Goal: Task Accomplishment & Management: Use online tool/utility

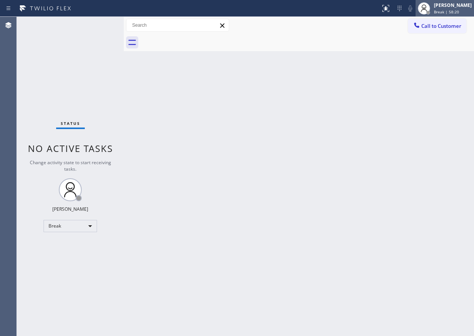
click at [459, 13] on span "Break | 58:20" at bounding box center [445, 11] width 25 height 5
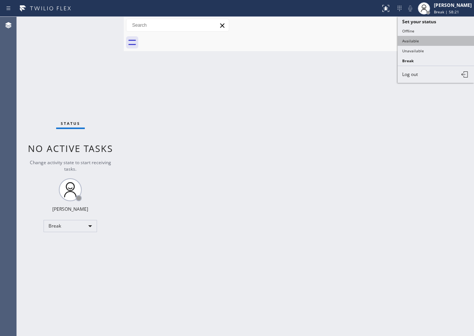
click at [410, 41] on button "Available" at bounding box center [435, 41] width 76 height 10
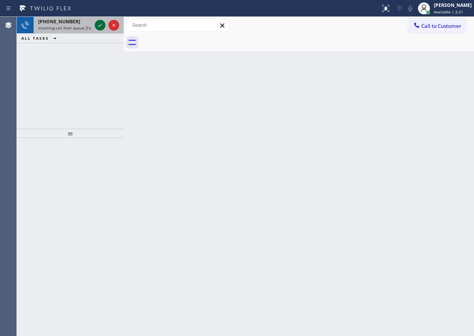
click at [99, 26] on icon at bounding box center [99, 25] width 9 height 9
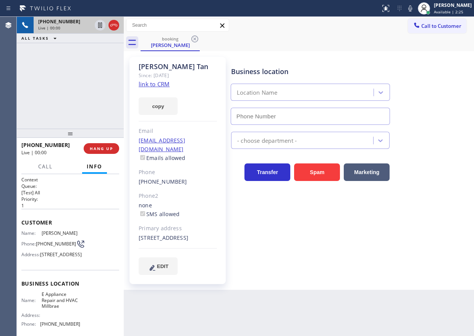
type input "[PHONE_NUMBER]"
click at [160, 84] on link "link to CRM" at bounding box center [154, 84] width 31 height 8
click at [58, 309] on span "E Appliance Repair and HVAC Millbrae" at bounding box center [61, 300] width 38 height 18
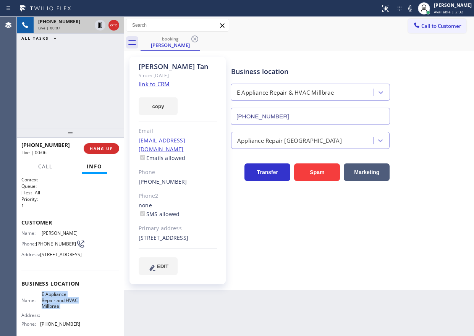
copy span "E Appliance Repair and HVAC Millbrae"
click at [290, 119] on input "[PHONE_NUMBER]" at bounding box center [309, 116] width 159 height 17
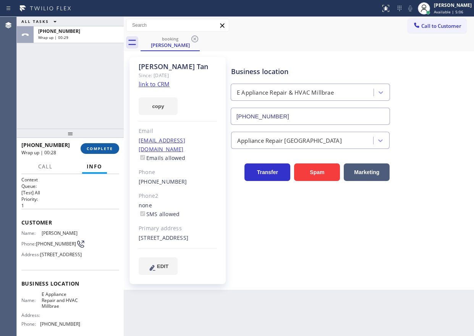
click at [106, 149] on span "COMPLETE" at bounding box center [100, 148] width 26 height 5
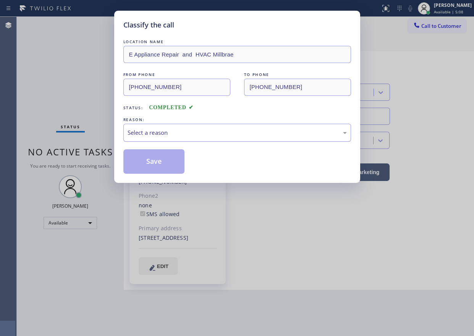
click at [195, 130] on div "Select a reason" at bounding box center [236, 132] width 219 height 9
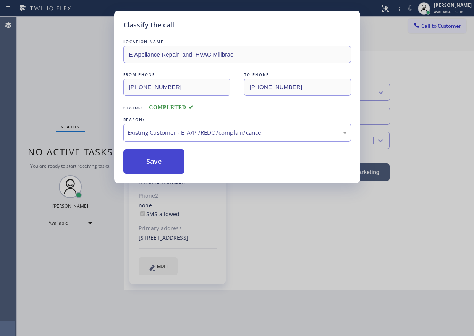
click at [157, 171] on button "Save" at bounding box center [153, 161] width 61 height 24
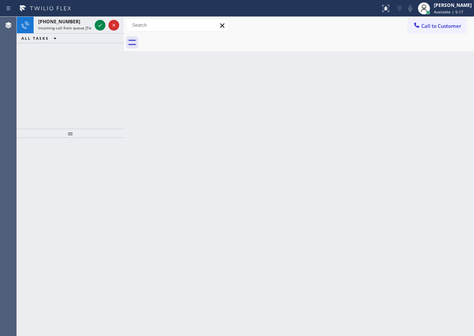
click at [399, 130] on div "Back to Dashboard Change Sender ID Customers Technicians Select a contact Outbo…" at bounding box center [299, 176] width 350 height 319
click at [96, 27] on icon at bounding box center [99, 25] width 9 height 9
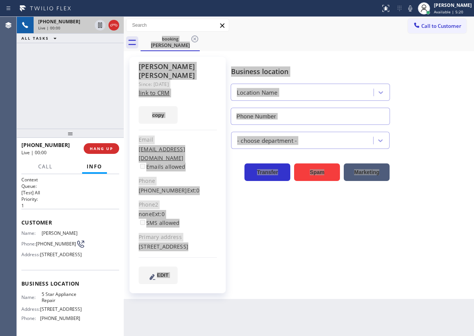
type input "[PHONE_NUMBER]"
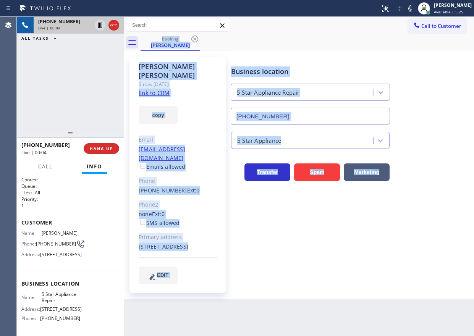
click at [202, 103] on div "copy" at bounding box center [178, 110] width 78 height 26
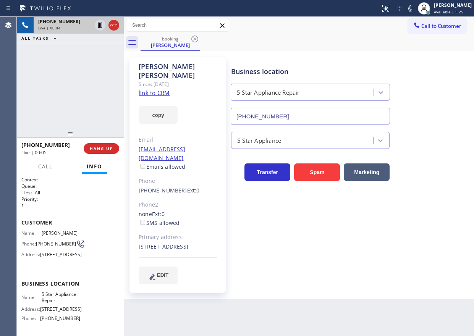
click at [160, 89] on link "link to CRM" at bounding box center [154, 93] width 31 height 8
click at [56, 303] on span "5 Star Appliance Repair" at bounding box center [61, 297] width 38 height 12
copy span "5 Star Appliance Repair"
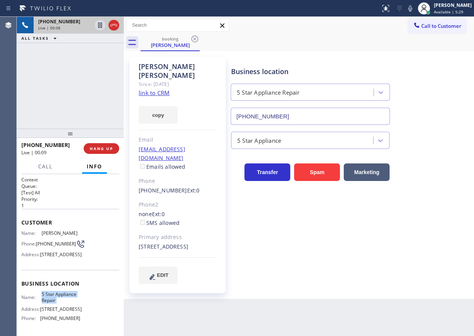
click at [287, 109] on input "[PHONE_NUMBER]" at bounding box center [309, 116] width 159 height 17
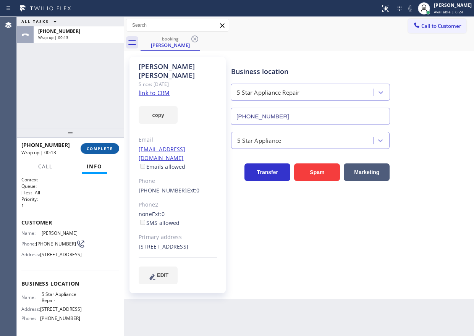
click at [108, 145] on button "COMPLETE" at bounding box center [100, 148] width 39 height 11
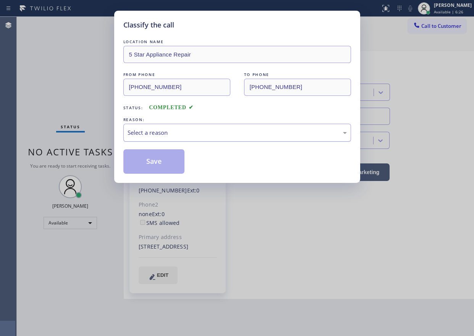
click at [183, 132] on div "Select a reason" at bounding box center [236, 132] width 219 height 9
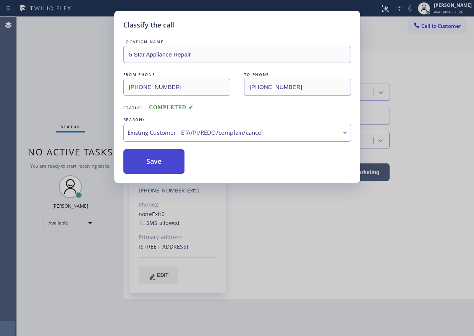
click at [155, 170] on button "Save" at bounding box center [153, 161] width 61 height 24
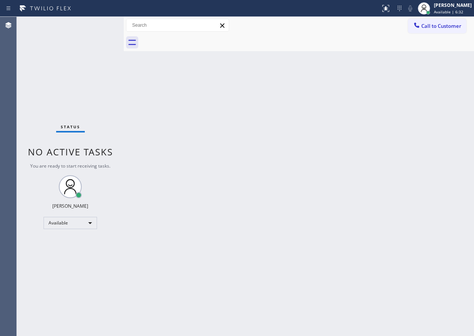
click at [406, 233] on div "Back to Dashboard Change Sender ID Customers Technicians Select a contact Outbo…" at bounding box center [299, 176] width 350 height 319
click at [400, 206] on div "Back to Dashboard Change Sender ID Customers Technicians Select a contact Outbo…" at bounding box center [299, 176] width 350 height 319
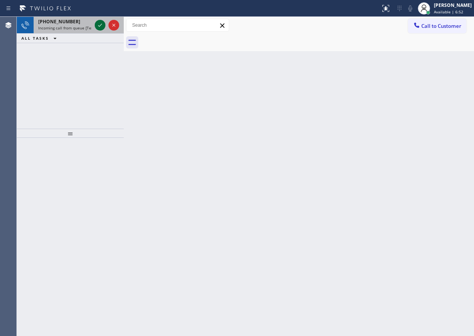
click at [97, 25] on icon at bounding box center [99, 25] width 9 height 9
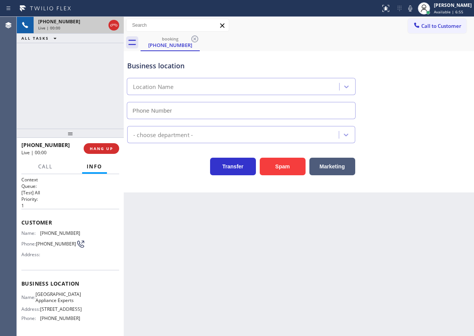
type input "[PHONE_NUMBER]"
click at [47, 303] on span "[GEOGRAPHIC_DATA] Appliance Experts" at bounding box center [57, 297] width 45 height 12
copy span "[GEOGRAPHIC_DATA] Appliance Experts"
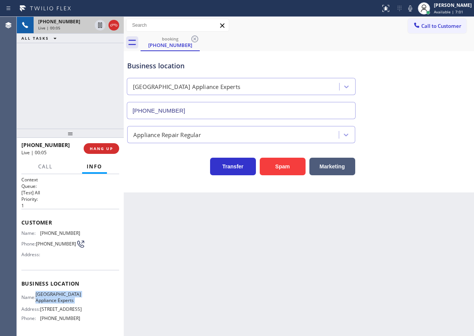
click at [193, 114] on input "[PHONE_NUMBER]" at bounding box center [241, 110] width 229 height 17
click at [402, 127] on div "Appliance Repair Regular" at bounding box center [299, 133] width 346 height 20
click at [53, 232] on span "[PHONE_NUMBER]" at bounding box center [60, 233] width 40 height 6
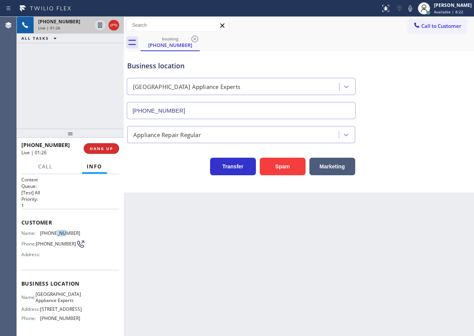
click at [53, 232] on span "[PHONE_NUMBER]" at bounding box center [60, 233] width 40 height 6
copy span "[PHONE_NUMBER]"
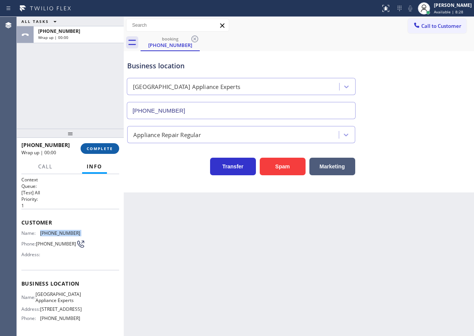
click at [90, 149] on span "COMPLETE" at bounding box center [100, 148] width 26 height 5
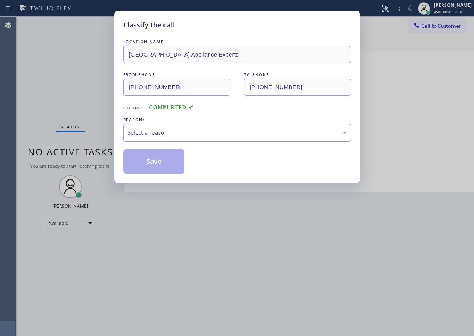
click at [210, 134] on div "Select a reason" at bounding box center [236, 132] width 219 height 9
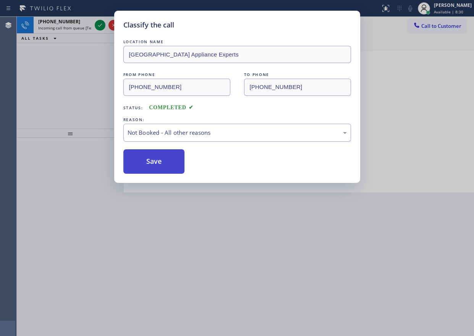
click at [159, 164] on button "Save" at bounding box center [153, 161] width 61 height 24
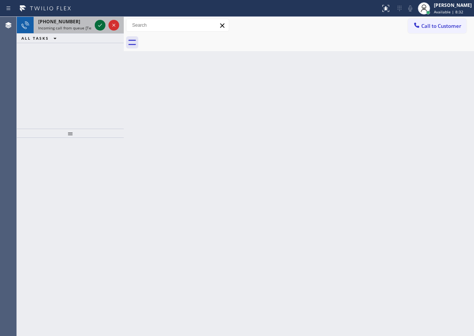
click at [97, 24] on icon at bounding box center [99, 25] width 9 height 9
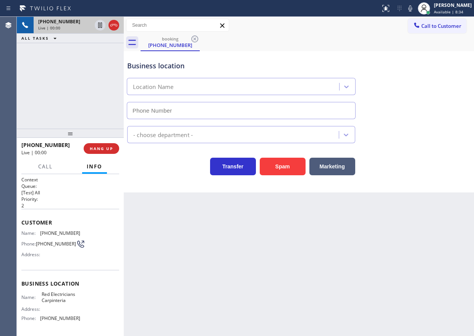
type input "[PHONE_NUMBER]"
click at [272, 159] on button "Spam" at bounding box center [282, 167] width 46 height 18
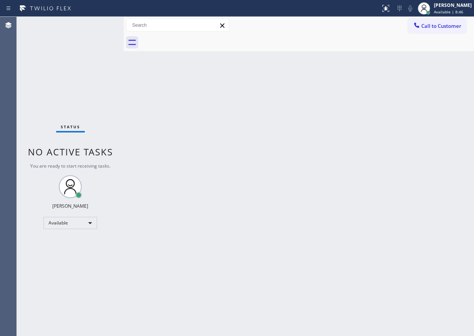
click at [429, 157] on div "Back to Dashboard Change Sender ID Customers Technicians Select a contact Outbo…" at bounding box center [299, 176] width 350 height 319
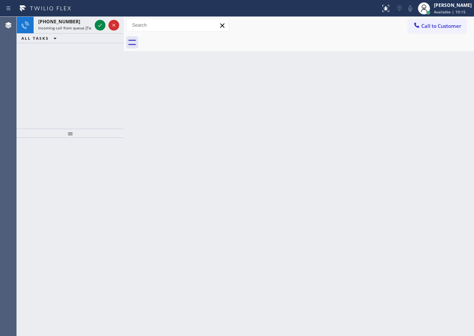
click at [97, 24] on icon at bounding box center [99, 25] width 9 height 9
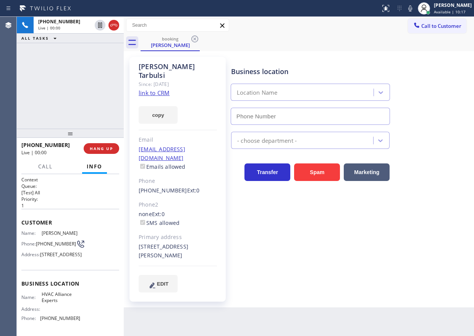
type input "[PHONE_NUMBER]"
click at [151, 89] on link "link to CRM" at bounding box center [154, 93] width 31 height 8
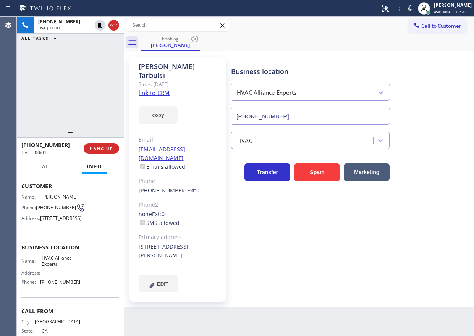
scroll to position [72, 0]
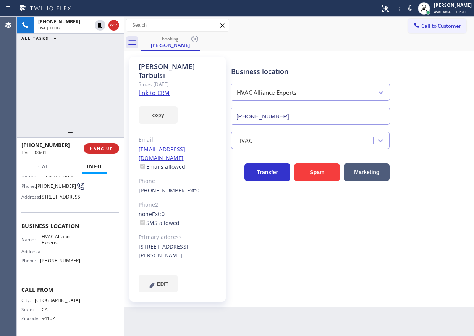
click at [56, 238] on span "HVAC Alliance Experts" at bounding box center [61, 240] width 38 height 12
copy span "HVAC Alliance Experts"
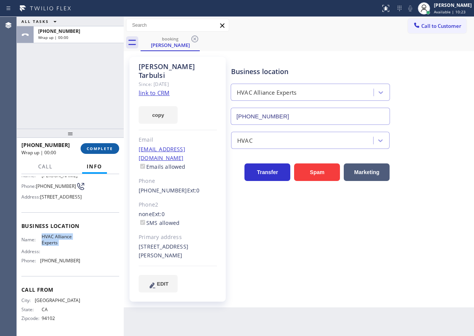
click at [97, 147] on span "COMPLETE" at bounding box center [100, 148] width 26 height 5
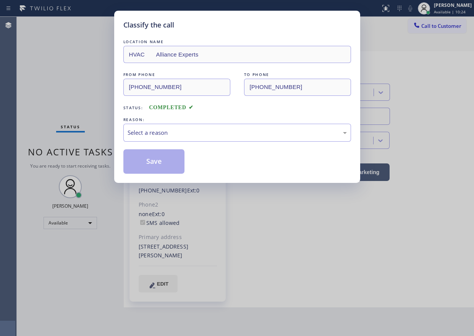
click at [214, 125] on div "Select a reason" at bounding box center [236, 133] width 227 height 18
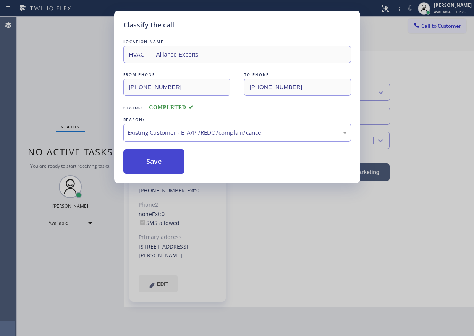
click at [151, 161] on button "Save" at bounding box center [153, 161] width 61 height 24
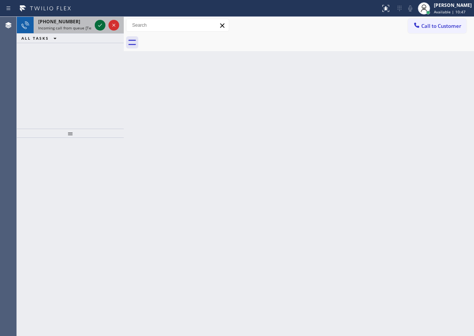
click at [98, 26] on icon at bounding box center [99, 25] width 9 height 9
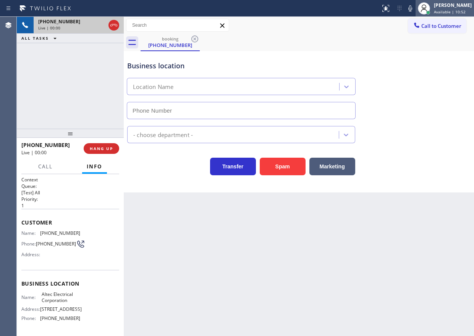
type input "[PHONE_NUMBER]"
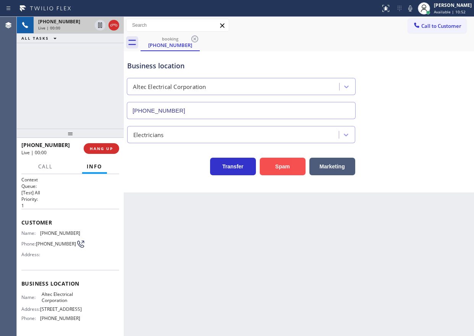
click at [283, 164] on button "Spam" at bounding box center [282, 167] width 46 height 18
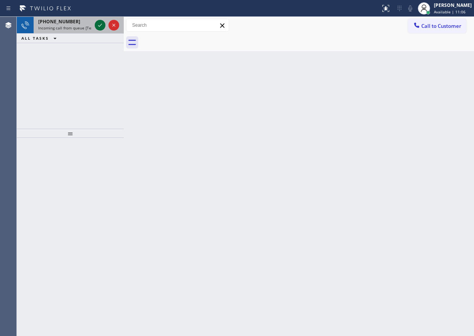
click at [97, 25] on icon at bounding box center [99, 25] width 9 height 9
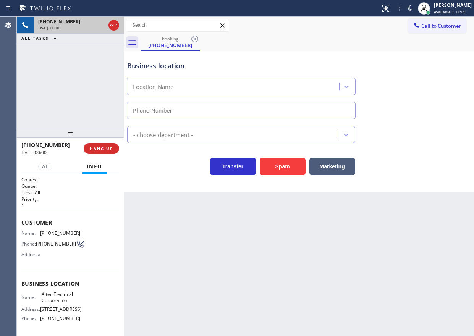
type input "[PHONE_NUMBER]"
click at [66, 301] on span "Altec Electrical Corporation" at bounding box center [61, 297] width 38 height 12
copy span "Altec Electrical Corporation"
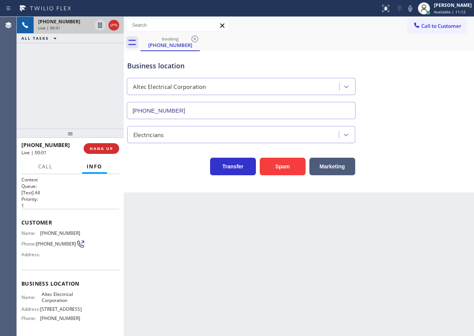
click at [179, 109] on input "[PHONE_NUMBER]" at bounding box center [241, 110] width 229 height 17
click at [42, 231] on span "[PHONE_NUMBER]" at bounding box center [60, 233] width 40 height 6
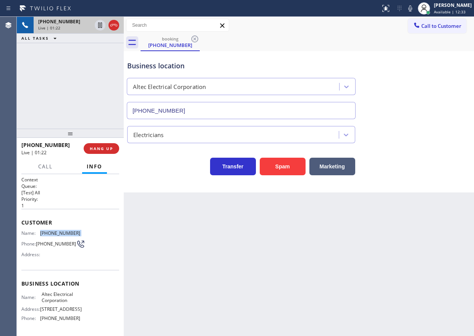
click at [42, 231] on span "[PHONE_NUMBER]" at bounding box center [60, 233] width 40 height 6
copy span "[PHONE_NUMBER]"
click at [99, 25] on icon at bounding box center [99, 25] width 9 height 9
drag, startPoint x: 418, startPoint y: 5, endPoint x: 461, endPoint y: 55, distance: 65.7
click at [414, 5] on icon at bounding box center [409, 8] width 9 height 9
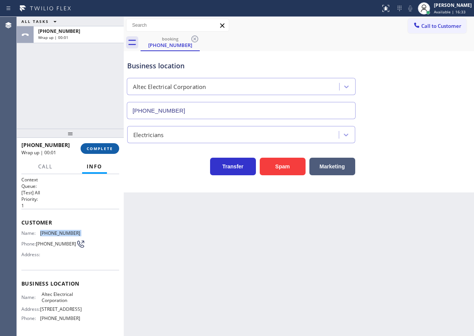
click at [101, 147] on span "COMPLETE" at bounding box center [100, 148] width 26 height 5
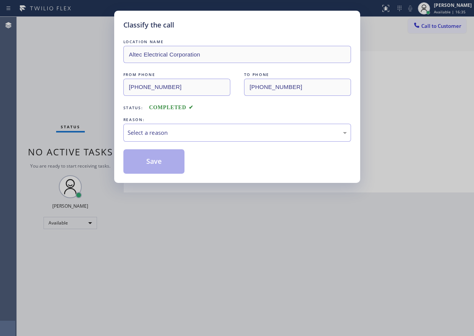
click at [162, 134] on div "Select a reason" at bounding box center [236, 132] width 219 height 9
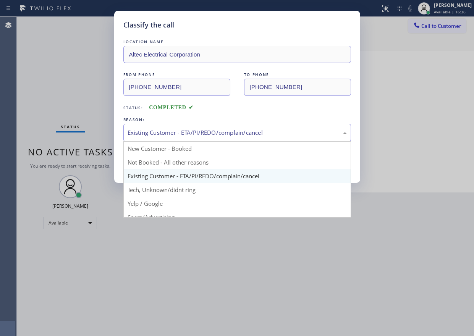
click at [165, 132] on div "Existing Customer - ETA/PI/REDO/complain/cancel" at bounding box center [236, 132] width 219 height 9
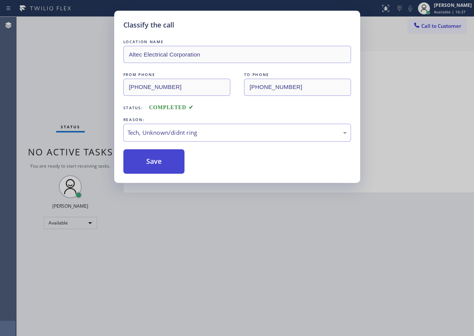
drag, startPoint x: 153, startPoint y: 163, endPoint x: 336, endPoint y: 81, distance: 200.7
click at [153, 162] on button "Save" at bounding box center [153, 161] width 61 height 24
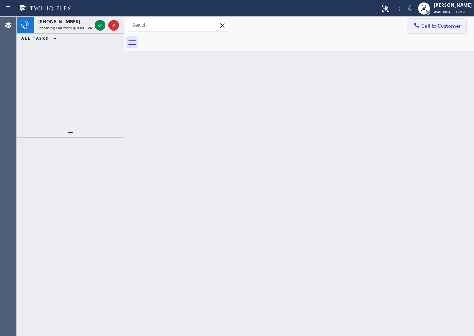
click at [437, 30] on button "Call to Customer" at bounding box center [437, 26] width 58 height 14
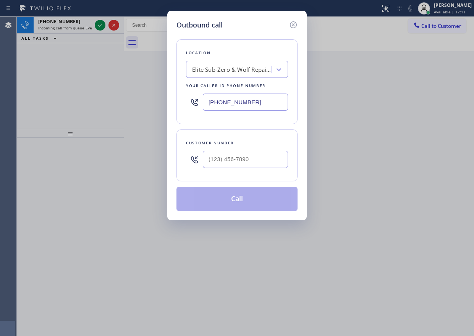
click at [249, 103] on input "[PHONE_NUMBER]" at bounding box center [245, 101] width 85 height 17
click at [250, 103] on input "[PHONE_NUMBER]" at bounding box center [245, 101] width 85 height 17
paste input "848) 345-5319"
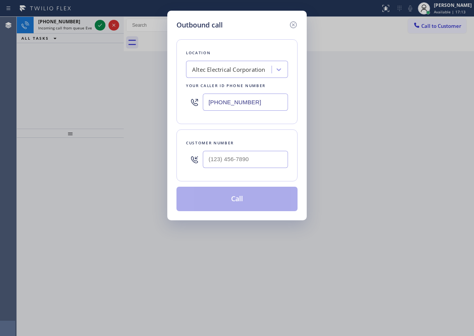
type input "[PHONE_NUMBER]"
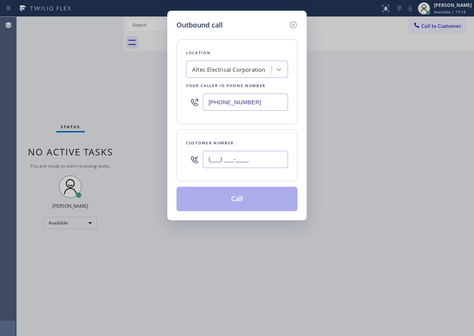
click at [246, 151] on input "(___) ___-____" at bounding box center [245, 159] width 85 height 17
paste input "732) 996-6579"
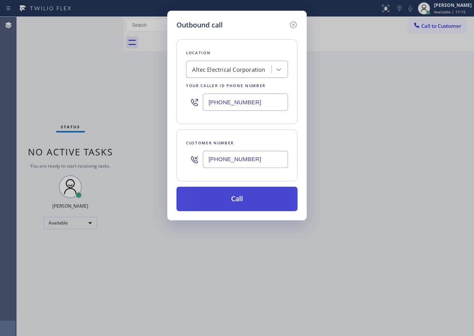
type input "[PHONE_NUMBER]"
click at [246, 198] on button "Call" at bounding box center [236, 199] width 121 height 24
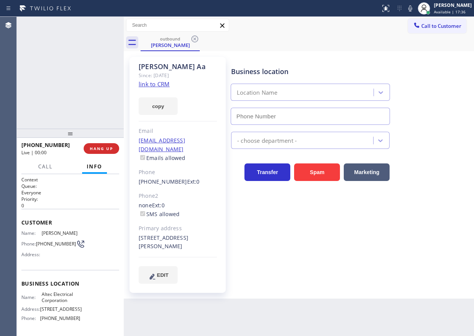
type input "[PHONE_NUMBER]"
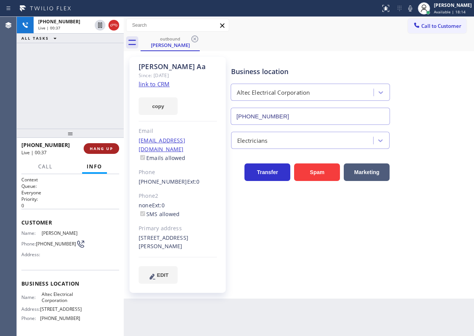
click at [102, 150] on span "HANG UP" at bounding box center [101, 148] width 23 height 5
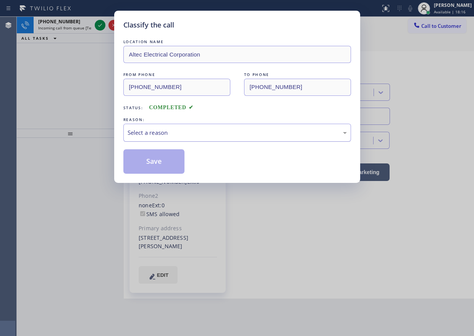
click at [153, 137] on div "Select a reason" at bounding box center [236, 133] width 227 height 18
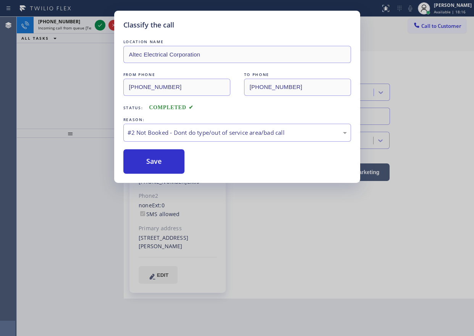
click at [148, 160] on button "Save" at bounding box center [153, 161] width 61 height 24
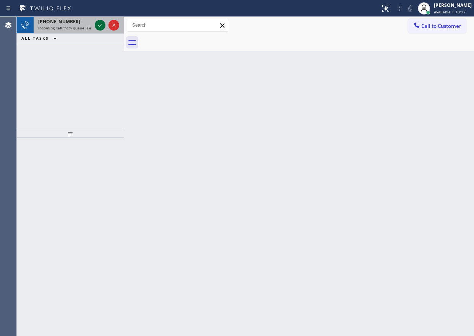
click at [95, 22] on div at bounding box center [100, 25] width 11 height 9
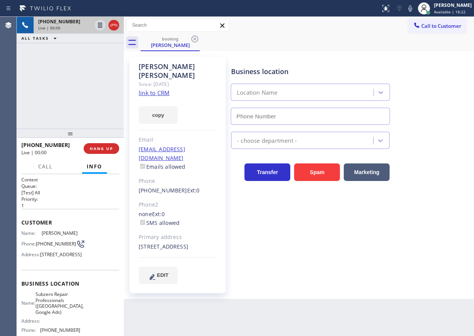
type input "[PHONE_NUMBER]"
click at [68, 313] on span "Subzero Repair Professionals ([GEOGRAPHIC_DATA], Google Ads)" at bounding box center [59, 303] width 48 height 24
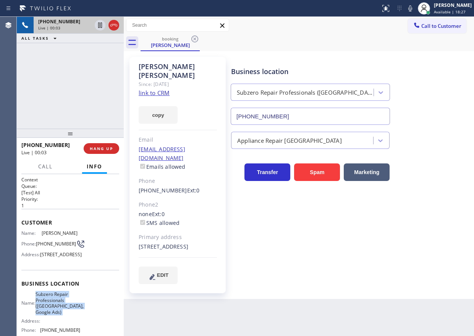
click at [68, 313] on span "Subzero Repair Professionals ([GEOGRAPHIC_DATA], Google Ads)" at bounding box center [59, 303] width 48 height 24
copy span "Subzero Repair Professionals ([GEOGRAPHIC_DATA], Google Ads)"
click at [309, 123] on input "[PHONE_NUMBER]" at bounding box center [309, 116] width 159 height 17
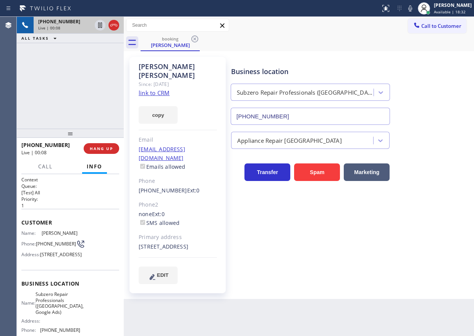
click at [149, 89] on link "link to CRM" at bounding box center [154, 93] width 31 height 8
click at [99, 22] on icon at bounding box center [99, 25] width 9 height 9
click at [414, 9] on icon at bounding box center [409, 8] width 9 height 9
click at [99, 27] on icon at bounding box center [99, 25] width 5 height 5
click at [414, 13] on icon at bounding box center [409, 8] width 9 height 9
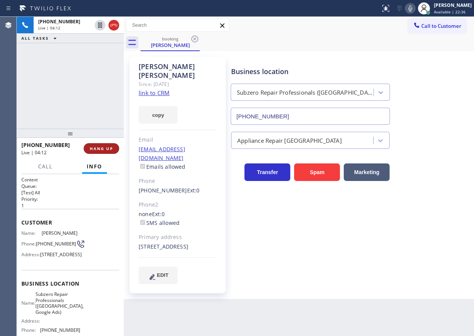
click at [105, 148] on span "HANG UP" at bounding box center [101, 148] width 23 height 5
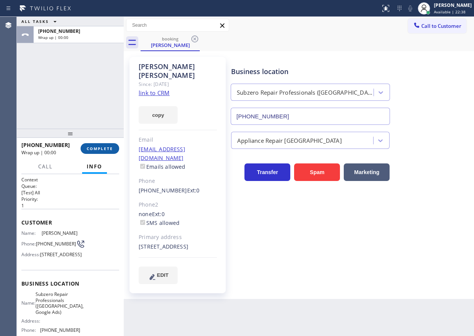
click at [105, 148] on span "COMPLETE" at bounding box center [100, 148] width 26 height 5
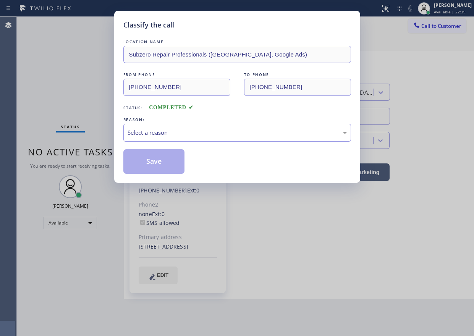
drag, startPoint x: 211, startPoint y: 134, endPoint x: 206, endPoint y: 138, distance: 6.5
click at [210, 134] on div "Select a reason" at bounding box center [236, 132] width 219 height 9
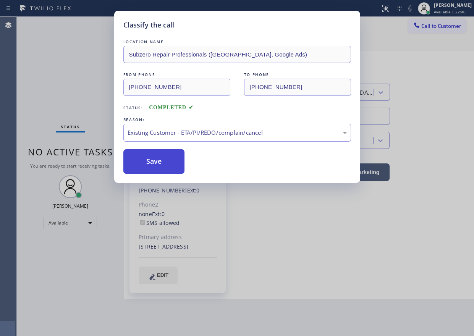
click at [156, 164] on button "Save" at bounding box center [153, 161] width 61 height 24
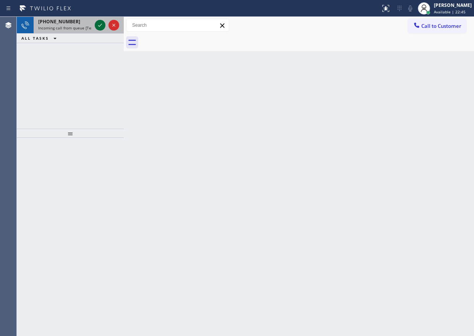
click at [101, 27] on icon at bounding box center [99, 25] width 9 height 9
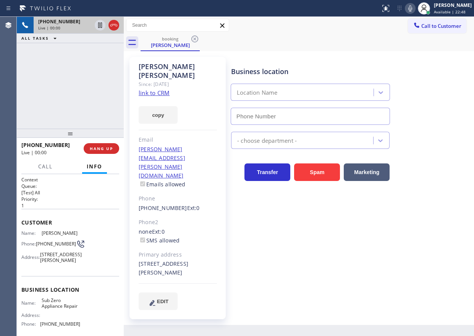
type input "[PHONE_NUMBER]"
click at [61, 307] on span "Sub Zero Appliance Repair" at bounding box center [61, 303] width 38 height 12
copy span "Sub Zero Appliance Repair"
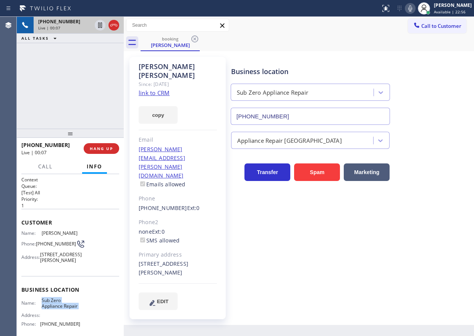
click at [283, 109] on input "[PHONE_NUMBER]" at bounding box center [309, 116] width 159 height 17
click at [283, 110] on input "[PHONE_NUMBER]" at bounding box center [309, 116] width 159 height 17
click at [340, 119] on input "[PHONE_NUMBER]" at bounding box center [309, 116] width 159 height 17
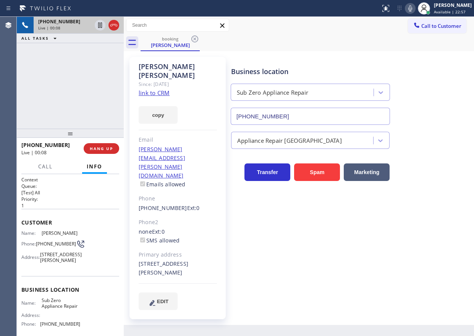
click at [340, 119] on input "[PHONE_NUMBER]" at bounding box center [309, 116] width 159 height 17
click at [153, 89] on link "link to CRM" at bounding box center [154, 93] width 31 height 8
click at [100, 27] on icon at bounding box center [99, 25] width 9 height 9
click at [415, 13] on button at bounding box center [409, 8] width 11 height 11
drag, startPoint x: 383, startPoint y: 268, endPoint x: 370, endPoint y: 259, distance: 16.5
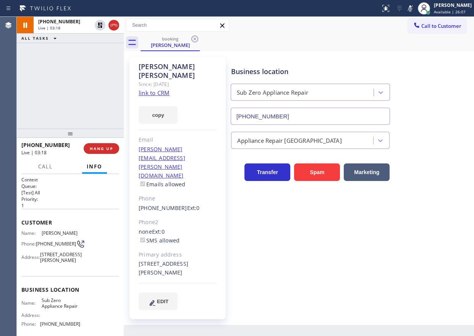
click at [383, 268] on div "Business location Sub Zero Appliance Repair [PHONE_NUMBER] Appliance Repair Hig…" at bounding box center [350, 183] width 242 height 249
click at [401, 244] on div "Business location Sub Zero Appliance Repair [PHONE_NUMBER] Appliance Repair Hig…" at bounding box center [350, 183] width 242 height 249
click at [404, 197] on div "Business location Sub Zero Appliance Repair [PHONE_NUMBER] Appliance Repair Hig…" at bounding box center [350, 183] width 242 height 249
click at [414, 6] on icon at bounding box center [409, 8] width 9 height 9
click at [100, 25] on icon at bounding box center [99, 25] width 5 height 5
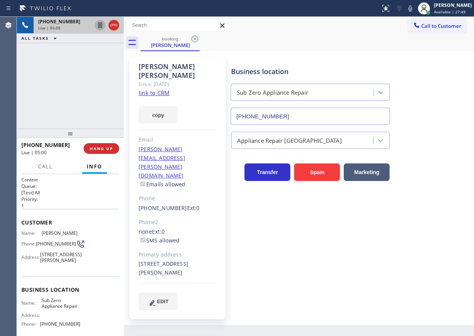
click at [436, 152] on div "Transfer Spam Marketing" at bounding box center [350, 165] width 242 height 32
click at [49, 245] on span "[PHONE_NUMBER]" at bounding box center [56, 244] width 40 height 6
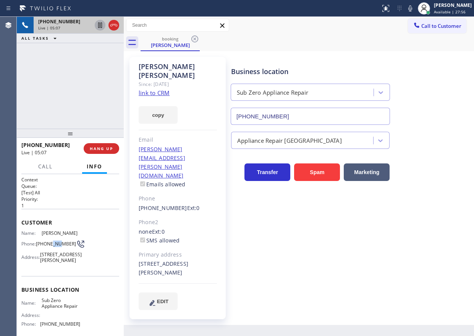
click at [49, 245] on span "[PHONE_NUMBER]" at bounding box center [56, 244] width 40 height 6
click at [408, 258] on div "Business location Sub Zero Appliance Repair [PHONE_NUMBER] Appliance Repair Hig…" at bounding box center [350, 183] width 242 height 249
click at [98, 149] on span "HANG UP" at bounding box center [101, 148] width 23 height 5
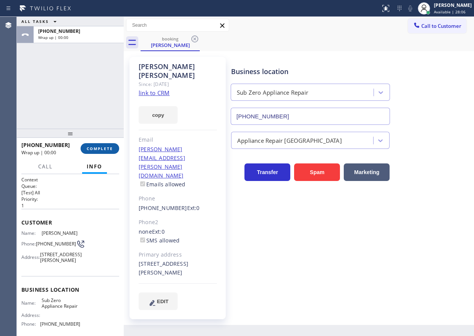
click at [98, 149] on span "COMPLETE" at bounding box center [100, 148] width 26 height 5
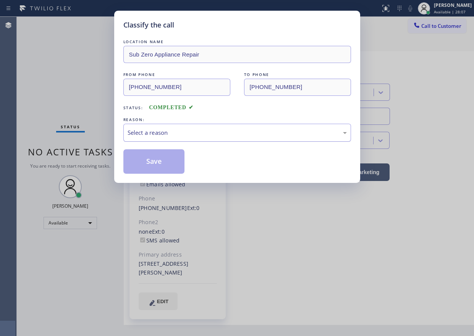
click at [176, 132] on div "Select a reason" at bounding box center [236, 132] width 219 height 9
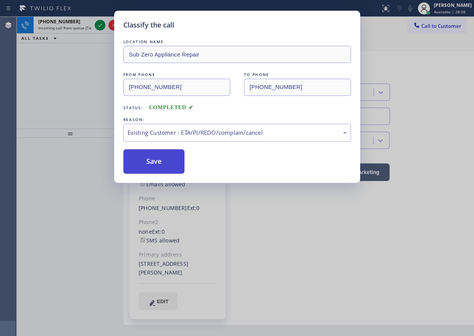
click at [164, 163] on button "Save" at bounding box center [153, 161] width 61 height 24
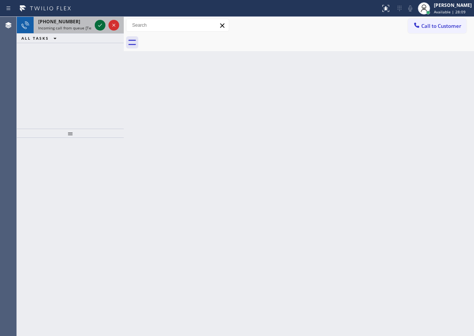
click at [97, 27] on icon at bounding box center [99, 25] width 9 height 9
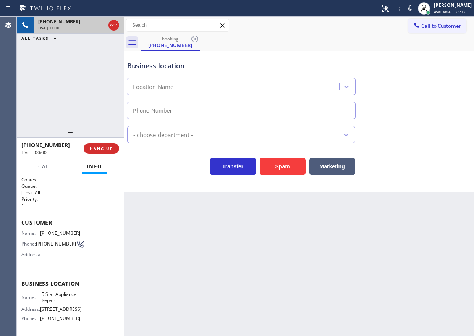
type input "[PHONE_NUMBER]"
click at [288, 163] on button "Spam" at bounding box center [282, 167] width 46 height 18
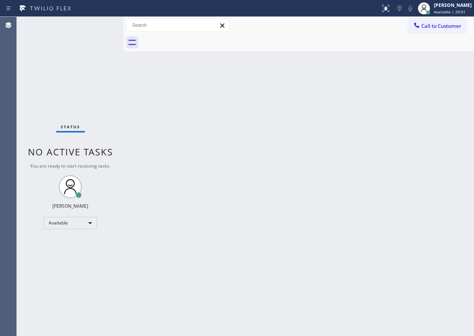
click at [420, 188] on div "Back to Dashboard Change Sender ID Customers Technicians Select a contact Outbo…" at bounding box center [299, 176] width 350 height 319
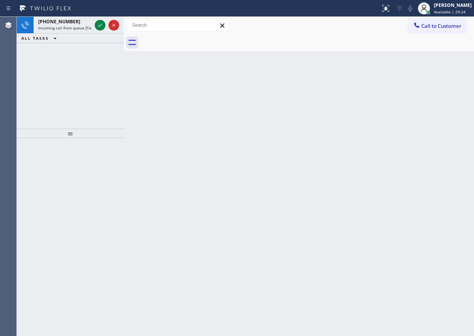
click at [413, 172] on div "Back to Dashboard Change Sender ID Customers Technicians Select a contact Outbo…" at bounding box center [299, 176] width 350 height 319
click at [382, 296] on div "Back to Dashboard Change Sender ID Customers Technicians Select a contact Outbo…" at bounding box center [299, 176] width 350 height 319
click at [98, 23] on icon at bounding box center [99, 25] width 9 height 9
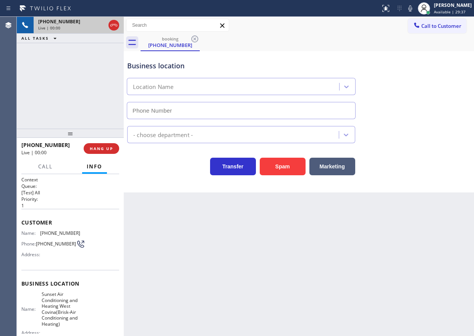
type input "[PHONE_NUMBER]"
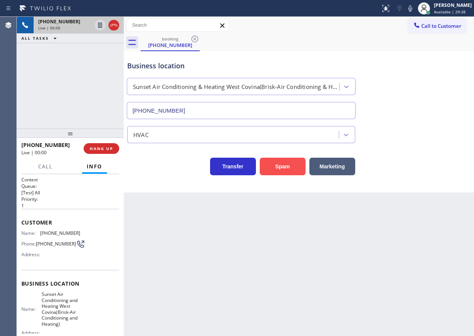
click at [273, 170] on button "Spam" at bounding box center [282, 167] width 46 height 18
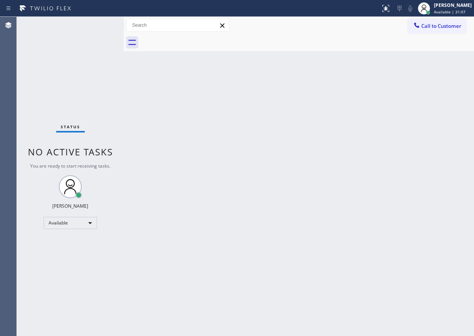
click at [377, 215] on div "Back to Dashboard Change Sender ID Customers Technicians Select a contact Outbo…" at bounding box center [299, 176] width 350 height 319
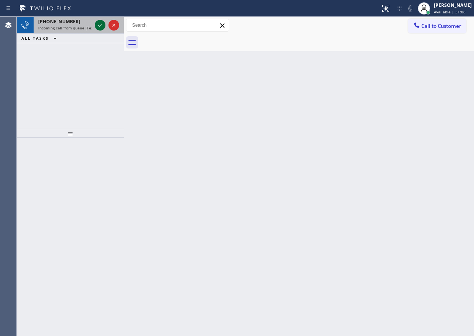
click at [97, 24] on icon at bounding box center [99, 25] width 9 height 9
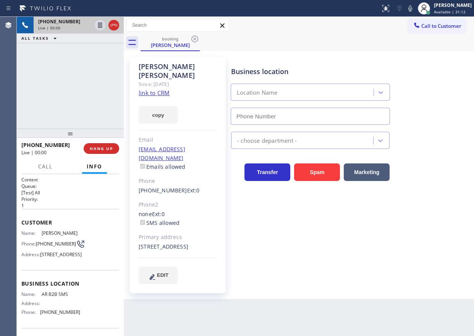
type input "[PHONE_NUMBER]"
click at [56, 297] on span "AR B2B SMS" at bounding box center [61, 294] width 38 height 6
copy span "AR B2B SMS"
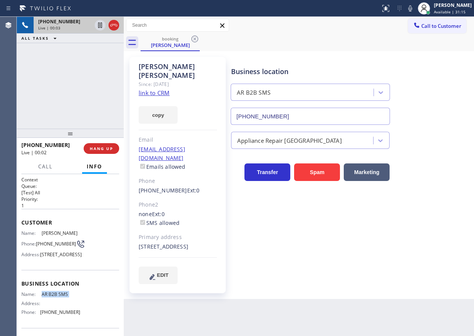
click at [309, 112] on input "[PHONE_NUMBER]" at bounding box center [309, 116] width 159 height 17
click at [207, 66] on div "[PERSON_NAME]" at bounding box center [178, 71] width 78 height 18
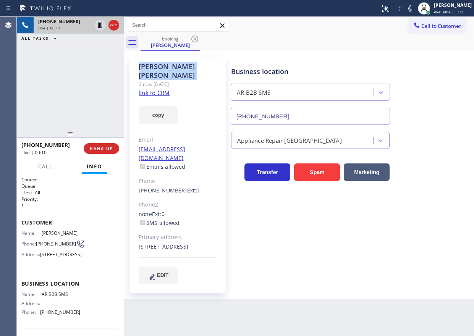
click at [207, 66] on div "[PERSON_NAME]" at bounding box center [178, 71] width 78 height 18
click at [155, 89] on link "link to CRM" at bounding box center [154, 93] width 31 height 8
click at [42, 243] on span "[PHONE_NUMBER]" at bounding box center [56, 244] width 40 height 6
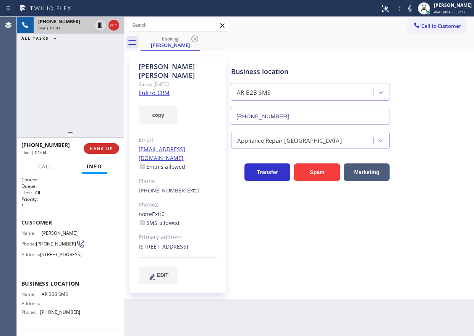
click at [145, 242] on div "[STREET_ADDRESS]" at bounding box center [178, 246] width 78 height 9
click at [101, 146] on span "HANG UP" at bounding box center [101, 148] width 23 height 5
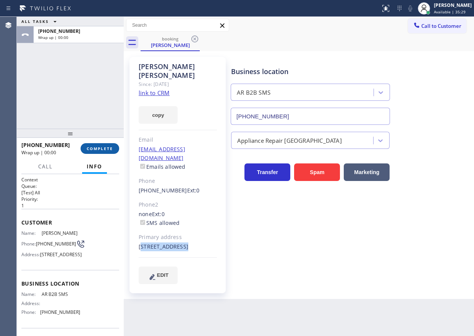
click at [101, 146] on span "COMPLETE" at bounding box center [100, 148] width 26 height 5
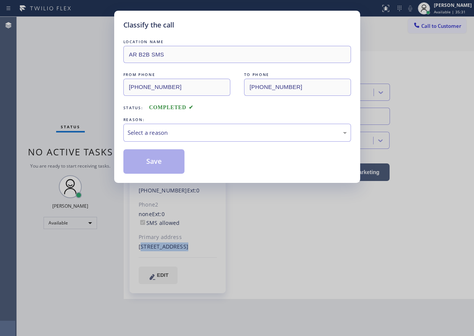
click at [221, 153] on div "Save" at bounding box center [236, 161] width 227 height 24
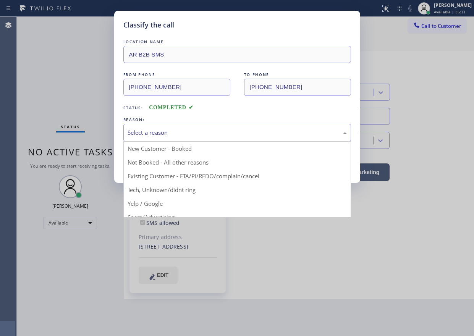
drag, startPoint x: 221, startPoint y: 153, endPoint x: 206, endPoint y: 132, distance: 26.3
click at [206, 132] on div "Select a reason" at bounding box center [236, 132] width 219 height 9
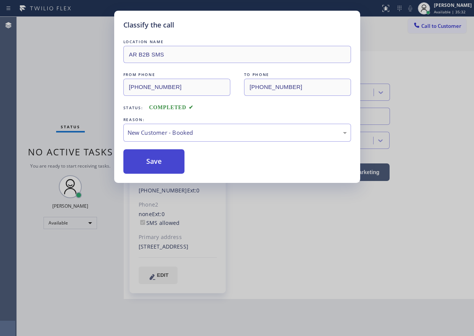
click at [135, 156] on button "Save" at bounding box center [153, 161] width 61 height 24
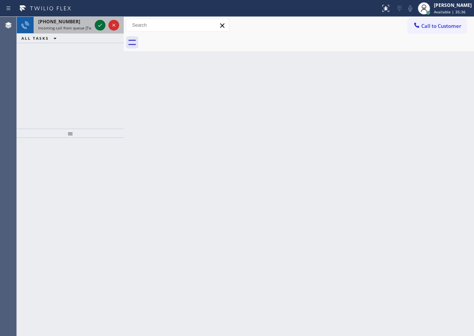
click at [99, 26] on icon at bounding box center [100, 25] width 4 height 3
click at [96, 24] on icon at bounding box center [99, 25] width 9 height 9
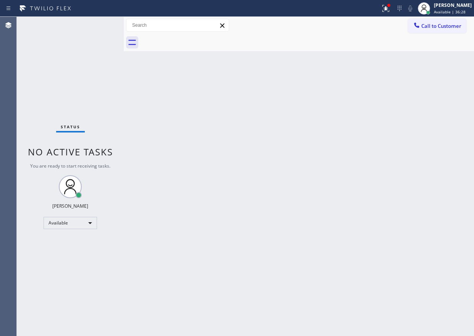
click at [97, 25] on div "Status No active tasks You are ready to start receiving tasks. [PERSON_NAME] Av…" at bounding box center [70, 176] width 107 height 319
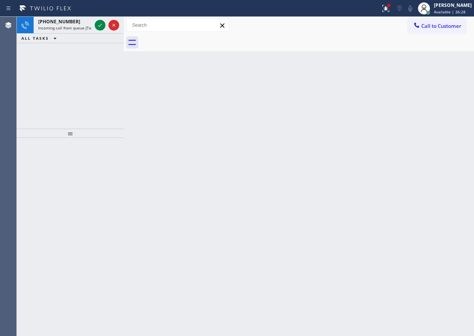
click at [97, 25] on icon at bounding box center [99, 25] width 9 height 9
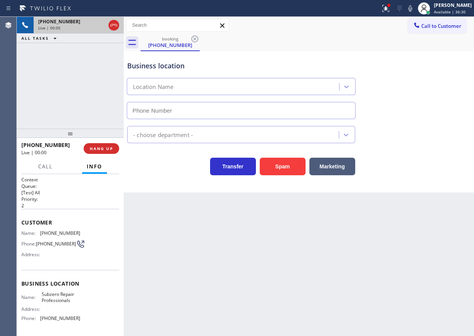
type input "[PHONE_NUMBER]"
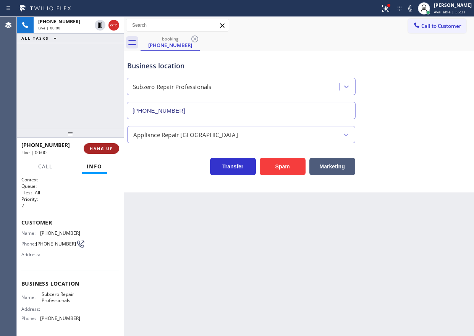
click at [96, 149] on span "HANG UP" at bounding box center [101, 148] width 23 height 5
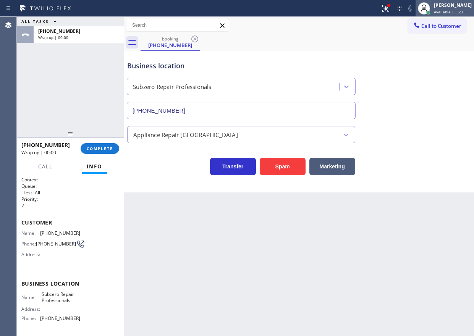
click at [440, 12] on div "[PERSON_NAME] Available | 36:33" at bounding box center [453, 8] width 42 height 13
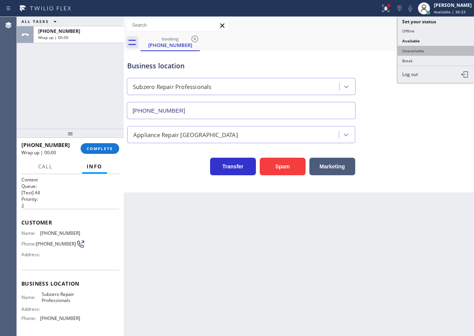
click at [417, 52] on button "Unavailable" at bounding box center [435, 51] width 76 height 10
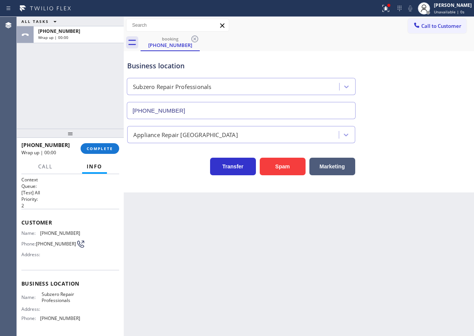
drag, startPoint x: 113, startPoint y: 147, endPoint x: 130, endPoint y: 139, distance: 18.8
click at [113, 147] on button "COMPLETE" at bounding box center [100, 148] width 39 height 11
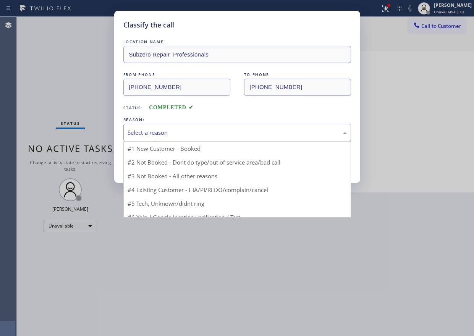
click at [178, 131] on div "Select a reason" at bounding box center [236, 132] width 219 height 9
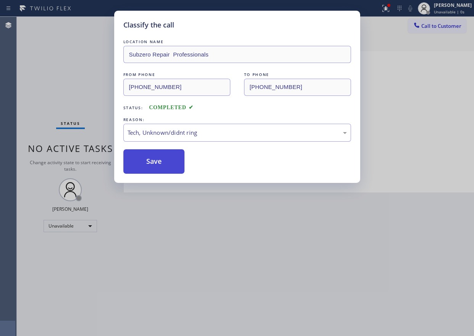
click at [160, 168] on button "Save" at bounding box center [153, 161] width 61 height 24
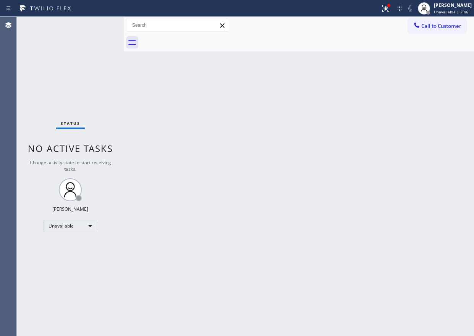
drag, startPoint x: 464, startPoint y: 8, endPoint x: 452, endPoint y: 29, distance: 24.8
click at [464, 8] on div "[PERSON_NAME]" at bounding box center [452, 5] width 38 height 6
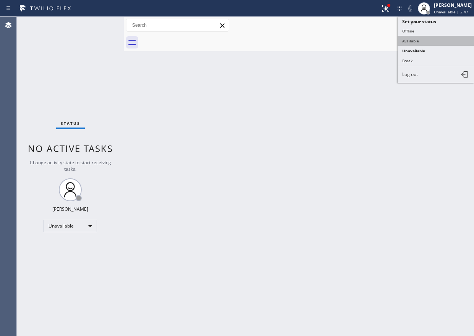
click at [430, 40] on button "Available" at bounding box center [435, 41] width 76 height 10
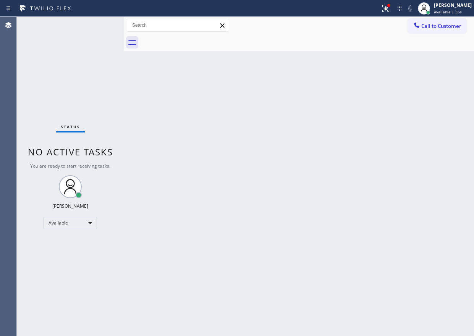
drag, startPoint x: 413, startPoint y: 167, endPoint x: 335, endPoint y: 118, distance: 92.7
click at [413, 167] on div "Back to Dashboard Change Sender ID Customers Technicians Select a contact Outbo…" at bounding box center [299, 176] width 350 height 319
drag, startPoint x: 435, startPoint y: 124, endPoint x: 400, endPoint y: 121, distance: 34.8
click at [435, 124] on div "Back to Dashboard Change Sender ID Customers Technicians Select a contact Outbo…" at bounding box center [299, 176] width 350 height 319
click at [387, 12] on div at bounding box center [385, 8] width 17 height 9
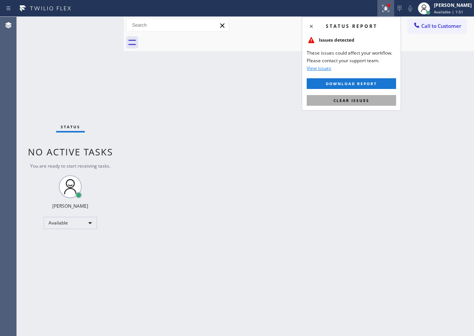
click at [324, 100] on button "Clear issues" at bounding box center [350, 100] width 89 height 11
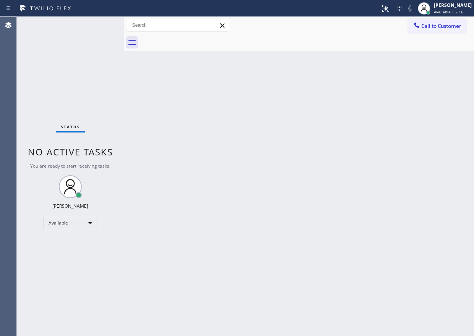
click at [422, 164] on div "Back to Dashboard Change Sender ID Customers Technicians Select a contact Outbo…" at bounding box center [299, 176] width 350 height 319
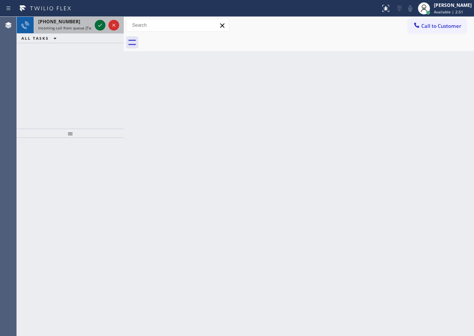
click at [99, 24] on icon at bounding box center [99, 25] width 9 height 9
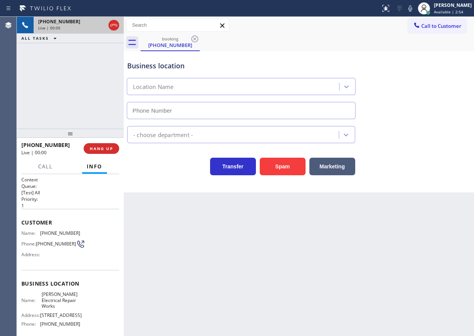
type input "[PHONE_NUMBER]"
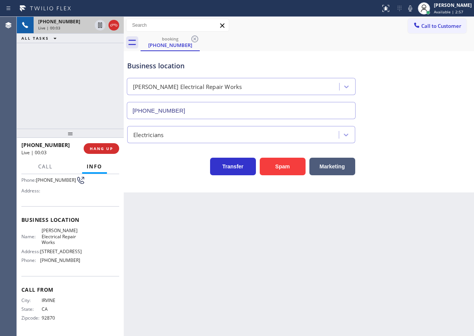
scroll to position [78, 0]
click at [47, 227] on span "[PERSON_NAME] Electrical Repair Works" at bounding box center [61, 236] width 38 height 18
click at [204, 108] on input "[PHONE_NUMBER]" at bounding box center [241, 110] width 229 height 17
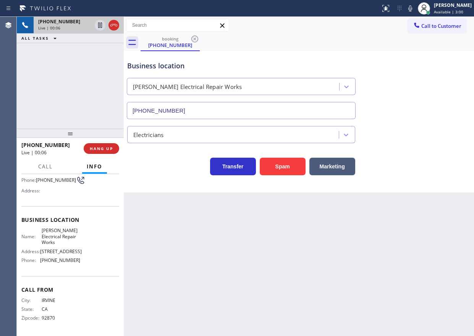
click at [204, 108] on input "[PHONE_NUMBER]" at bounding box center [241, 110] width 229 height 17
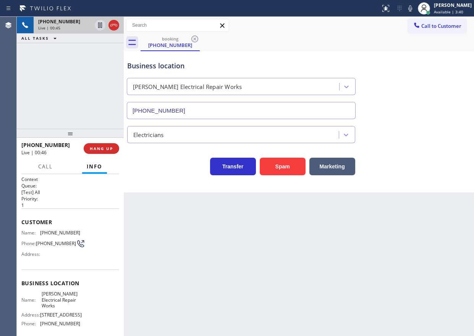
scroll to position [0, 0]
click at [48, 236] on span "[PHONE_NUMBER]" at bounding box center [60, 233] width 40 height 6
click at [48, 235] on span "[PHONE_NUMBER]" at bounding box center [60, 233] width 40 height 6
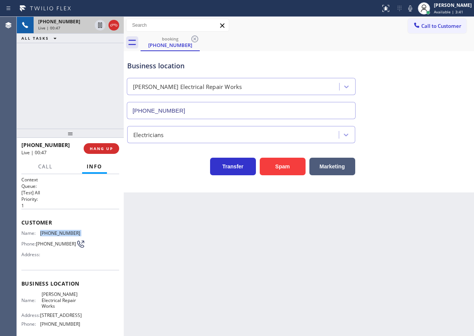
click at [48, 235] on span "[PHONE_NUMBER]" at bounding box center [60, 233] width 40 height 6
click at [412, 10] on icon at bounding box center [410, 8] width 4 height 6
click at [98, 26] on icon at bounding box center [100, 25] width 4 height 5
click at [426, 216] on div "Back to Dashboard Change Sender ID Customers Technicians Select a contact Outbo…" at bounding box center [299, 176] width 350 height 319
click at [98, 24] on icon at bounding box center [99, 25] width 5 height 5
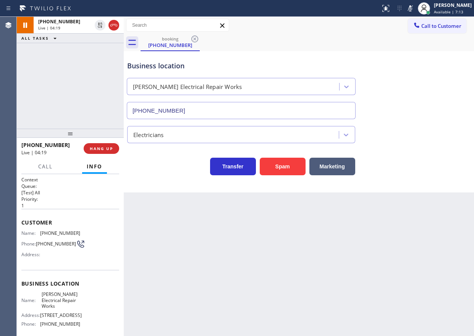
click at [414, 9] on icon at bounding box center [409, 8] width 9 height 9
click at [425, 137] on div "Electricians" at bounding box center [299, 133] width 346 height 20
click at [106, 145] on button "HANG UP" at bounding box center [101, 148] width 35 height 11
drag, startPoint x: 106, startPoint y: 151, endPoint x: 120, endPoint y: 148, distance: 13.9
click at [106, 151] on button "COMPLETE" at bounding box center [100, 148] width 39 height 11
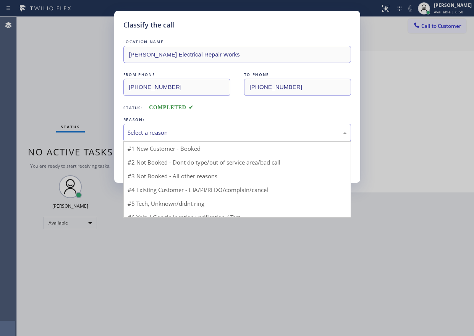
click at [169, 133] on div "Select a reason" at bounding box center [236, 132] width 219 height 9
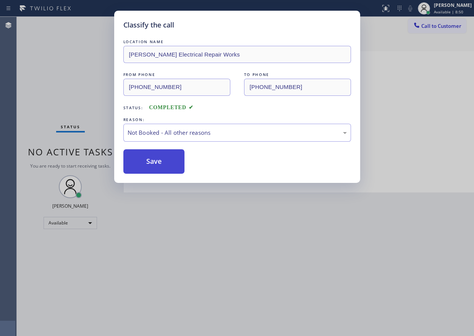
click at [154, 163] on button "Save" at bounding box center [153, 161] width 61 height 24
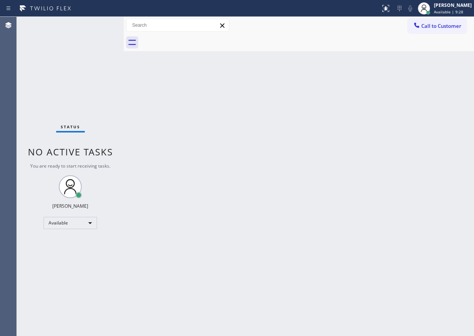
drag, startPoint x: 429, startPoint y: 141, endPoint x: 309, endPoint y: 27, distance: 165.7
click at [429, 141] on div "Back to Dashboard Change Sender ID Customers Technicians Select a contact Outbo…" at bounding box center [299, 176] width 350 height 319
click at [385, 145] on div "Back to Dashboard Change Sender ID Customers Technicians Select a contact Outbo…" at bounding box center [299, 176] width 350 height 319
drag, startPoint x: 364, startPoint y: 136, endPoint x: 364, endPoint y: 127, distance: 8.4
click at [364, 127] on div "Back to Dashboard Change Sender ID Customers Technicians Select a contact Outbo…" at bounding box center [299, 176] width 350 height 319
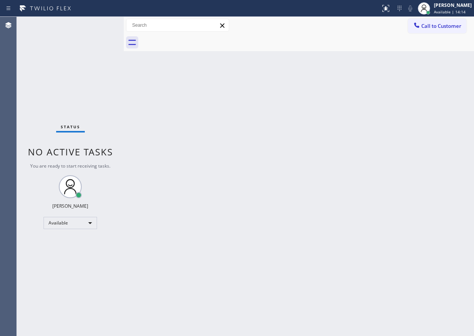
drag, startPoint x: 364, startPoint y: 126, endPoint x: 200, endPoint y: 110, distance: 165.2
click at [200, 110] on div "Back to Dashboard Change Sender ID Customers Technicians Select a contact Outbo…" at bounding box center [299, 176] width 350 height 319
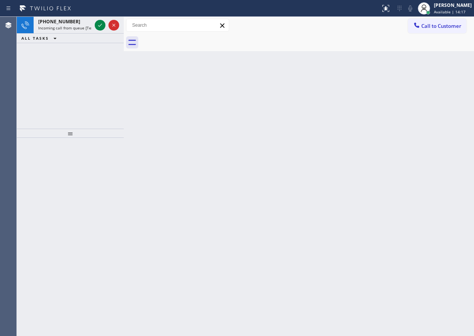
click at [395, 146] on div "Back to Dashboard Change Sender ID Customers Technicians Select a contact Outbo…" at bounding box center [299, 176] width 350 height 319
click at [99, 26] on icon at bounding box center [99, 25] width 9 height 9
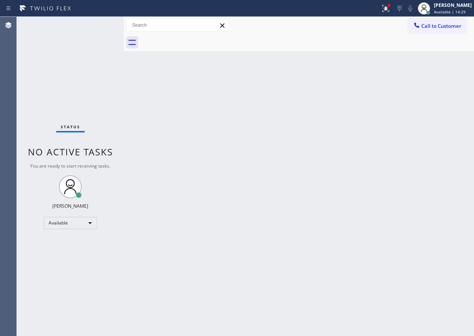
click at [99, 27] on div "Status No active tasks You are ready to start receiving tasks. [PERSON_NAME] Av…" at bounding box center [70, 176] width 107 height 319
click at [100, 23] on div "Status No active tasks You are ready to start receiving tasks. [PERSON_NAME] Av…" at bounding box center [70, 176] width 107 height 319
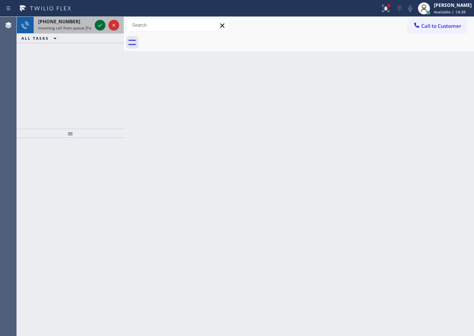
click at [100, 27] on icon at bounding box center [99, 25] width 9 height 9
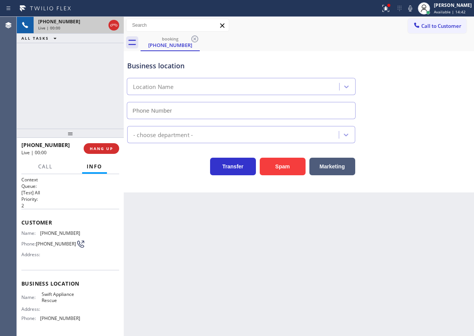
type input "[PHONE_NUMBER]"
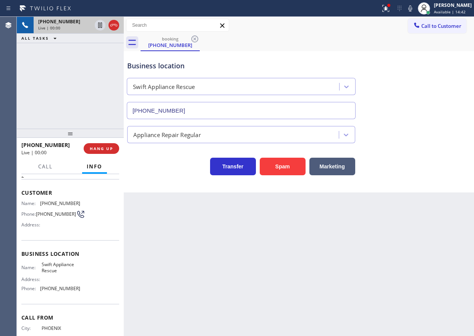
scroll to position [60, 0]
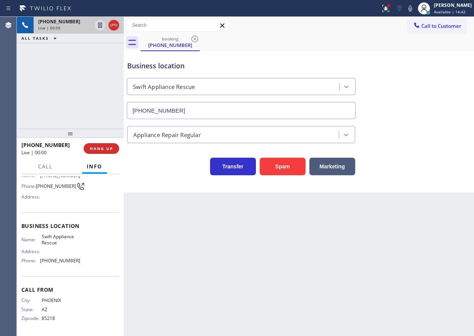
click at [64, 234] on span "Swift Appliance Rescue" at bounding box center [61, 240] width 38 height 12
click at [253, 110] on input "[PHONE_NUMBER]" at bounding box center [241, 110] width 229 height 17
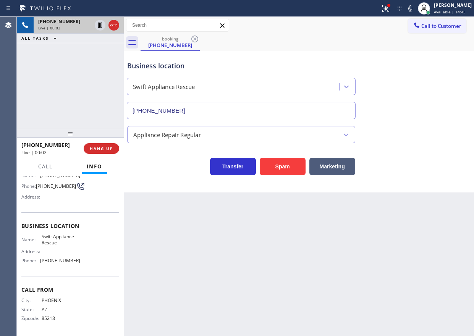
click at [253, 110] on input "[PHONE_NUMBER]" at bounding box center [241, 110] width 229 height 17
click at [424, 258] on div "Back to Dashboard Change Sender ID Customers Technicians Select a contact Outbo…" at bounding box center [299, 176] width 350 height 319
click at [105, 150] on span "HANG UP" at bounding box center [101, 148] width 23 height 5
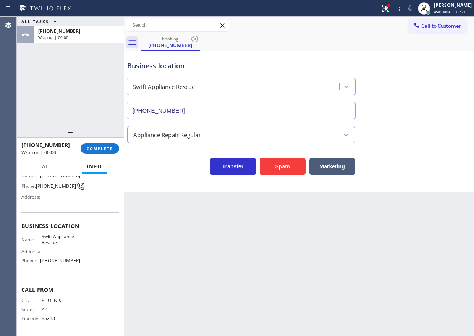
drag, startPoint x: 104, startPoint y: 148, endPoint x: 120, endPoint y: 143, distance: 16.3
click at [105, 148] on span "COMPLETE" at bounding box center [100, 148] width 26 height 5
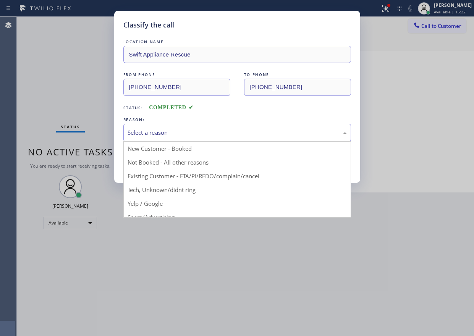
click at [226, 130] on div "Select a reason" at bounding box center [236, 132] width 219 height 9
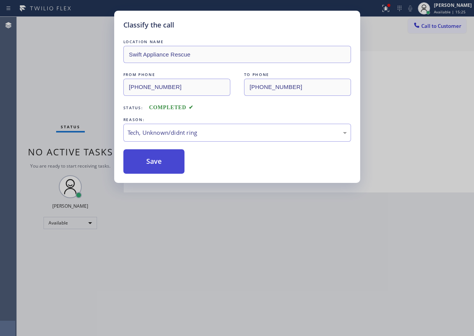
click at [167, 163] on button "Save" at bounding box center [153, 161] width 61 height 24
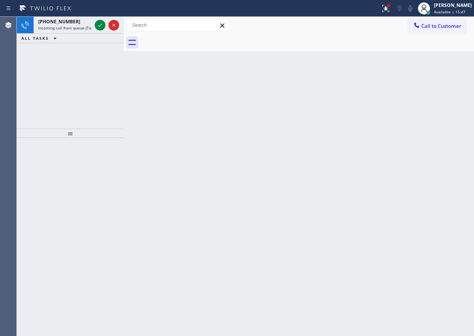
click at [413, 170] on div "Back to Dashboard Change Sender ID Customers Technicians Select a contact Outbo…" at bounding box center [299, 176] width 350 height 319
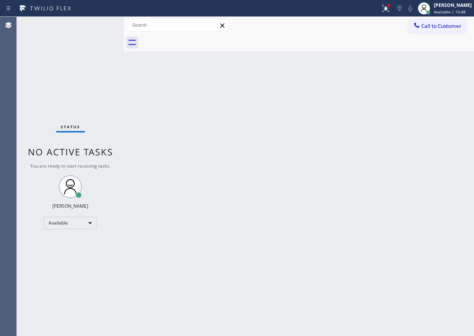
click at [103, 25] on div "Status No active tasks You are ready to start receiving tasks. [PERSON_NAME] Av…" at bounding box center [70, 176] width 107 height 319
click at [100, 25] on div "Status No active tasks You are ready to start receiving tasks. [PERSON_NAME] Av…" at bounding box center [70, 176] width 107 height 319
click at [381, 143] on div "Back to Dashboard Change Sender ID Customers Technicians Select a contact Outbo…" at bounding box center [299, 176] width 350 height 319
click at [100, 26] on div "Status No active tasks You are ready to start receiving tasks. [PERSON_NAME] Av…" at bounding box center [70, 176] width 107 height 319
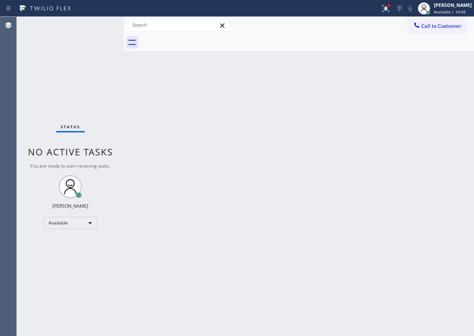
click at [100, 26] on div "Status No active tasks You are ready to start receiving tasks. [PERSON_NAME] Av…" at bounding box center [70, 176] width 107 height 319
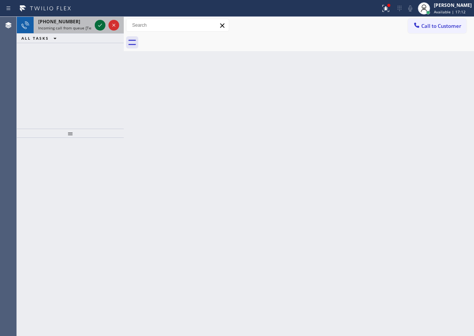
click at [98, 25] on icon at bounding box center [99, 25] width 9 height 9
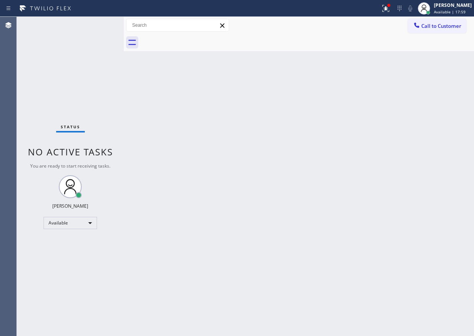
click at [389, 143] on div "Back to Dashboard Change Sender ID Customers Technicians Select a contact Outbo…" at bounding box center [299, 176] width 350 height 319
click at [388, 11] on icon at bounding box center [385, 8] width 9 height 9
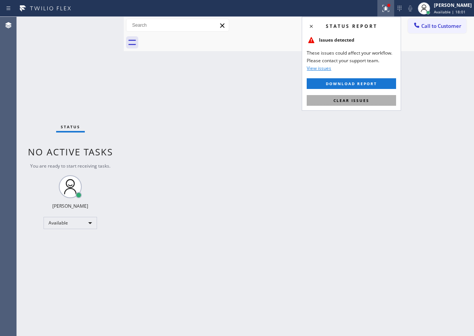
click at [370, 104] on button "Clear issues" at bounding box center [350, 100] width 89 height 11
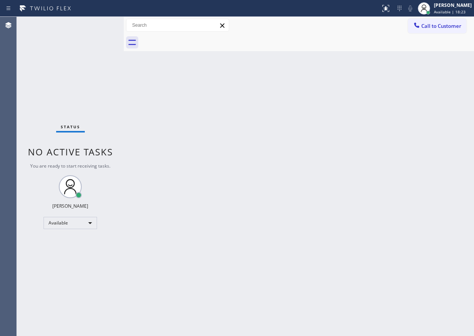
click at [383, 116] on div "Back to Dashboard Change Sender ID Customers Technicians Select a contact Outbo…" at bounding box center [299, 176] width 350 height 319
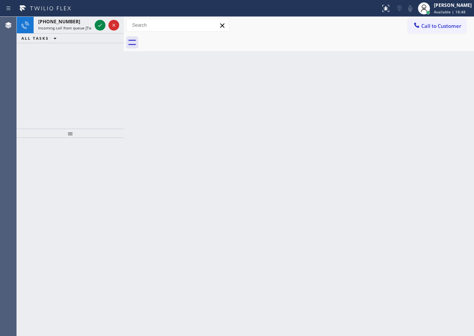
drag, startPoint x: 390, startPoint y: 85, endPoint x: 198, endPoint y: 8, distance: 206.5
click at [390, 85] on div "Back to Dashboard Change Sender ID Customers Technicians Select a contact Outbo…" at bounding box center [299, 176] width 350 height 319
click at [97, 24] on icon at bounding box center [99, 25] width 9 height 9
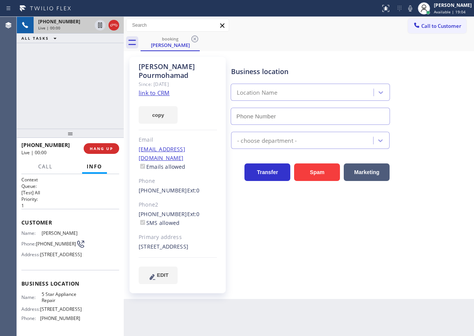
type input "[PHONE_NUMBER]"
click at [166, 93] on link "link to CRM" at bounding box center [154, 93] width 31 height 8
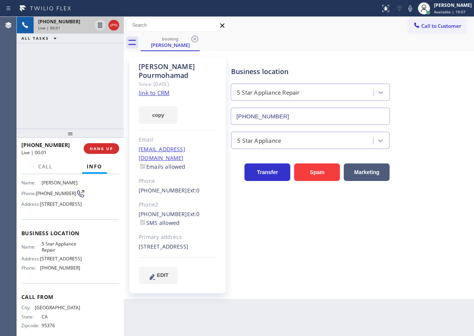
scroll to position [76, 0]
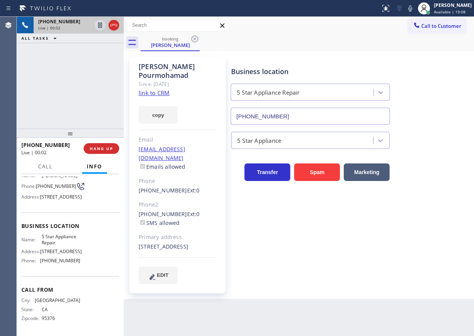
click at [56, 245] on span "5 Star Appliance Repair" at bounding box center [61, 240] width 38 height 12
click at [293, 115] on input "[PHONE_NUMBER]" at bounding box center [309, 116] width 159 height 17
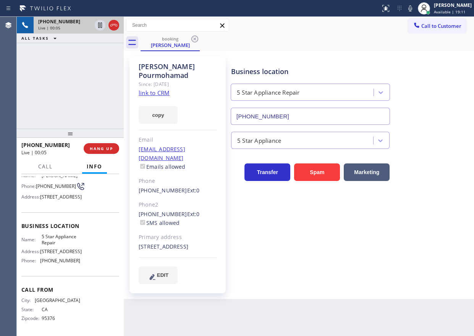
click at [293, 115] on input "[PHONE_NUMBER]" at bounding box center [309, 116] width 159 height 17
click at [99, 27] on icon at bounding box center [100, 25] width 4 height 5
click at [414, 9] on icon at bounding box center [409, 8] width 9 height 9
click at [382, 272] on div "Business location 5 Star Appliance Repair [PHONE_NUMBER] 5 Star Appliance Trans…" at bounding box center [350, 170] width 242 height 223
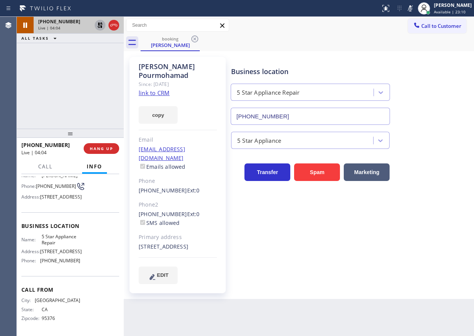
click at [99, 27] on icon at bounding box center [99, 25] width 9 height 9
click at [412, 9] on icon at bounding box center [410, 8] width 4 height 6
click at [451, 101] on div "Business location 5 Star Appliance Repair [PHONE_NUMBER]" at bounding box center [350, 90] width 242 height 69
click at [413, 10] on icon at bounding box center [409, 8] width 9 height 9
click at [437, 270] on div "Business location 5 Star Appliance Repair [PHONE_NUMBER] 5 Star Appliance Trans…" at bounding box center [350, 170] width 242 height 223
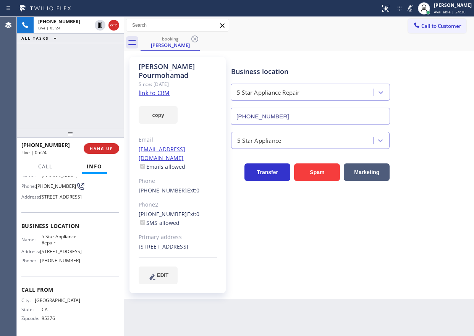
click at [414, 6] on icon at bounding box center [409, 8] width 9 height 9
click at [432, 164] on div "Transfer Spam Marketing" at bounding box center [350, 168] width 242 height 24
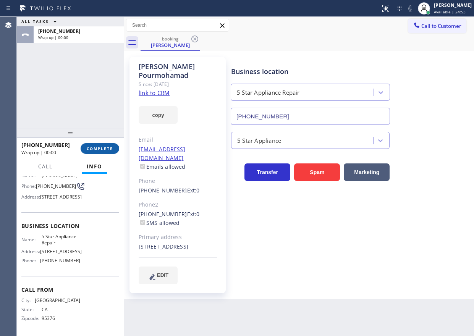
click at [107, 146] on span "COMPLETE" at bounding box center [100, 148] width 26 height 5
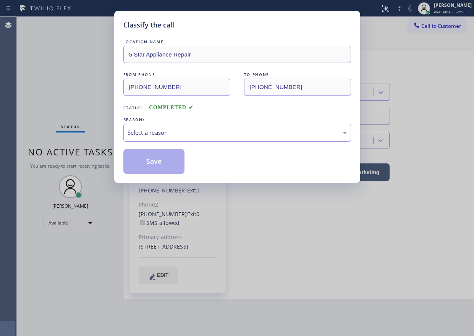
click at [209, 139] on div "Select a reason" at bounding box center [236, 133] width 227 height 18
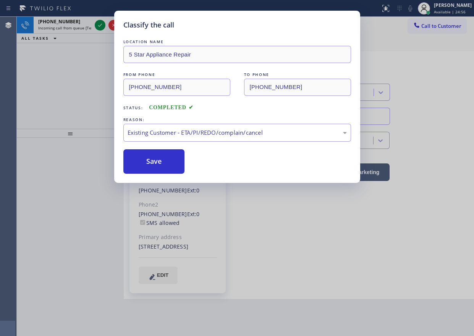
click at [164, 164] on button "Save" at bounding box center [153, 161] width 61 height 24
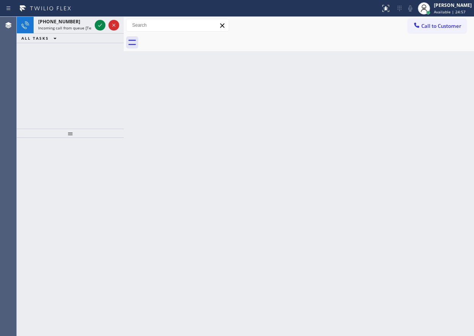
click at [99, 26] on icon at bounding box center [99, 25] width 9 height 9
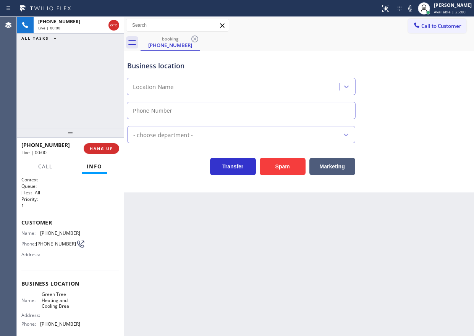
type input "[PHONE_NUMBER]"
click at [286, 166] on button "Spam" at bounding box center [282, 167] width 46 height 18
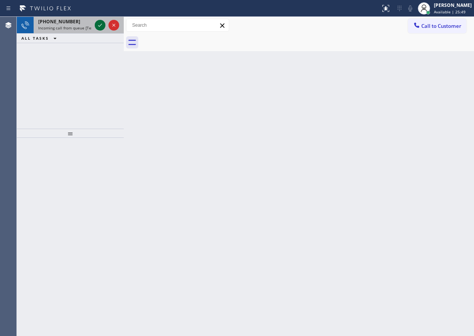
click at [97, 25] on icon at bounding box center [99, 25] width 9 height 9
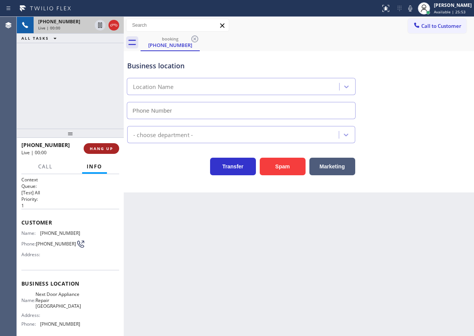
click at [98, 151] on span "HANG UP" at bounding box center [101, 148] width 23 height 5
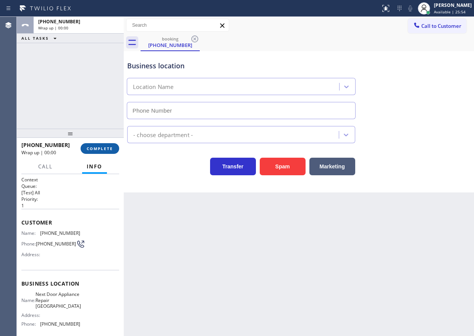
click at [98, 151] on span "COMPLETE" at bounding box center [100, 148] width 26 height 5
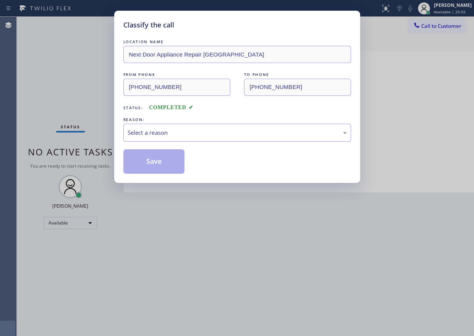
click at [162, 135] on div "Select a reason" at bounding box center [236, 132] width 219 height 9
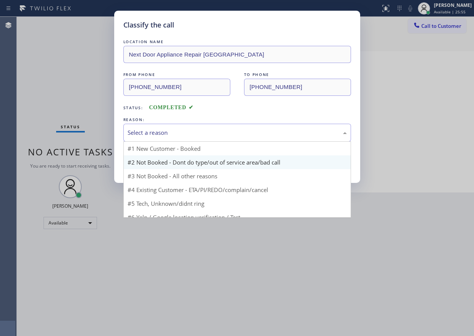
scroll to position [21, 0]
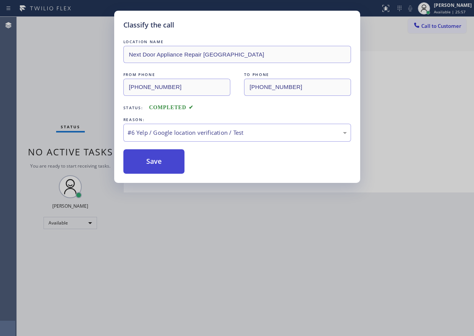
click at [148, 161] on button "Save" at bounding box center [153, 161] width 61 height 24
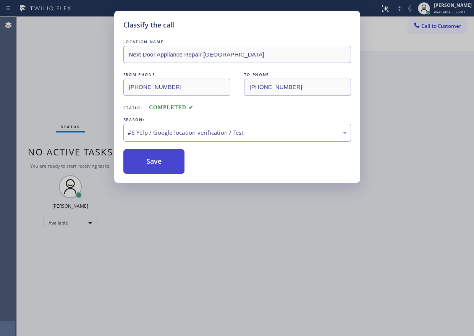
click at [153, 160] on button "Save" at bounding box center [153, 161] width 61 height 24
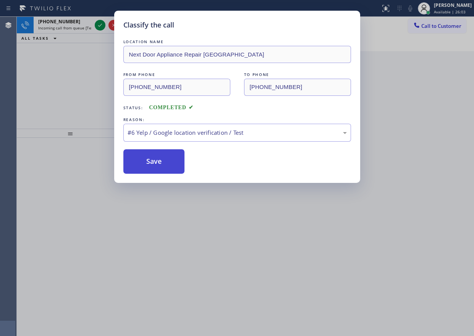
click at [158, 161] on button "Save" at bounding box center [153, 161] width 61 height 24
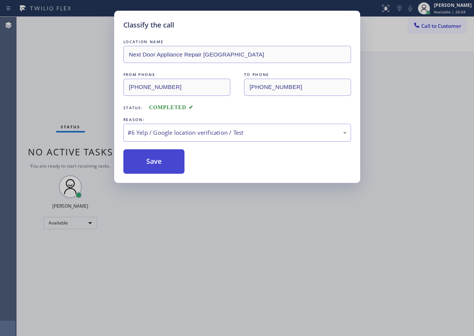
click at [158, 161] on button "Save" at bounding box center [153, 161] width 61 height 24
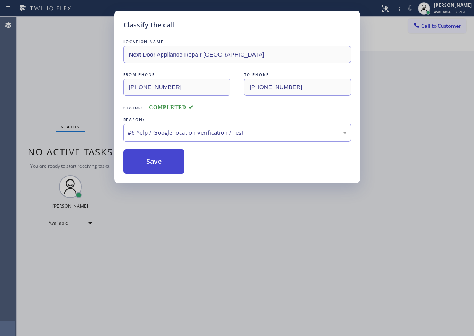
click at [158, 161] on button "Save" at bounding box center [153, 161] width 61 height 24
click at [302, 164] on div "Save" at bounding box center [236, 161] width 227 height 24
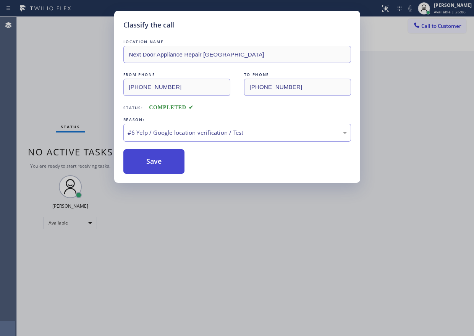
click at [149, 160] on button "Save" at bounding box center [153, 161] width 61 height 24
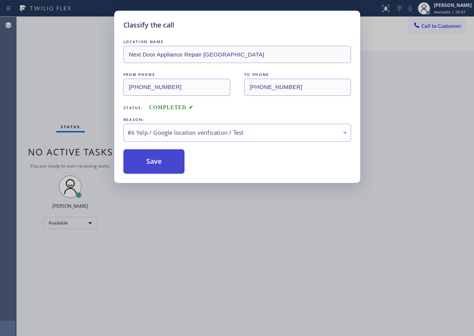
click at [149, 160] on button "Save" at bounding box center [153, 161] width 61 height 24
click at [216, 163] on div "Save" at bounding box center [236, 161] width 227 height 24
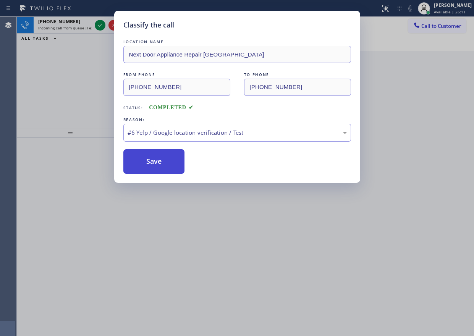
click at [163, 163] on button "Save" at bounding box center [153, 161] width 61 height 24
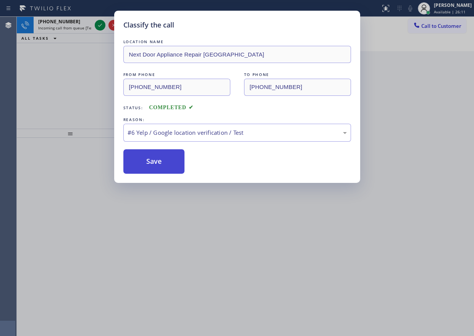
click at [163, 163] on button "Save" at bounding box center [153, 161] width 61 height 24
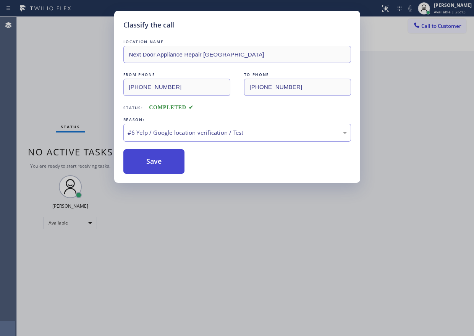
click at [163, 163] on button "Save" at bounding box center [153, 161] width 61 height 24
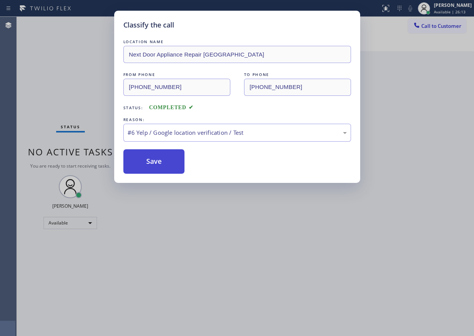
click at [163, 163] on button "Save" at bounding box center [153, 161] width 61 height 24
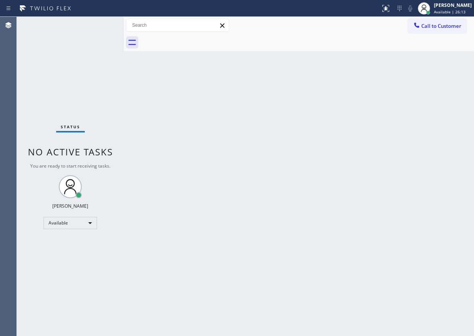
click at [163, 163] on div "Back to Dashboard Change Sender ID Customers Technicians Select a contact Outbo…" at bounding box center [299, 176] width 350 height 319
click at [230, 139] on div "Back to Dashboard Change Sender ID Customers Technicians Select a contact Outbo…" at bounding box center [299, 176] width 350 height 319
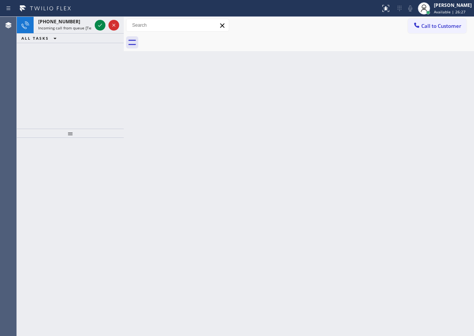
click at [374, 144] on div "Back to Dashboard Change Sender ID Customers Technicians Select a contact Outbo…" at bounding box center [299, 176] width 350 height 319
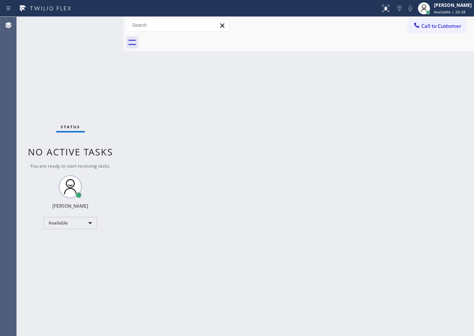
click at [100, 26] on div "Status No active tasks You are ready to start receiving tasks. [PERSON_NAME] Av…" at bounding box center [70, 176] width 107 height 319
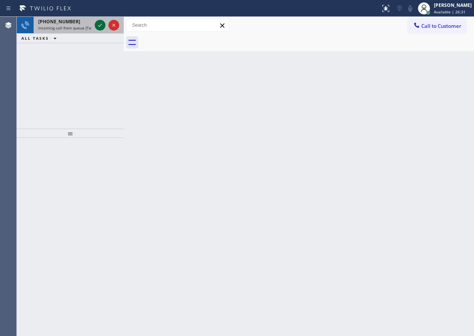
click at [100, 25] on icon at bounding box center [99, 25] width 9 height 9
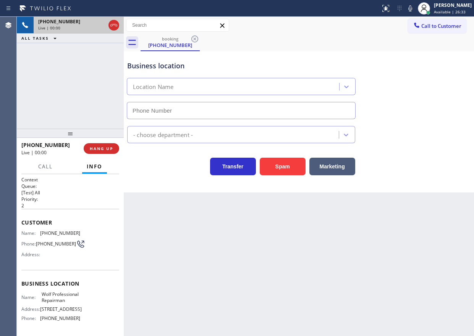
type input "[PHONE_NUMBER]"
click at [57, 303] on span "Wolf Professional Repairman" at bounding box center [61, 297] width 38 height 12
click at [212, 113] on input "[PHONE_NUMBER]" at bounding box center [241, 110] width 229 height 17
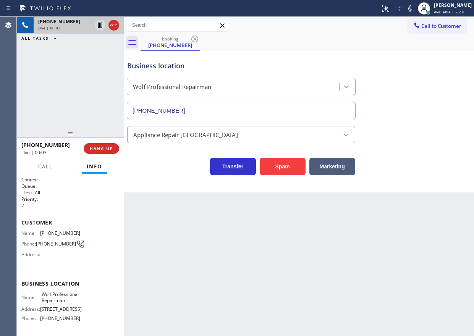
click at [212, 113] on input "[PHONE_NUMBER]" at bounding box center [241, 110] width 229 height 17
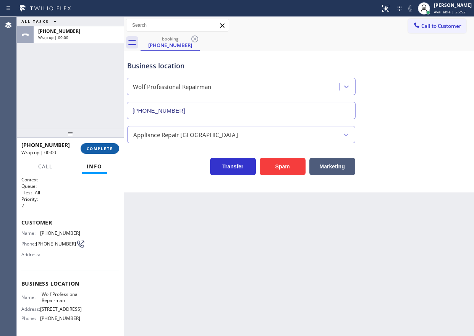
drag, startPoint x: 106, startPoint y: 152, endPoint x: 138, endPoint y: 151, distance: 31.7
click at [106, 152] on button "COMPLETE" at bounding box center [100, 148] width 39 height 11
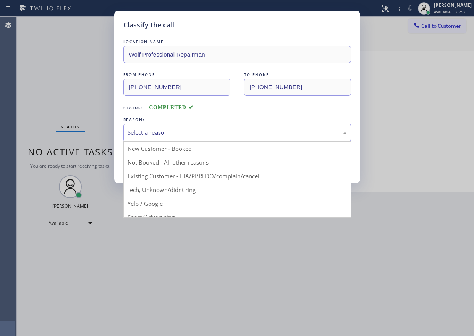
click at [235, 129] on div "Select a reason" at bounding box center [236, 132] width 219 height 9
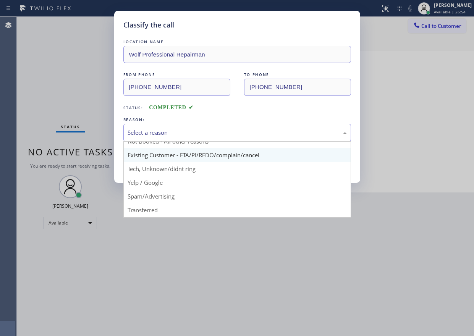
scroll to position [38, 0]
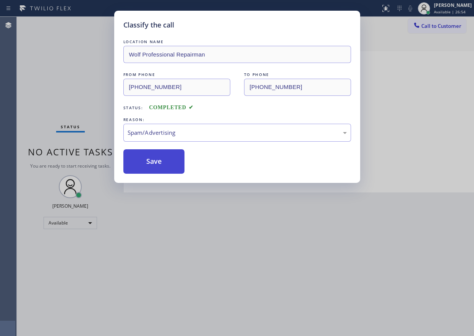
click at [153, 155] on button "Save" at bounding box center [153, 161] width 61 height 24
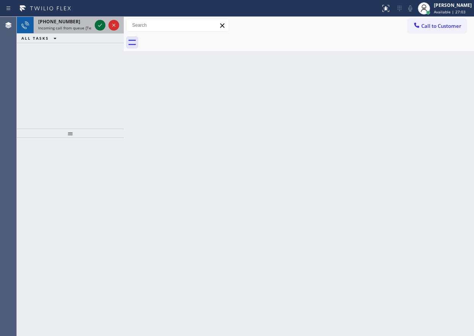
click at [100, 27] on icon at bounding box center [99, 25] width 9 height 9
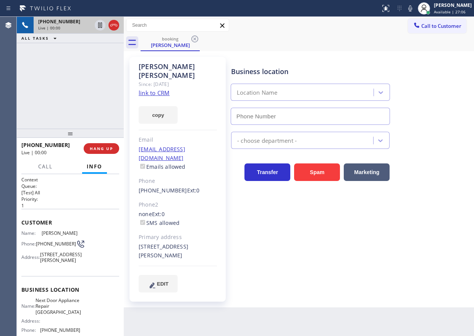
type input "[PHONE_NUMBER]"
click at [163, 89] on link "link to CRM" at bounding box center [154, 93] width 31 height 8
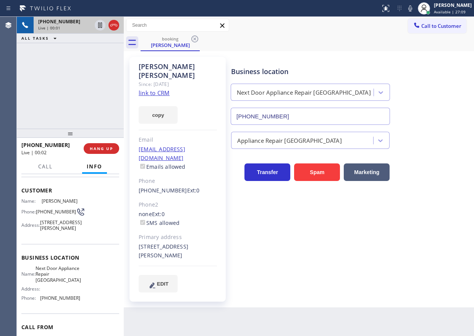
scroll to position [76, 0]
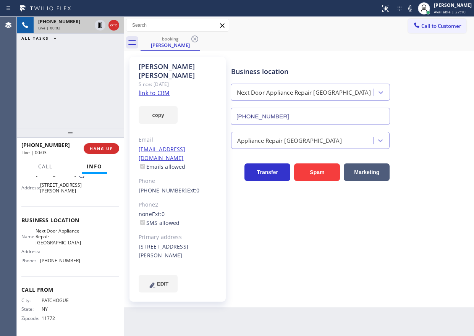
click at [60, 244] on span "Next Door Appliance Repair [GEOGRAPHIC_DATA]" at bounding box center [57, 237] width 45 height 18
click at [311, 119] on input "[PHONE_NUMBER]" at bounding box center [309, 116] width 159 height 17
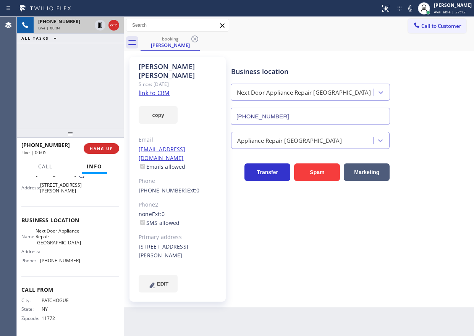
click at [311, 119] on input "[PHONE_NUMBER]" at bounding box center [309, 116] width 159 height 17
click at [100, 27] on icon at bounding box center [100, 25] width 4 height 5
click at [414, 11] on icon at bounding box center [409, 8] width 9 height 9
click at [414, 10] on icon at bounding box center [409, 8] width 9 height 9
click at [100, 24] on icon at bounding box center [99, 25] width 9 height 9
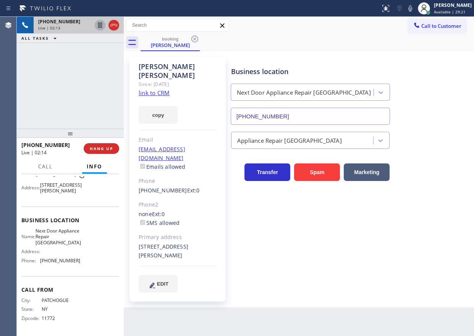
click at [402, 237] on div "Business location Next Door Appliance Repair [GEOGRAPHIC_DATA] [PHONE_NUMBER] A…" at bounding box center [350, 174] width 242 height 231
click at [457, 224] on div "Business location Next Door Appliance Repair [GEOGRAPHIC_DATA] [PHONE_NUMBER] A…" at bounding box center [350, 174] width 242 height 231
click at [40, 167] on span "Call" at bounding box center [45, 166] width 14 height 7
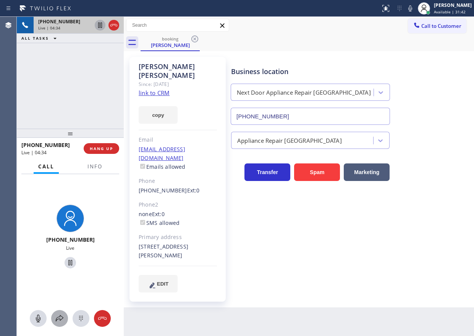
click at [55, 320] on icon at bounding box center [59, 318] width 9 height 9
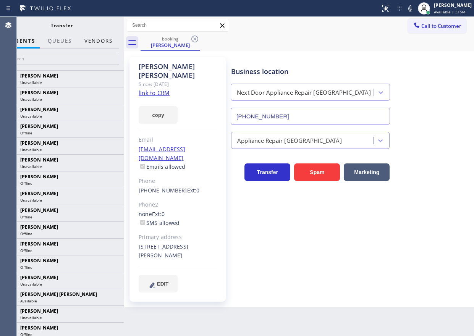
click at [104, 39] on button "Vendors" at bounding box center [98, 41] width 37 height 15
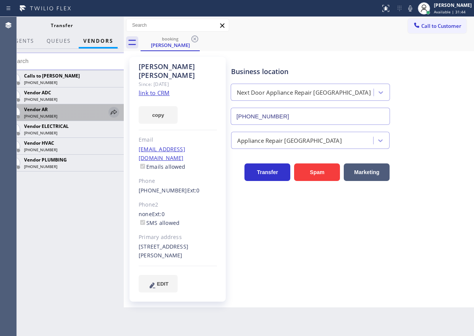
click at [114, 113] on icon at bounding box center [114, 112] width 6 height 5
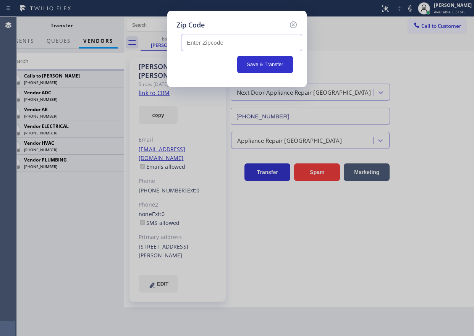
click at [229, 43] on input "text" at bounding box center [241, 42] width 121 height 17
paste input "11772"
type input "11772"
click at [245, 67] on button "Save & Transfer" at bounding box center [265, 65] width 56 height 18
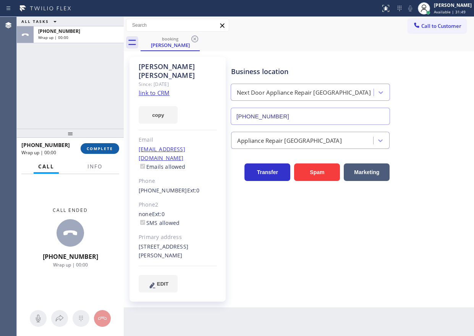
click at [101, 149] on span "COMPLETE" at bounding box center [100, 148] width 26 height 5
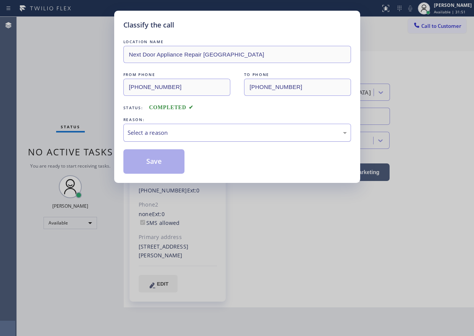
click at [187, 135] on div "Select a reason" at bounding box center [236, 132] width 219 height 9
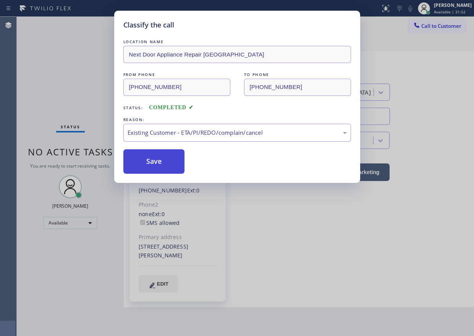
click at [161, 168] on button "Save" at bounding box center [153, 161] width 61 height 24
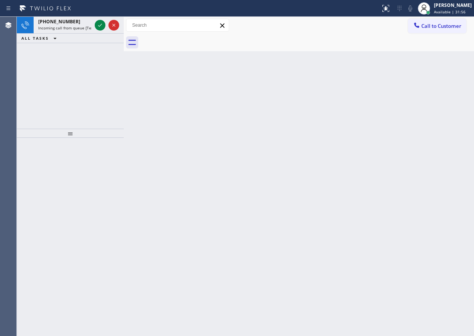
click at [381, 150] on div "Back to Dashboard Change Sender ID Customers Technicians Select a contact Outbo…" at bounding box center [299, 176] width 350 height 319
click at [406, 165] on div "Back to Dashboard Change Sender ID Customers Technicians Select a contact Outbo…" at bounding box center [299, 176] width 350 height 319
click at [99, 26] on icon at bounding box center [100, 25] width 4 height 3
click at [100, 26] on icon at bounding box center [100, 25] width 4 height 3
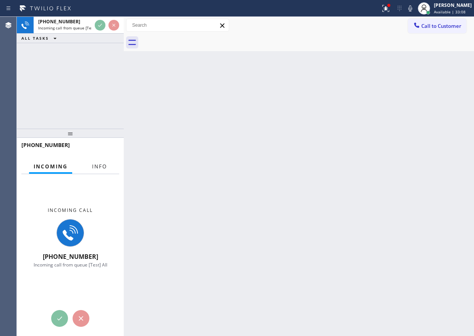
drag, startPoint x: 97, startPoint y: 167, endPoint x: 388, endPoint y: 134, distance: 293.4
click at [97, 167] on span "Info" at bounding box center [99, 166] width 15 height 7
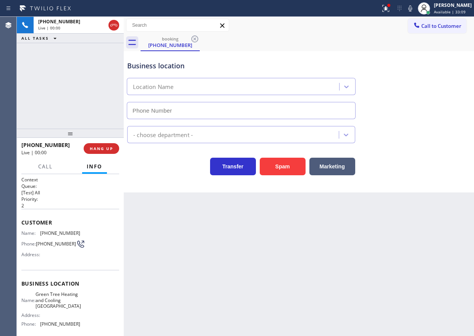
type input "[PHONE_NUMBER]"
click at [273, 160] on button "Spam" at bounding box center [282, 167] width 46 height 18
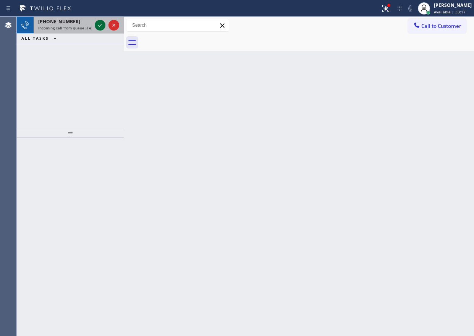
click at [98, 24] on icon at bounding box center [99, 25] width 9 height 9
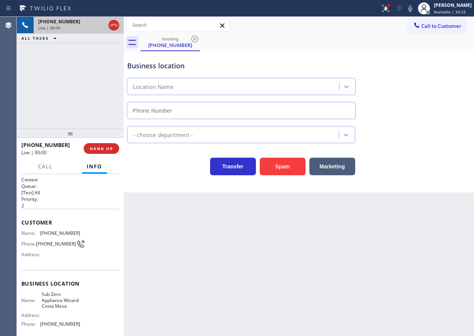
type input "[PHONE_NUMBER]"
click at [239, 257] on div "Back to Dashboard Change Sender ID Customers Technicians Select a contact Outbo…" at bounding box center [299, 176] width 350 height 319
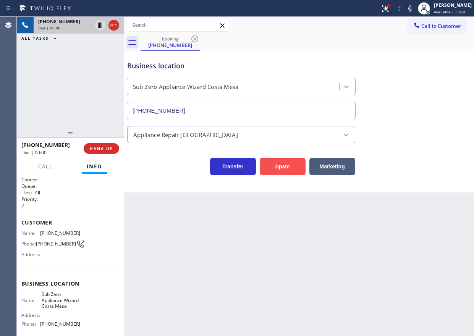
click at [277, 165] on button "Spam" at bounding box center [282, 167] width 46 height 18
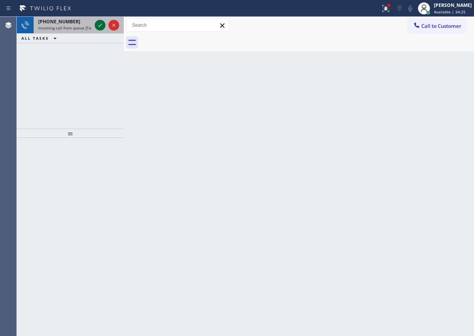
click at [96, 26] on icon at bounding box center [99, 25] width 9 height 9
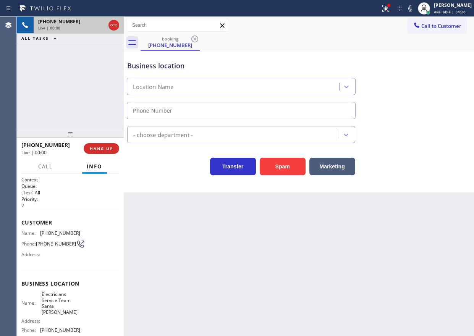
type input "[PHONE_NUMBER]"
click at [60, 309] on span "Electricians Service Team Santa [PERSON_NAME]" at bounding box center [61, 303] width 38 height 24
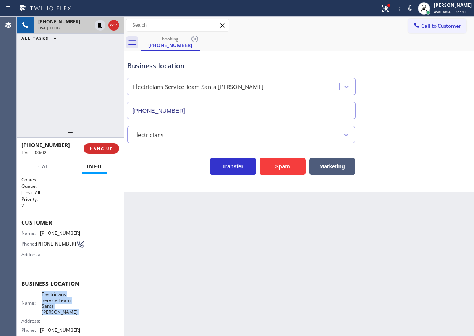
click at [60, 309] on span "Electricians Service Team Santa [PERSON_NAME]" at bounding box center [61, 303] width 38 height 24
click at [254, 110] on input "[PHONE_NUMBER]" at bounding box center [241, 110] width 229 height 17
click at [100, 148] on span "HANG UP" at bounding box center [101, 148] width 23 height 5
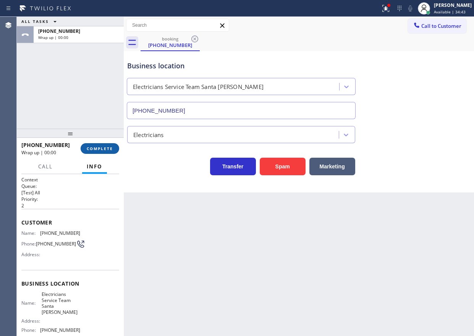
click at [100, 148] on span "COMPLETE" at bounding box center [100, 148] width 26 height 5
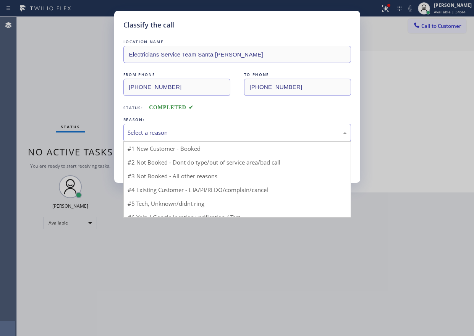
click at [146, 132] on div "Select a reason" at bounding box center [236, 132] width 219 height 9
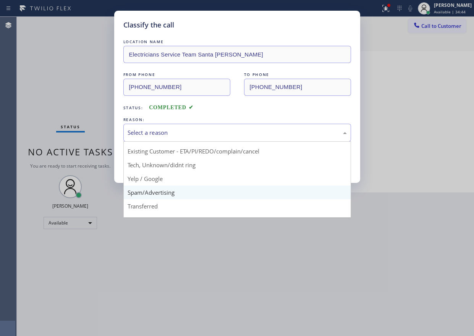
scroll to position [48, 0]
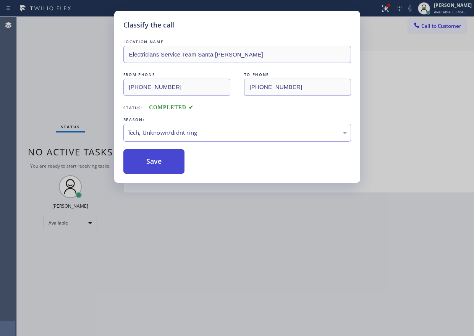
click at [148, 169] on button "Save" at bounding box center [153, 161] width 61 height 24
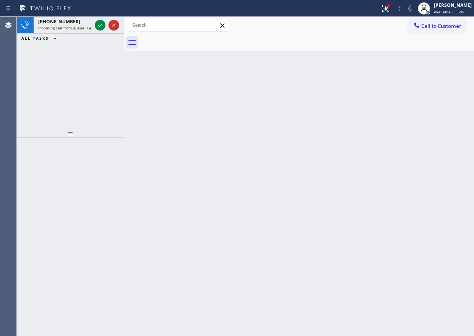
drag, startPoint x: 389, startPoint y: 168, endPoint x: 385, endPoint y: 168, distance: 4.2
click at [389, 168] on div "Back to Dashboard Change Sender ID Customers Technicians Select a contact Outbo…" at bounding box center [299, 176] width 350 height 319
click at [98, 25] on icon at bounding box center [99, 25] width 9 height 9
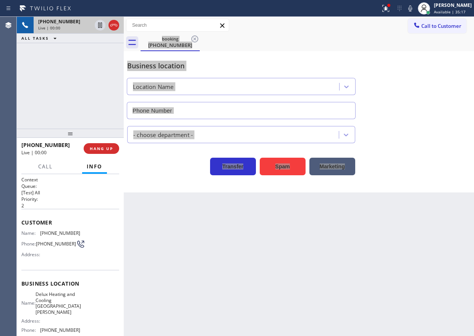
type input "[PHONE_NUMBER]"
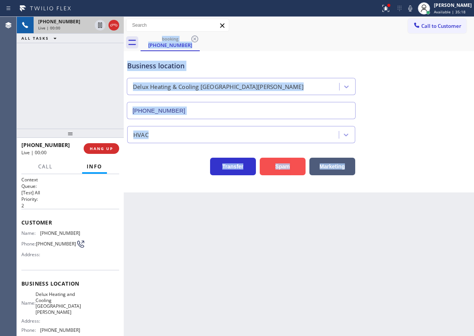
click at [296, 170] on button "Spam" at bounding box center [282, 167] width 46 height 18
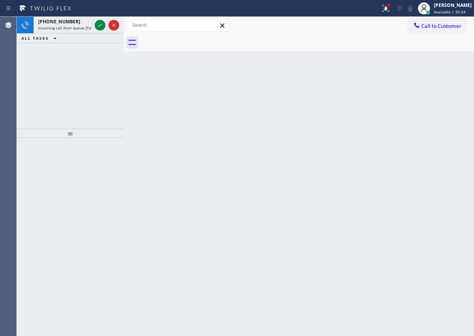
click at [381, 96] on div "Back to Dashboard Change Sender ID Customers Technicians Select a contact Outbo…" at bounding box center [299, 176] width 350 height 319
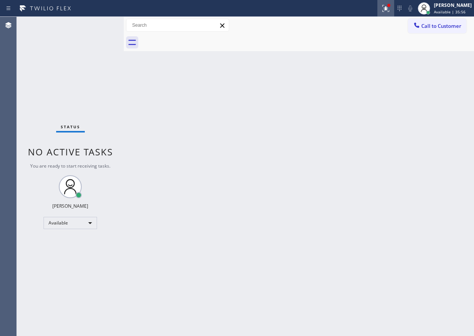
click at [391, 13] on button at bounding box center [385, 8] width 17 height 17
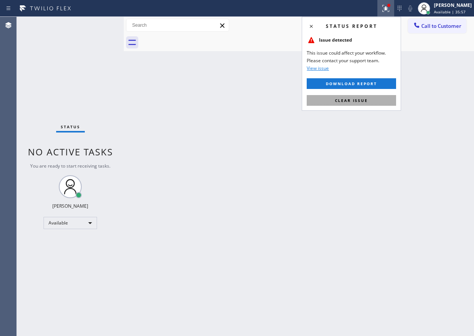
click at [367, 103] on button "Clear issue" at bounding box center [350, 100] width 89 height 11
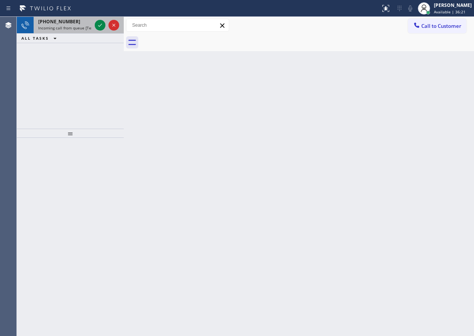
drag, startPoint x: 100, startPoint y: 24, endPoint x: 98, endPoint y: 19, distance: 5.1
click at [98, 19] on div at bounding box center [106, 25] width 27 height 17
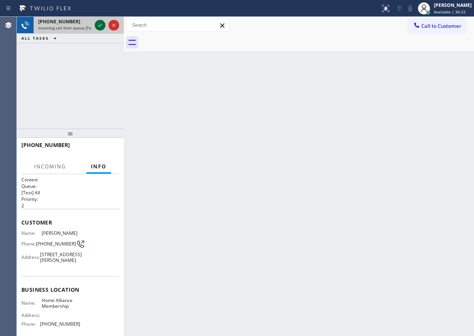
click at [99, 24] on icon at bounding box center [99, 25] width 9 height 9
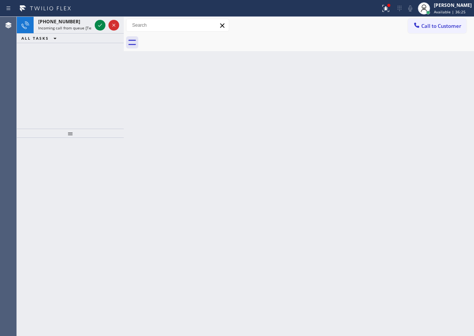
click at [99, 24] on icon at bounding box center [99, 25] width 9 height 9
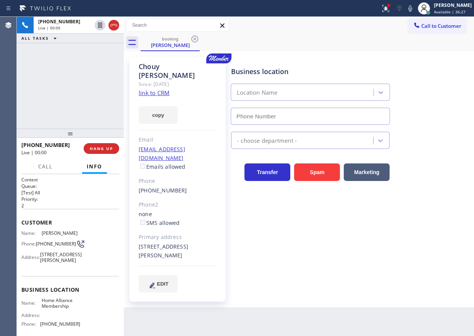
click at [65, 308] on span "Home Alliance Membership" at bounding box center [61, 303] width 38 height 12
type input "[PHONE_NUMBER]"
click at [65, 308] on span "Home Alliance Membership" at bounding box center [61, 303] width 38 height 12
click at [271, 122] on input "[PHONE_NUMBER]" at bounding box center [309, 116] width 159 height 17
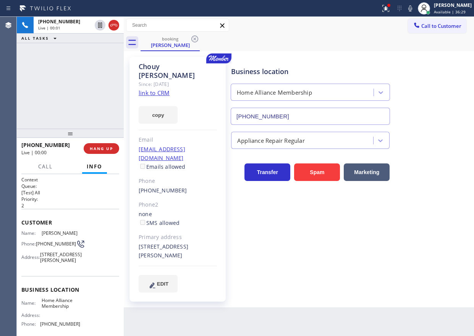
click at [271, 122] on input "[PHONE_NUMBER]" at bounding box center [309, 116] width 159 height 17
click at [145, 89] on link "link to CRM" at bounding box center [154, 93] width 31 height 8
click at [451, 194] on div "Business location Home Alliance Membership [PHONE_NUMBER] Appliance Repair Regu…" at bounding box center [350, 174] width 242 height 231
click at [106, 149] on span "HANG UP" at bounding box center [101, 148] width 23 height 5
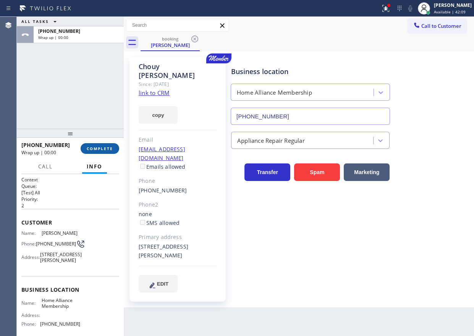
click at [106, 149] on span "COMPLETE" at bounding box center [100, 148] width 26 height 5
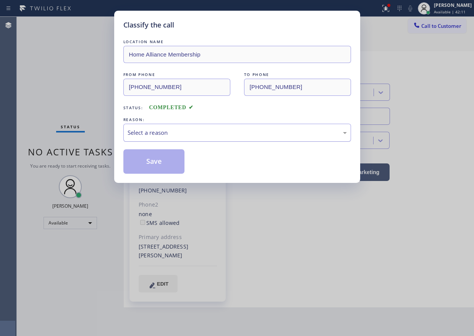
click at [159, 131] on div "Select a reason" at bounding box center [236, 132] width 219 height 9
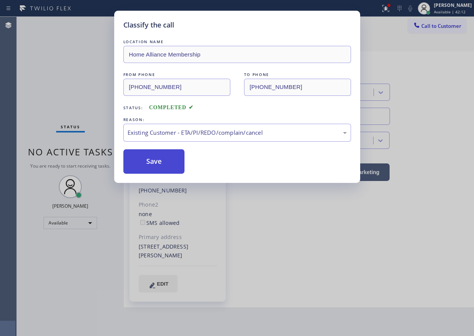
click at [163, 156] on button "Save" at bounding box center [153, 161] width 61 height 24
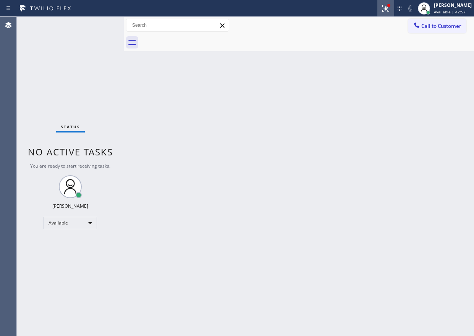
click at [390, 9] on icon at bounding box center [385, 8] width 9 height 9
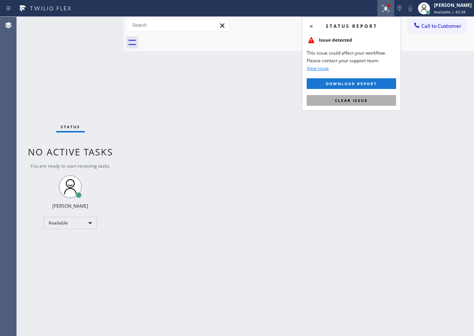
click at [364, 97] on button "Clear issue" at bounding box center [350, 100] width 89 height 11
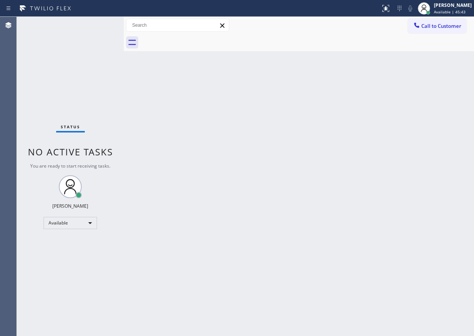
click at [433, 91] on div "Back to Dashboard Change Sender ID Customers Technicians Select a contact Outbo…" at bounding box center [299, 176] width 350 height 319
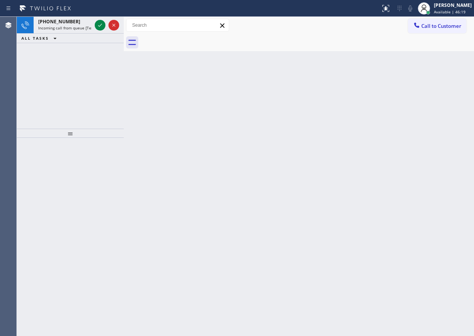
click at [401, 128] on div "Back to Dashboard Change Sender ID Customers Technicians Select a contact Outbo…" at bounding box center [299, 176] width 350 height 319
click at [414, 95] on div "Back to Dashboard Change Sender ID Customers Technicians Select a contact Outbo…" at bounding box center [299, 176] width 350 height 319
click at [99, 24] on icon at bounding box center [99, 25] width 9 height 9
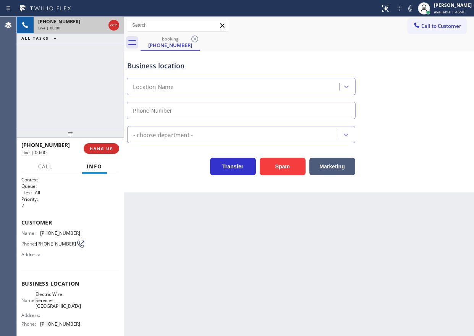
type input "[PHONE_NUMBER]"
click at [285, 169] on button "Spam" at bounding box center [282, 167] width 46 height 18
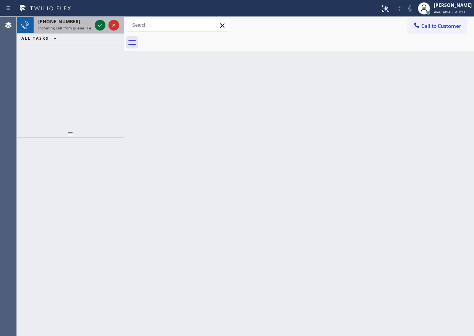
click at [101, 25] on icon at bounding box center [99, 25] width 9 height 9
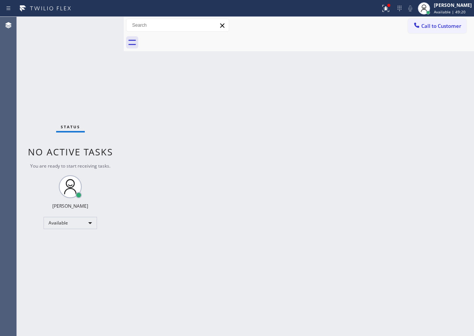
click at [377, 163] on div "Back to Dashboard Change Sender ID Customers Technicians Select a contact Outbo…" at bounding box center [299, 176] width 350 height 319
click at [382, 135] on div "Back to Dashboard Change Sender ID Customers Technicians Select a contact Outbo…" at bounding box center [299, 176] width 350 height 319
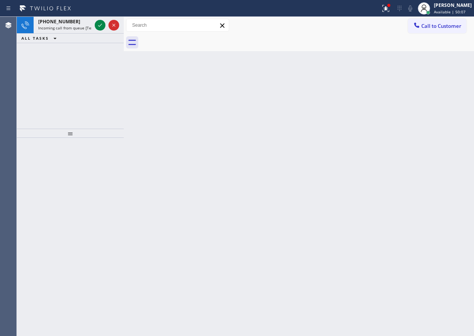
click at [424, 68] on div "Back to Dashboard Change Sender ID Customers Technicians Select a contact Outbo…" at bounding box center [299, 176] width 350 height 319
click at [95, 23] on div at bounding box center [100, 25] width 11 height 9
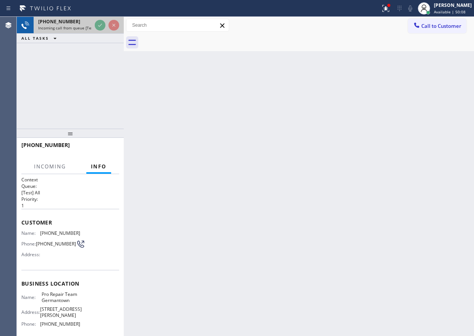
click at [108, 23] on div at bounding box center [106, 25] width 27 height 17
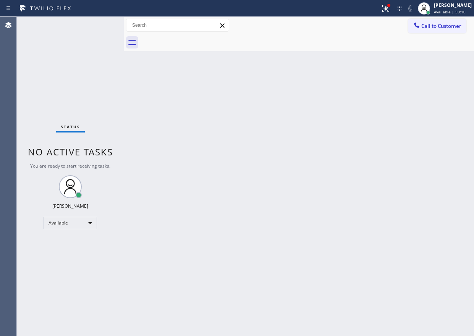
click at [97, 26] on div "Status No active tasks You are ready to start receiving tasks. [PERSON_NAME] Av…" at bounding box center [70, 176] width 107 height 319
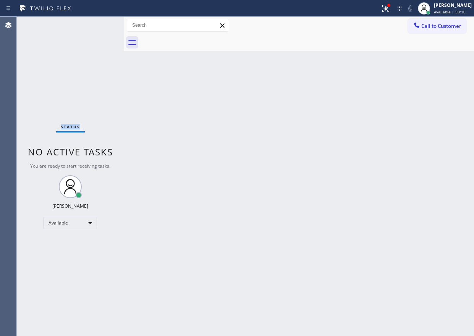
click at [97, 26] on div "Status No active tasks You are ready to start receiving tasks. [PERSON_NAME] Av…" at bounding box center [70, 176] width 107 height 319
click at [121, 94] on div "Status No active tasks You are ready to start receiving tasks. [PERSON_NAME] Av…" at bounding box center [70, 176] width 107 height 319
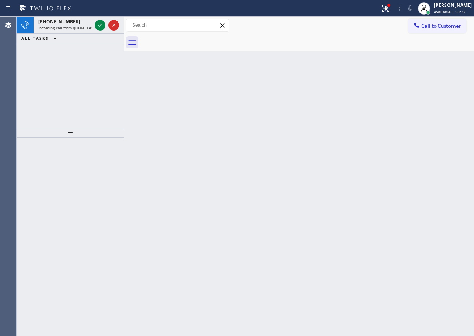
click at [430, 145] on div "Back to Dashboard Change Sender ID Customers Technicians Select a contact Outbo…" at bounding box center [299, 176] width 350 height 319
click at [99, 27] on icon at bounding box center [99, 25] width 9 height 9
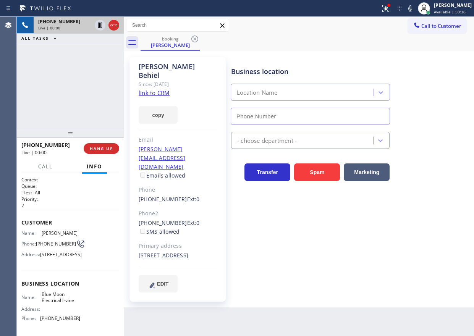
type input "[PHONE_NUMBER]"
click at [160, 89] on link "link to CRM" at bounding box center [154, 93] width 31 height 8
click at [76, 303] on span "Blue Moon Electrical Irvine" at bounding box center [61, 297] width 38 height 12
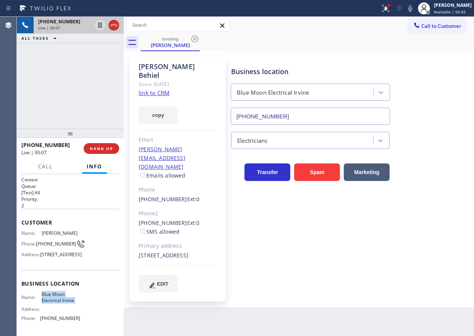
click at [291, 112] on input "[PHONE_NUMBER]" at bounding box center [309, 116] width 159 height 17
click at [40, 245] on span "[PHONE_NUMBER]" at bounding box center [56, 244] width 40 height 6
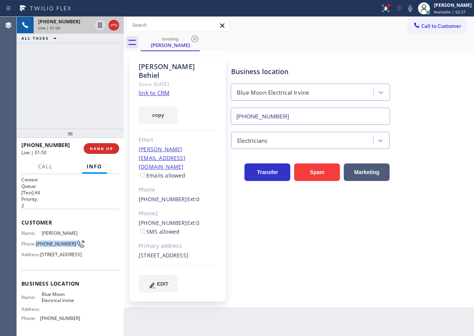
click at [40, 245] on span "[PHONE_NUMBER]" at bounding box center [56, 244] width 40 height 6
click at [98, 24] on icon at bounding box center [100, 25] width 4 height 5
click at [414, 8] on icon at bounding box center [409, 8] width 9 height 9
click at [98, 27] on icon at bounding box center [99, 25] width 9 height 9
click at [414, 10] on icon at bounding box center [409, 8] width 9 height 9
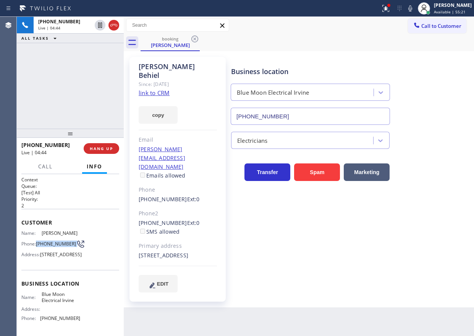
click at [414, 7] on icon at bounding box center [409, 8] width 9 height 9
click at [98, 27] on icon at bounding box center [100, 25] width 4 height 5
click at [390, 13] on icon at bounding box center [385, 8] width 9 height 9
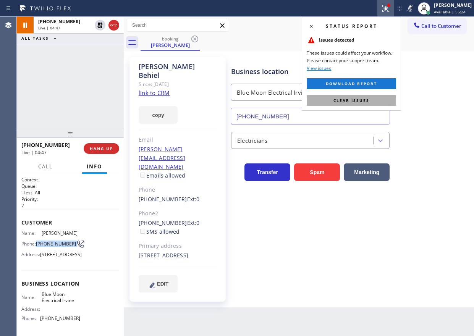
click at [356, 100] on span "Clear issues" at bounding box center [351, 100] width 36 height 5
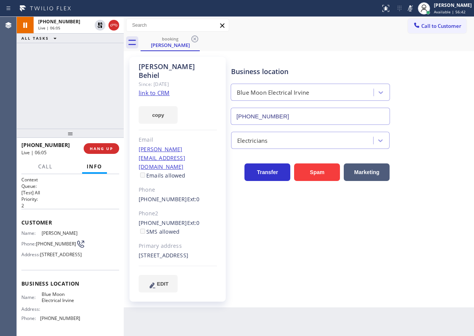
click at [448, 142] on div "Electricians" at bounding box center [350, 139] width 242 height 20
click at [98, 28] on icon at bounding box center [99, 25] width 9 height 9
click at [414, 8] on icon at bounding box center [409, 8] width 9 height 9
drag, startPoint x: 276, startPoint y: 242, endPoint x: 340, endPoint y: 225, distance: 66.5
click at [276, 242] on div "Business location Blue Moon Electrical [GEOGRAPHIC_DATA] [PHONE_NUMBER] Electri…" at bounding box center [350, 174] width 242 height 231
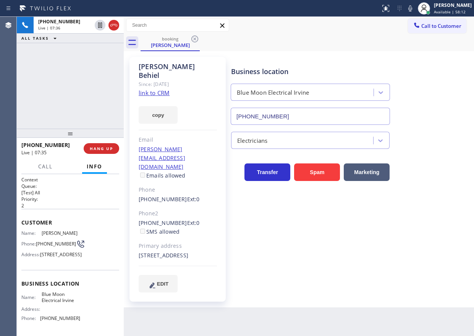
click at [52, 243] on span "[PHONE_NUMBER]" at bounding box center [56, 244] width 40 height 6
click at [100, 147] on span "HANG UP" at bounding box center [101, 148] width 23 height 5
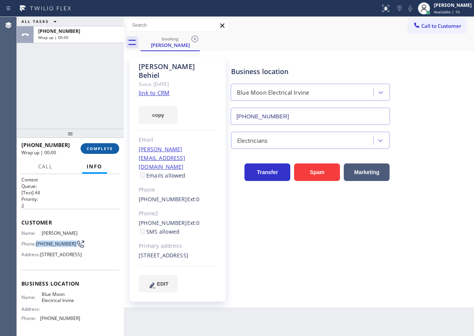
click at [100, 147] on span "COMPLETE" at bounding box center [100, 148] width 26 height 5
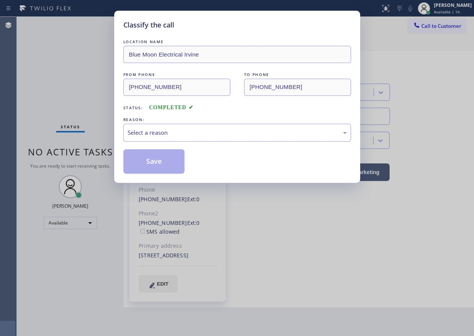
click at [160, 129] on div "Select a reason" at bounding box center [236, 132] width 219 height 9
click at [151, 159] on button "Save" at bounding box center [153, 161] width 61 height 24
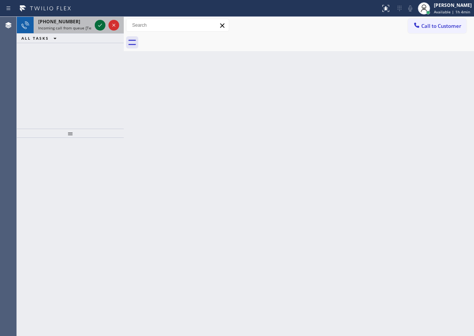
click at [100, 30] on button at bounding box center [100, 25] width 11 height 11
click at [98, 25] on icon at bounding box center [99, 25] width 9 height 9
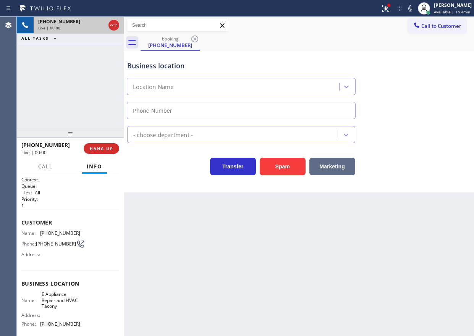
type input "[PHONE_NUMBER]"
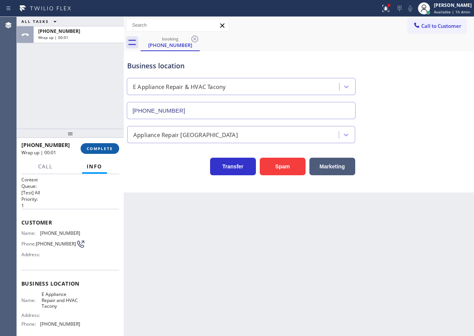
click at [89, 148] on span "COMPLETE" at bounding box center [100, 148] width 26 height 5
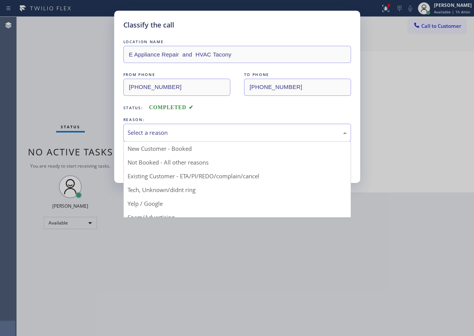
click at [182, 135] on div "Select a reason" at bounding box center [236, 132] width 219 height 9
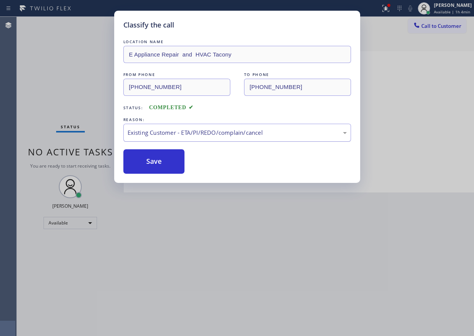
click at [169, 127] on div "Existing Customer - ETA/PI/REDO/complain/cancel" at bounding box center [236, 133] width 227 height 18
drag, startPoint x: 161, startPoint y: 190, endPoint x: 161, endPoint y: 186, distance: 4.2
click at [161, 163] on button "Save" at bounding box center [153, 161] width 61 height 24
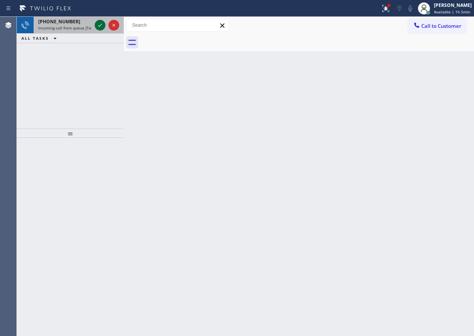
click at [98, 27] on icon at bounding box center [99, 25] width 9 height 9
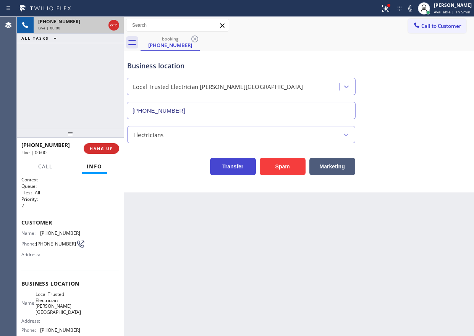
type input "[PHONE_NUMBER]"
click at [283, 168] on button "Spam" at bounding box center [282, 167] width 46 height 18
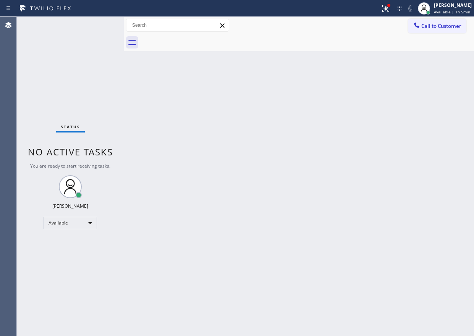
click at [99, 26] on div "Status No active tasks You are ready to start receiving tasks. [PERSON_NAME] Av…" at bounding box center [70, 176] width 107 height 319
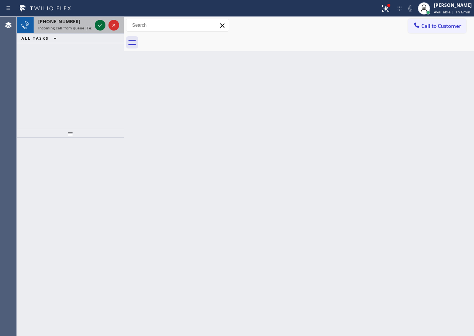
click at [101, 24] on icon at bounding box center [99, 25] width 9 height 9
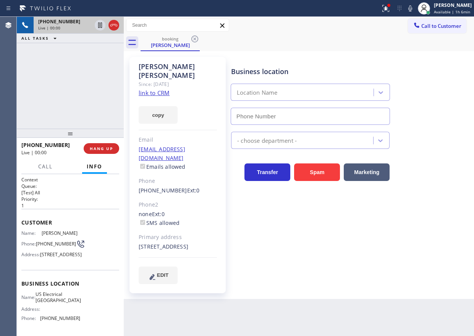
type input "[PHONE_NUMBER]"
click at [154, 89] on link "link to CRM" at bounding box center [154, 93] width 31 height 8
click at [66, 303] on span "US Electrical [GEOGRAPHIC_DATA]" at bounding box center [57, 297] width 45 height 12
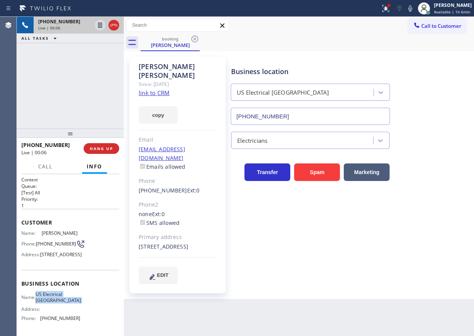
click at [304, 119] on input "[PHONE_NUMBER]" at bounding box center [309, 116] width 159 height 17
click at [414, 8] on icon at bounding box center [409, 8] width 9 height 9
click at [413, 8] on icon at bounding box center [409, 8] width 9 height 9
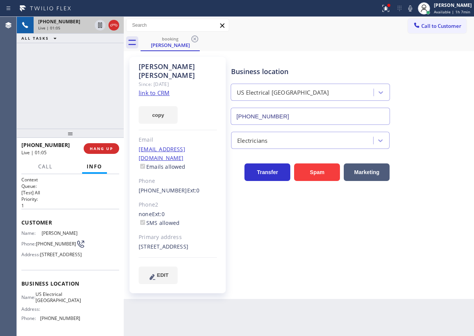
click at [412, 9] on icon at bounding box center [410, 8] width 4 height 6
click at [441, 105] on div "Business location [GEOGRAPHIC_DATA] Electrical [GEOGRAPHIC_DATA] [PHONE_NUMBER]" at bounding box center [350, 90] width 242 height 69
click at [411, 9] on icon at bounding box center [409, 8] width 9 height 9
click at [43, 166] on span "Call" at bounding box center [45, 166] width 14 height 7
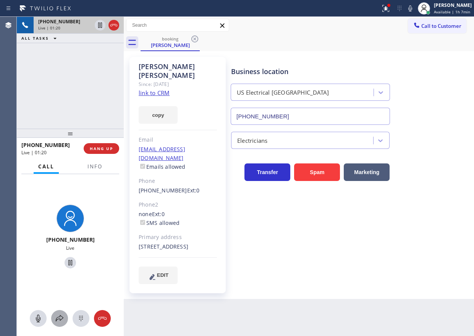
click at [56, 320] on icon at bounding box center [60, 318] width 8 height 6
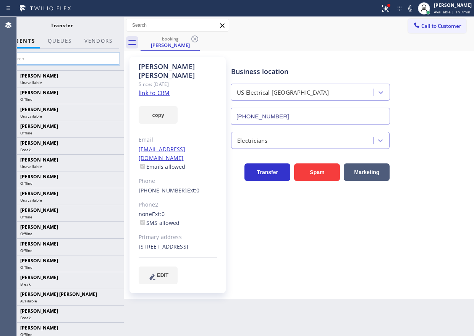
click at [69, 55] on input "text" at bounding box center [61, 59] width 115 height 12
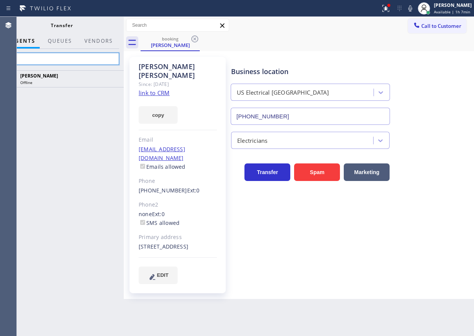
type input "k"
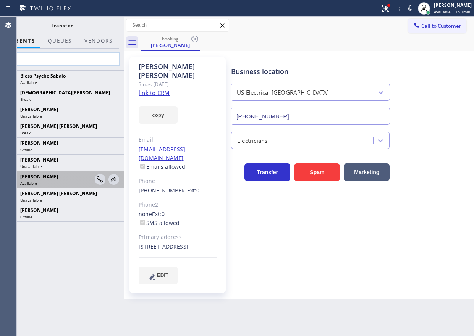
type input "c"
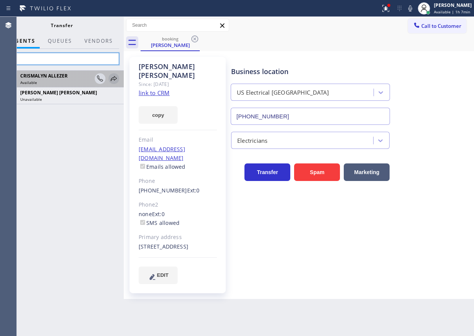
type input "cr"
click at [114, 77] on icon at bounding box center [114, 78] width 6 height 5
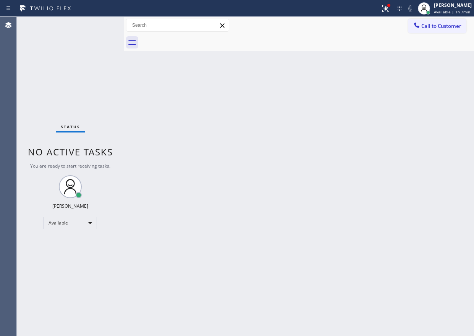
click at [404, 94] on div "Back to Dashboard Change Sender ID Customers Technicians Select a contact Outbo…" at bounding box center [299, 176] width 350 height 319
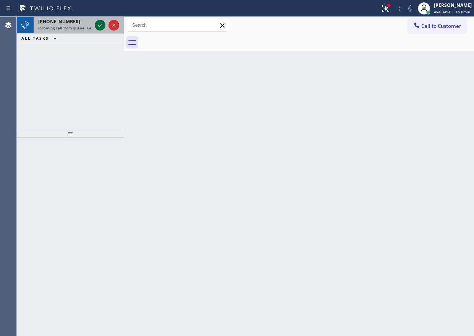
click at [101, 26] on icon at bounding box center [99, 25] width 9 height 9
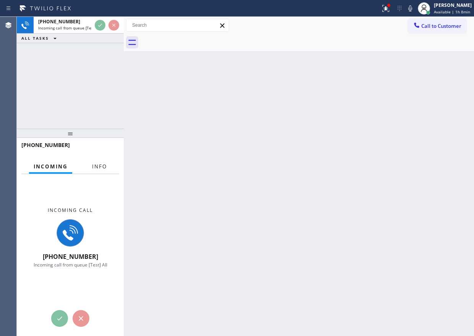
click at [103, 171] on button "Info" at bounding box center [99, 166] width 24 height 15
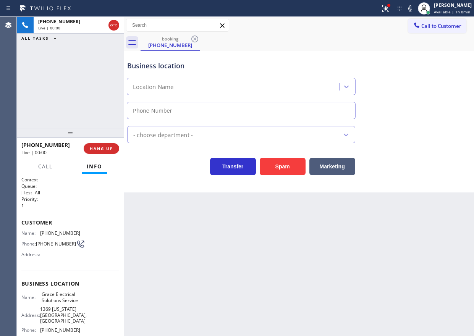
type input "[PHONE_NUMBER]"
click at [280, 168] on button "Spam" at bounding box center [282, 167] width 46 height 18
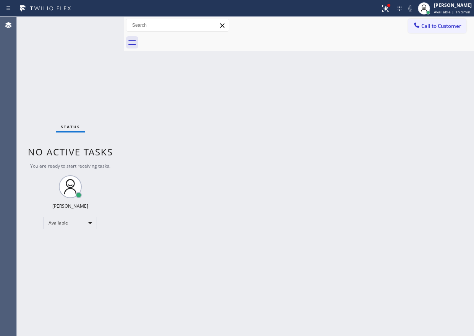
click at [403, 185] on div "Back to Dashboard Change Sender ID Customers Technicians Select a contact Outbo…" at bounding box center [299, 176] width 350 height 319
click at [445, 156] on div "Back to Dashboard Change Sender ID Customers Technicians Select a contact Outbo…" at bounding box center [299, 176] width 350 height 319
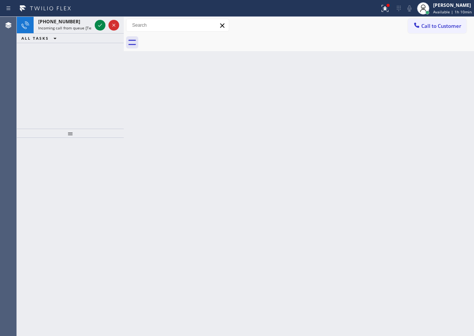
click at [379, 181] on div "Back to Dashboard Change Sender ID Customers Technicians Select a contact Outbo…" at bounding box center [299, 176] width 350 height 319
click at [100, 24] on icon at bounding box center [99, 25] width 9 height 9
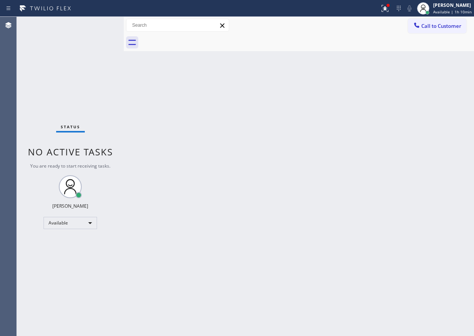
click at [397, 85] on div "Back to Dashboard Change Sender ID Customers Technicians Select a contact Outbo…" at bounding box center [299, 176] width 350 height 319
click at [386, 8] on icon at bounding box center [383, 7] width 5 height 5
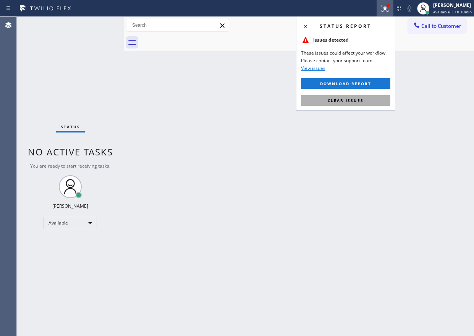
click at [343, 96] on button "Clear issues" at bounding box center [345, 100] width 89 height 11
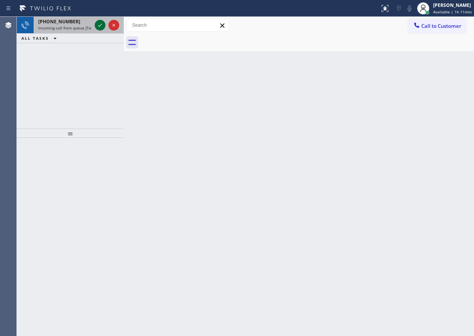
click at [95, 26] on div at bounding box center [100, 25] width 11 height 9
click at [97, 26] on icon at bounding box center [99, 25] width 9 height 9
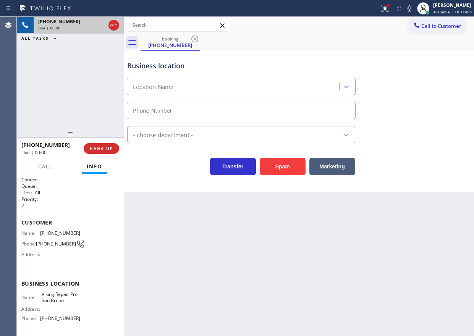
type input "[PHONE_NUMBER]"
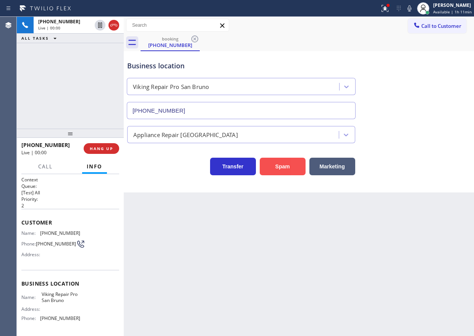
click at [274, 168] on button "Spam" at bounding box center [282, 167] width 46 height 18
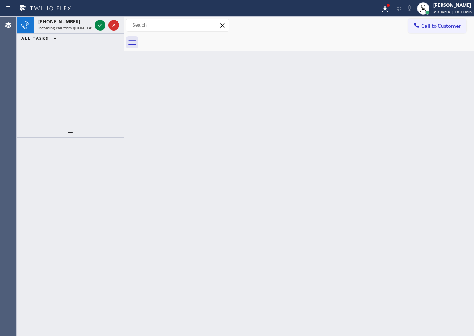
click at [396, 130] on div "Back to Dashboard Change Sender ID Customers Technicians Select a contact Outbo…" at bounding box center [299, 176] width 350 height 319
click at [98, 25] on icon at bounding box center [99, 25] width 9 height 9
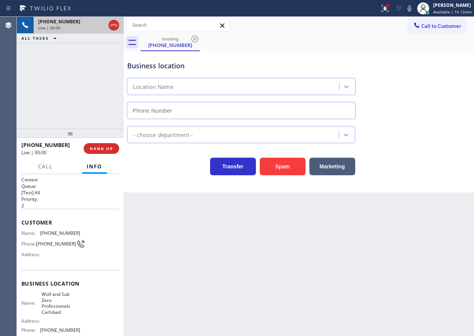
type input "[PHONE_NUMBER]"
click at [52, 311] on span "Wolf and Sub Zero Professionals Carlsbad" at bounding box center [61, 303] width 38 height 24
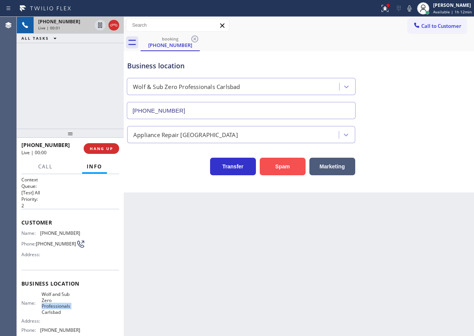
click at [280, 169] on button "Spam" at bounding box center [282, 167] width 46 height 18
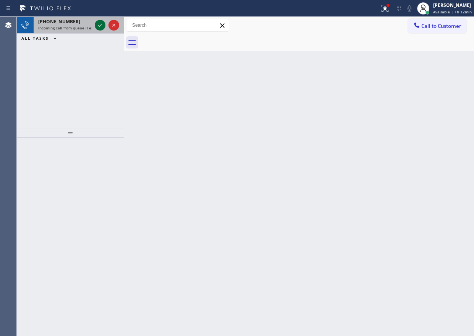
click at [99, 20] on button at bounding box center [100, 25] width 11 height 11
click at [101, 27] on icon at bounding box center [99, 25] width 9 height 9
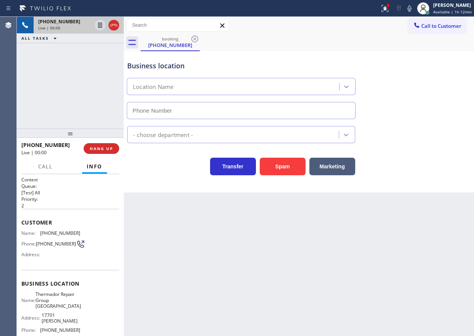
type input "[PHONE_NUMBER]"
click at [50, 304] on span "Thermador Repair Group [GEOGRAPHIC_DATA]" at bounding box center [57, 300] width 45 height 18
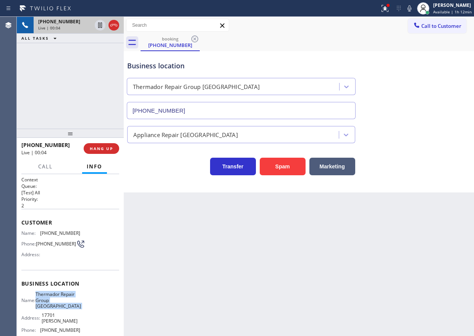
click at [50, 304] on span "Thermador Repair Group [GEOGRAPHIC_DATA]" at bounding box center [57, 300] width 45 height 18
click at [205, 106] on input "[PHONE_NUMBER]" at bounding box center [241, 110] width 229 height 17
click at [52, 237] on div "Name: [PHONE_NUMBER] Phone: [PHONE_NUMBER] Address:" at bounding box center [50, 245] width 59 height 30
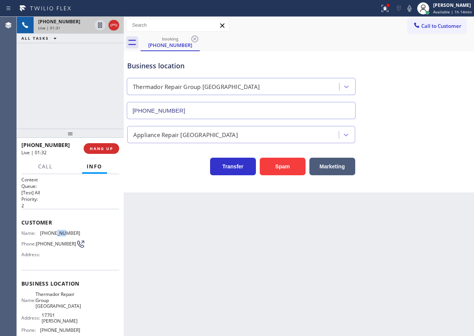
click at [52, 237] on div "Name: [PHONE_NUMBER] Phone: [PHONE_NUMBER] Address:" at bounding box center [50, 245] width 59 height 30
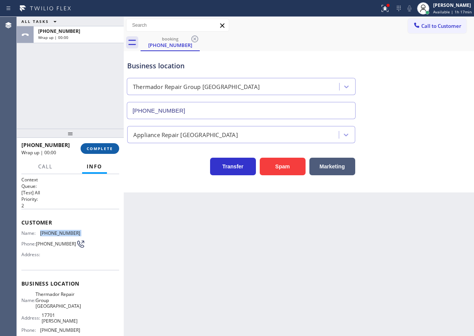
click at [95, 150] on span "COMPLETE" at bounding box center [100, 148] width 26 height 5
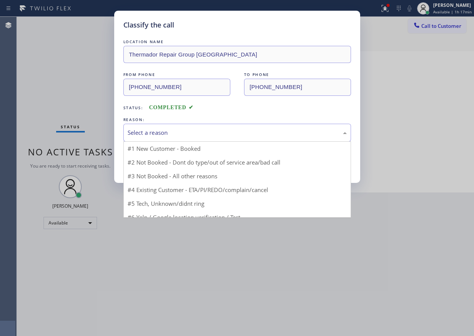
click at [159, 128] on div "Select a reason" at bounding box center [236, 132] width 219 height 9
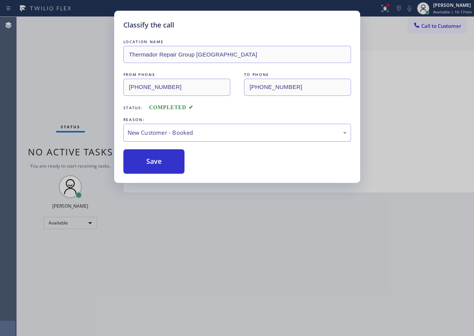
click at [153, 156] on button "Save" at bounding box center [153, 161] width 61 height 24
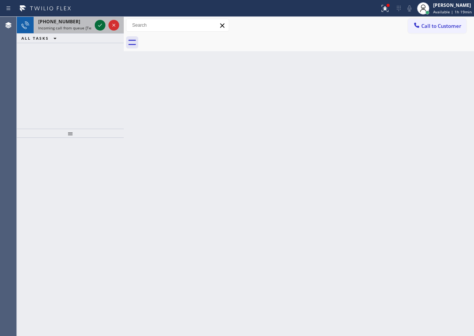
click at [98, 26] on icon at bounding box center [99, 25] width 9 height 9
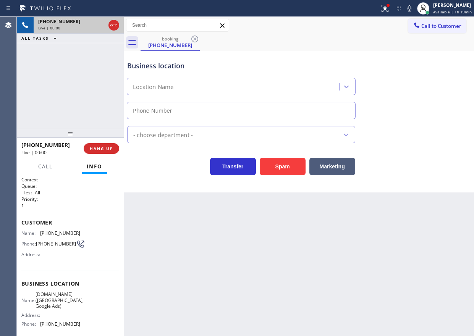
type input "[PHONE_NUMBER]"
click at [70, 305] on span "[DOMAIN_NAME] ([GEOGRAPHIC_DATA], Google Ads)" at bounding box center [59, 300] width 48 height 18
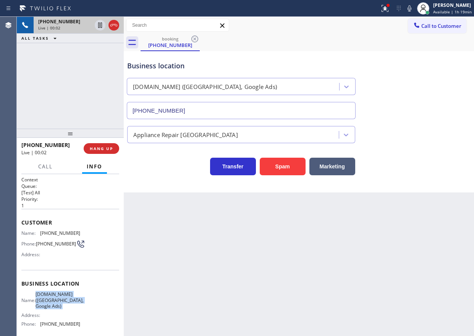
click at [70, 305] on span "[DOMAIN_NAME] ([GEOGRAPHIC_DATA], Google Ads)" at bounding box center [59, 300] width 48 height 18
click at [207, 117] on input "[PHONE_NUMBER]" at bounding box center [241, 110] width 229 height 17
click at [60, 232] on span "[PHONE_NUMBER]" at bounding box center [60, 233] width 40 height 6
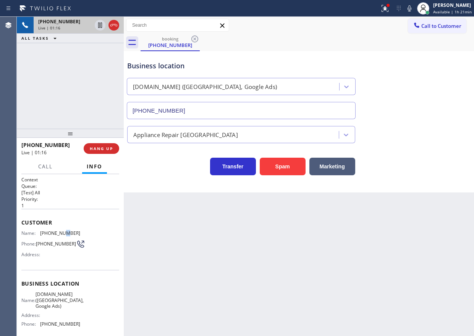
click at [60, 232] on span "[PHONE_NUMBER]" at bounding box center [60, 233] width 40 height 6
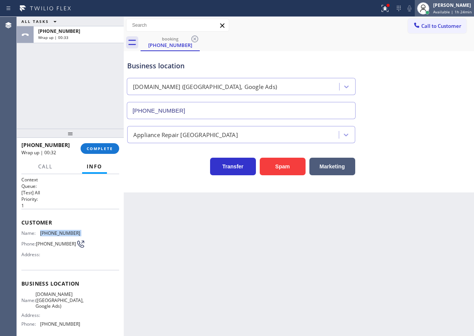
click at [453, 8] on div "[PERSON_NAME]" at bounding box center [452, 5] width 39 height 6
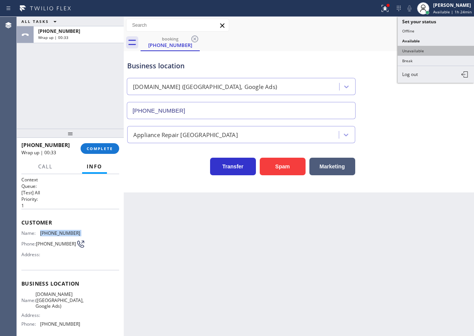
click at [420, 50] on button "Unavailable" at bounding box center [435, 51] width 76 height 10
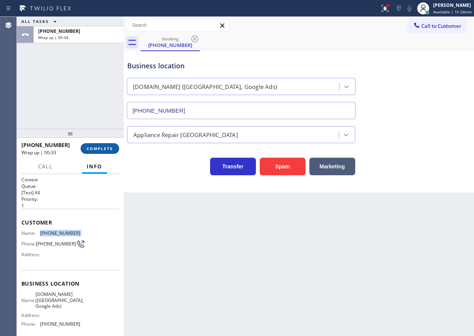
click at [106, 143] on button "COMPLETE" at bounding box center [100, 148] width 39 height 11
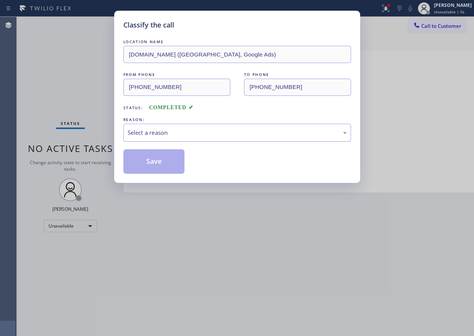
click at [166, 132] on div "Select a reason" at bounding box center [236, 132] width 219 height 9
click at [150, 162] on button "Save" at bounding box center [153, 161] width 61 height 24
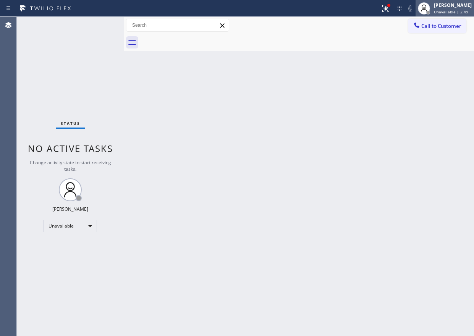
click at [438, 11] on div "[PERSON_NAME] Unavailable | 2:49" at bounding box center [453, 8] width 42 height 13
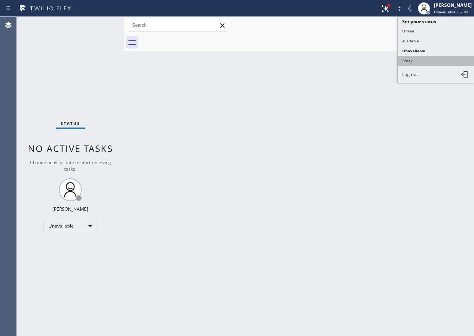
click at [420, 60] on button "Break" at bounding box center [435, 61] width 76 height 10
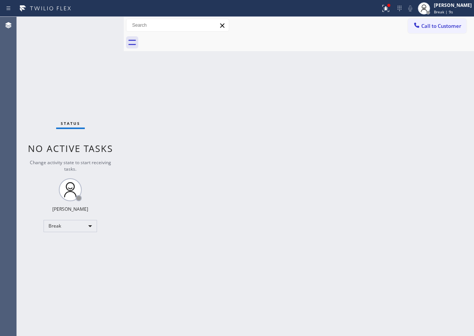
click at [404, 155] on div "Back to Dashboard Change Sender ID Customers Technicians Select a contact Outbo…" at bounding box center [299, 176] width 350 height 319
click at [453, 8] on div "[PERSON_NAME]" at bounding box center [452, 5] width 38 height 6
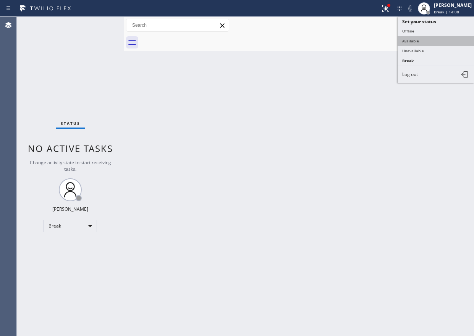
click at [440, 39] on button "Available" at bounding box center [435, 41] width 76 height 10
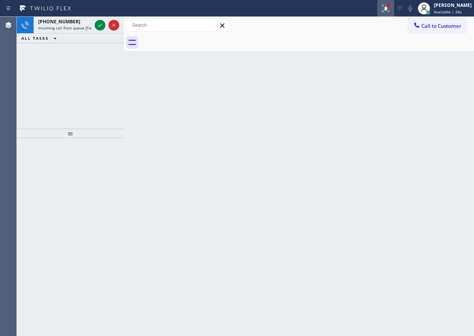
click at [390, 9] on icon at bounding box center [385, 8] width 9 height 9
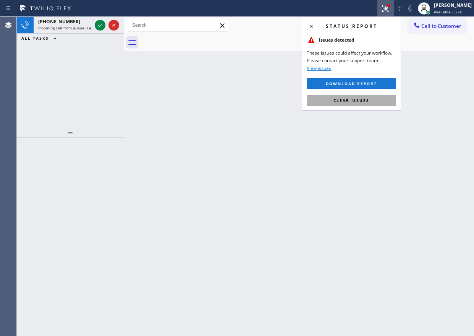
click at [362, 103] on span "Clear issues" at bounding box center [351, 100] width 36 height 5
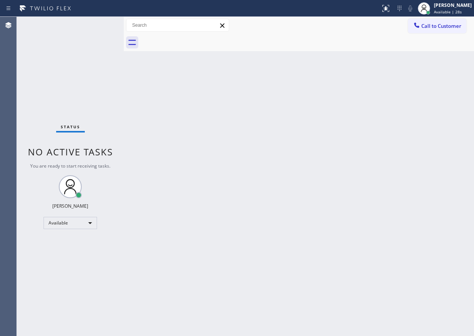
click at [99, 23] on div "Status No active tasks You are ready to start receiving tasks. [PERSON_NAME] Av…" at bounding box center [70, 176] width 107 height 319
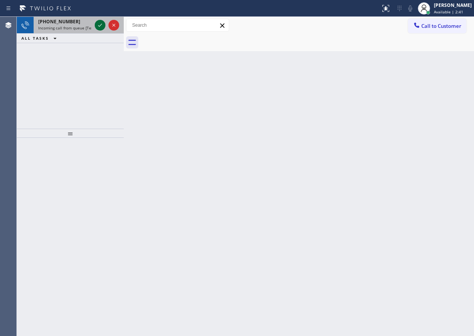
click at [100, 24] on icon at bounding box center [99, 25] width 9 height 9
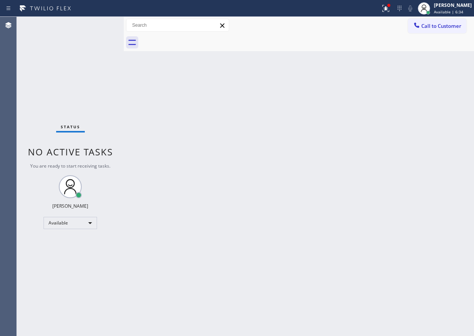
click at [401, 122] on div "Back to Dashboard Change Sender ID Customers Technicians Select a contact Outbo…" at bounding box center [299, 176] width 350 height 319
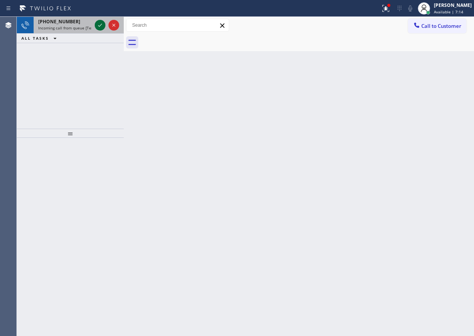
click at [99, 26] on icon at bounding box center [100, 25] width 4 height 3
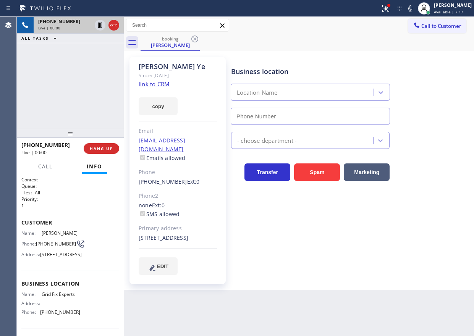
type input "[PHONE_NUMBER]"
click at [159, 87] on link "link to CRM" at bounding box center [154, 84] width 31 height 8
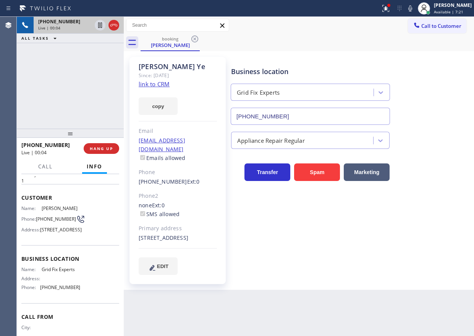
scroll to position [38, 0]
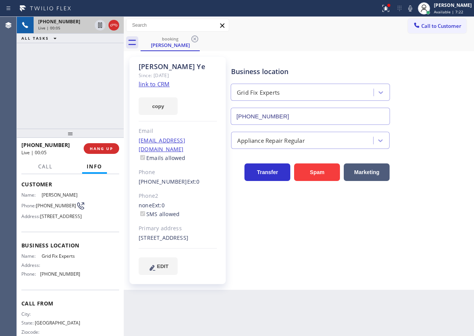
click at [69, 259] on span "Grid Fix Experts" at bounding box center [61, 256] width 38 height 6
click at [284, 114] on input "[PHONE_NUMBER]" at bounding box center [309, 116] width 159 height 17
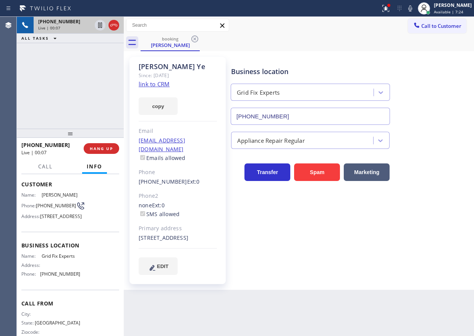
click at [284, 114] on input "[PHONE_NUMBER]" at bounding box center [309, 116] width 159 height 17
click at [100, 24] on icon at bounding box center [100, 25] width 4 height 5
click at [414, 7] on icon at bounding box center [409, 8] width 9 height 9
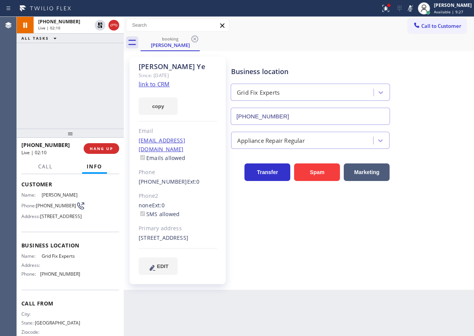
click at [403, 227] on div "Business location Grid Fix Experts [PHONE_NUMBER] Appliance Repair Regular Tran…" at bounding box center [350, 166] width 242 height 214
click at [438, 230] on div "Business location Grid Fix Experts [PHONE_NUMBER] Appliance Repair Regular Tran…" at bounding box center [350, 166] width 242 height 214
click at [98, 24] on icon at bounding box center [99, 25] width 5 height 5
click at [414, 10] on icon at bounding box center [409, 8] width 9 height 9
drag, startPoint x: 443, startPoint y: 199, endPoint x: 442, endPoint y: 195, distance: 4.1
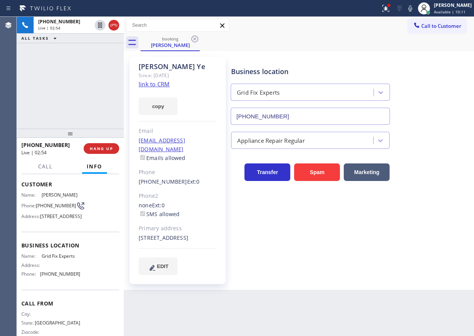
click at [443, 198] on div "Business location Grid Fix Experts [PHONE_NUMBER] Appliance Repair Regular Tran…" at bounding box center [350, 166] width 242 height 214
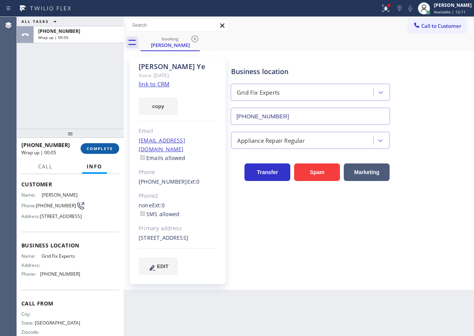
click at [114, 146] on button "COMPLETE" at bounding box center [100, 148] width 39 height 11
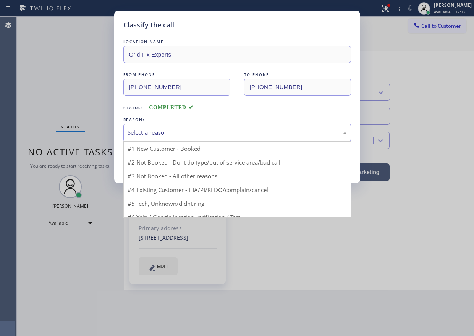
click at [174, 135] on div "Select a reason" at bounding box center [236, 132] width 219 height 9
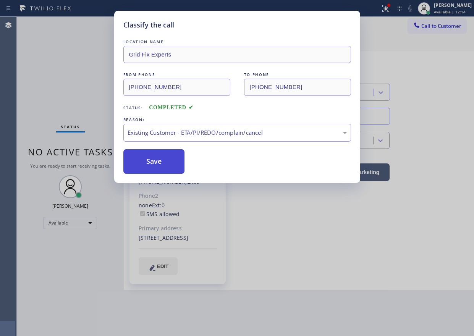
click at [146, 160] on button "Save" at bounding box center [153, 161] width 61 height 24
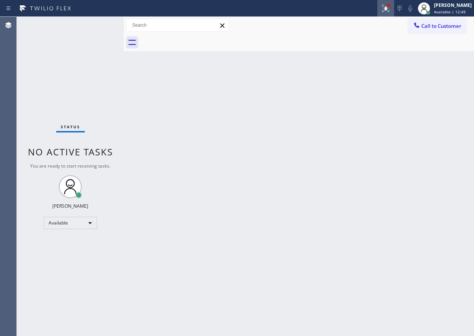
click at [388, 9] on icon at bounding box center [385, 8] width 9 height 9
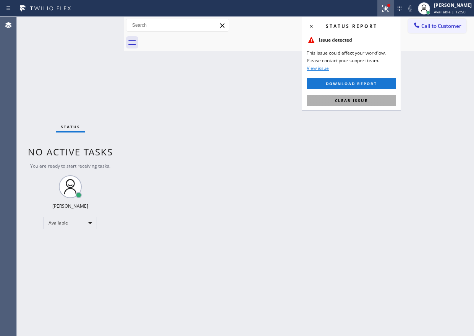
click at [358, 103] on button "Clear issue" at bounding box center [350, 100] width 89 height 11
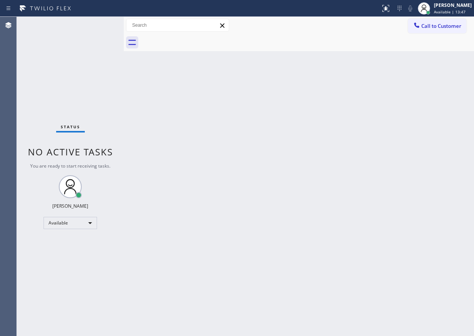
click at [390, 176] on div "Back to Dashboard Change Sender ID Customers Technicians Select a contact Outbo…" at bounding box center [299, 176] width 350 height 319
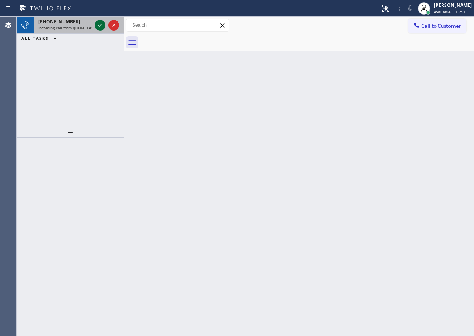
click at [100, 25] on icon at bounding box center [99, 25] width 9 height 9
click at [370, 116] on div "Back to Dashboard Change Sender ID Customers Technicians Select a contact Outbo…" at bounding box center [299, 176] width 350 height 319
click at [103, 25] on icon at bounding box center [99, 25] width 9 height 9
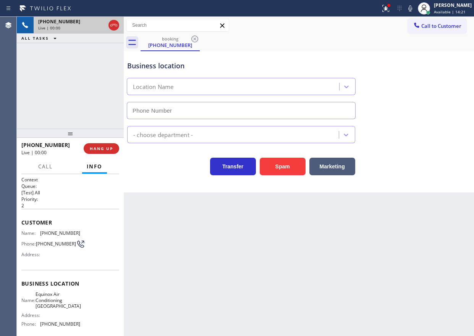
type input "[PHONE_NUMBER]"
click at [280, 169] on button "Spam" at bounding box center [282, 167] width 46 height 18
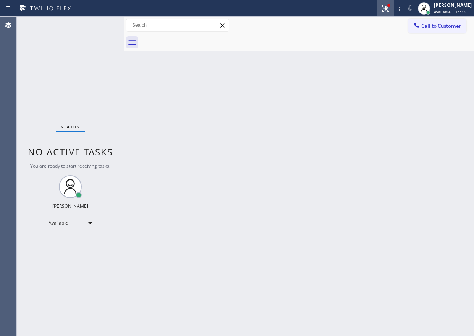
click at [389, 13] on button at bounding box center [385, 8] width 17 height 17
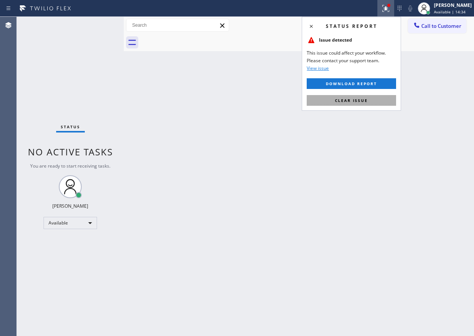
click at [372, 102] on button "Clear issue" at bounding box center [350, 100] width 89 height 11
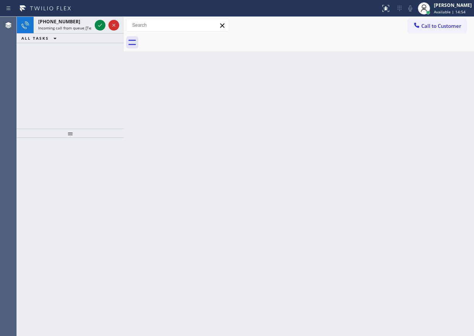
drag, startPoint x: 399, startPoint y: 156, endPoint x: 43, endPoint y: 74, distance: 365.0
click at [397, 158] on div "Back to Dashboard Change Sender ID Customers Technicians Select a contact Outbo…" at bounding box center [299, 176] width 350 height 319
click at [99, 24] on icon at bounding box center [99, 25] width 9 height 9
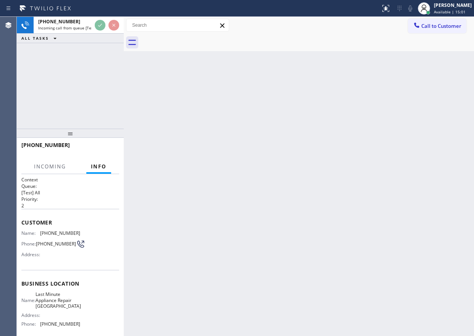
click at [269, 152] on div "Back to Dashboard Change Sender ID Customers Technicians Select a contact Outbo…" at bounding box center [299, 176] width 350 height 319
click at [300, 162] on div "Back to Dashboard Change Sender ID Customers Technicians Select a contact Outbo…" at bounding box center [299, 176] width 350 height 319
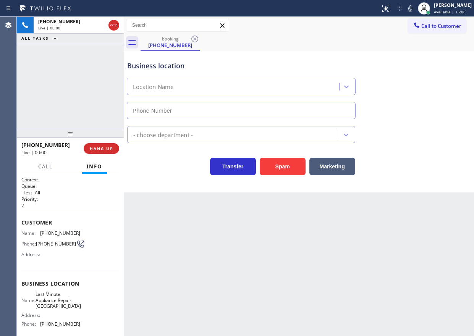
type input "[PHONE_NUMBER]"
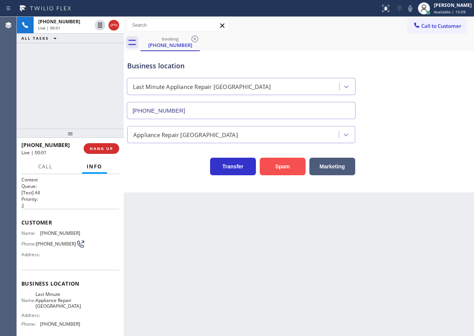
click at [288, 164] on button "Spam" at bounding box center [282, 167] width 46 height 18
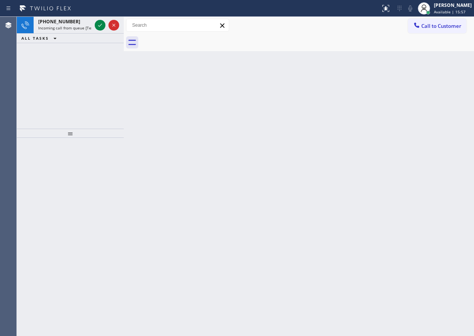
click at [34, 79] on div "[PHONE_NUMBER] Incoming call from queue [Test] All ALL TASKS ALL TASKS ACTIVE T…" at bounding box center [70, 73] width 107 height 112
click at [99, 24] on icon at bounding box center [99, 25] width 9 height 9
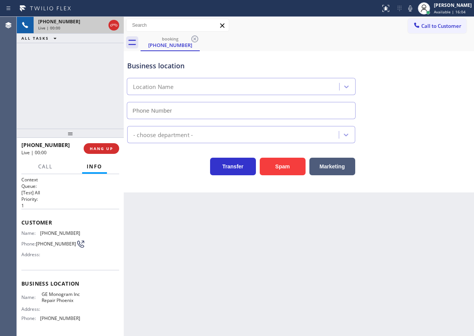
type input "[PHONE_NUMBER]"
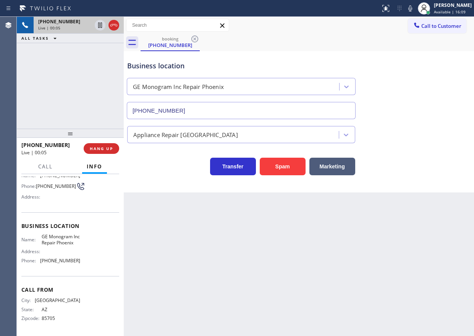
scroll to position [66, 0]
click at [55, 240] on span "GE Monogram Inc Repair Phoenix" at bounding box center [61, 240] width 38 height 12
click at [66, 261] on span "[PHONE_NUMBER]" at bounding box center [60, 261] width 40 height 6
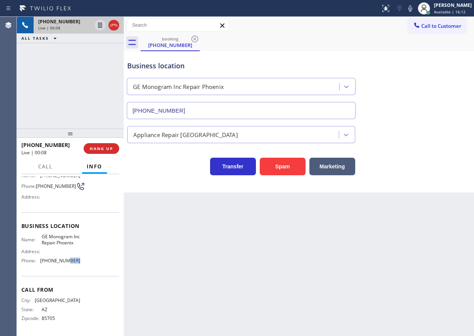
click at [66, 261] on span "[PHONE_NUMBER]" at bounding box center [60, 261] width 40 height 6
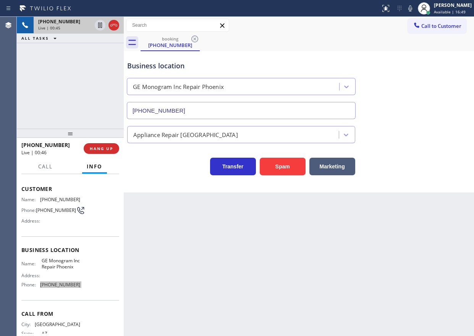
scroll to position [0, 0]
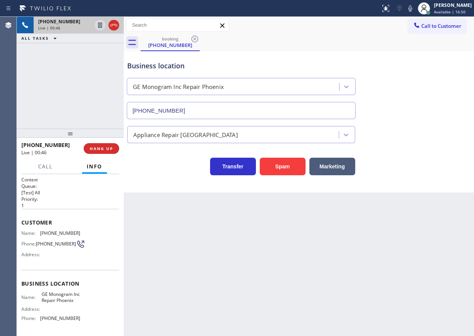
click at [49, 231] on span "[PHONE_NUMBER]" at bounding box center [60, 233] width 40 height 6
click at [99, 26] on icon at bounding box center [99, 25] width 9 height 9
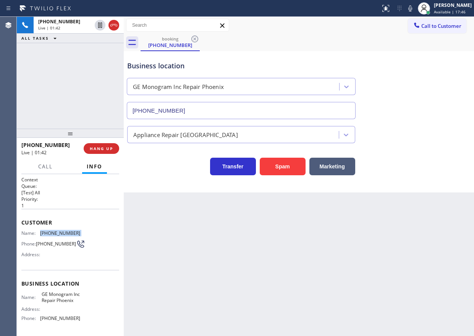
click at [412, 8] on icon at bounding box center [410, 8] width 4 height 6
click at [422, 95] on div "Business location GE Monogram Inc Repair [GEOGRAPHIC_DATA] [PHONE_NUMBER]" at bounding box center [299, 84] width 346 height 69
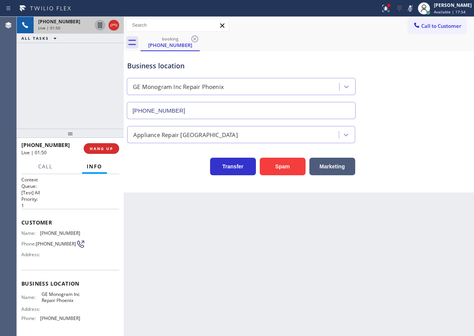
click at [100, 25] on icon at bounding box center [99, 25] width 9 height 9
click at [404, 83] on div "Business location GE Monogram Inc Repair [GEOGRAPHIC_DATA] [PHONE_NUMBER]" at bounding box center [299, 84] width 346 height 69
click at [414, 5] on icon at bounding box center [409, 8] width 9 height 9
click at [97, 20] on button at bounding box center [100, 25] width 11 height 11
click at [43, 159] on button "Call" at bounding box center [46, 166] width 24 height 15
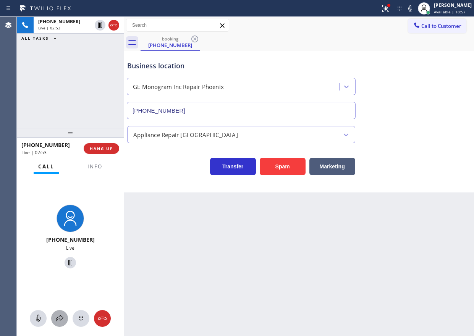
click at [58, 314] on icon at bounding box center [59, 318] width 9 height 9
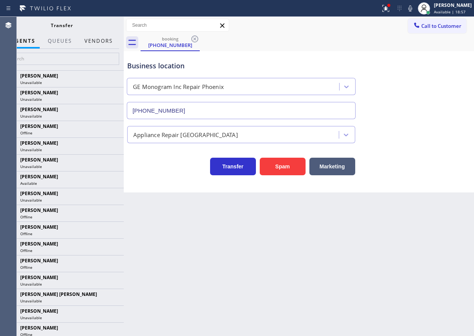
click at [100, 43] on button "Vendors" at bounding box center [98, 41] width 37 height 15
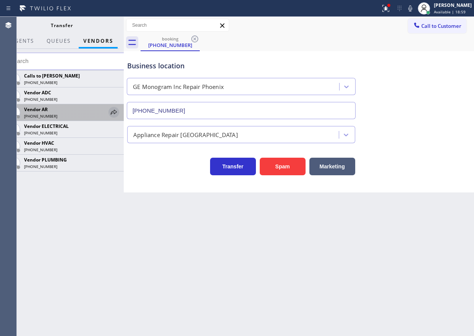
click at [114, 114] on icon at bounding box center [113, 112] width 9 height 9
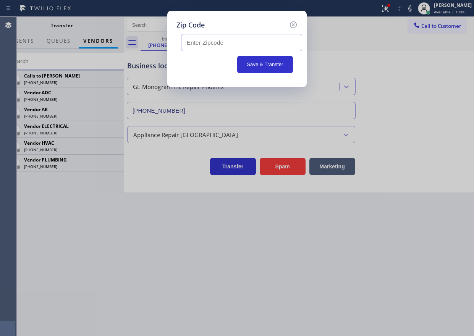
click at [210, 47] on input "text" at bounding box center [241, 42] width 121 height 17
paste input "85742"
type input "85742"
click at [258, 58] on button "Save & Transfer" at bounding box center [265, 65] width 56 height 18
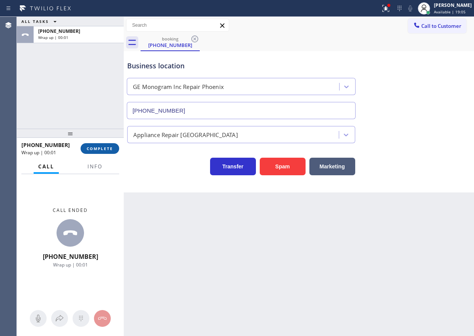
click at [100, 148] on span "COMPLETE" at bounding box center [100, 148] width 26 height 5
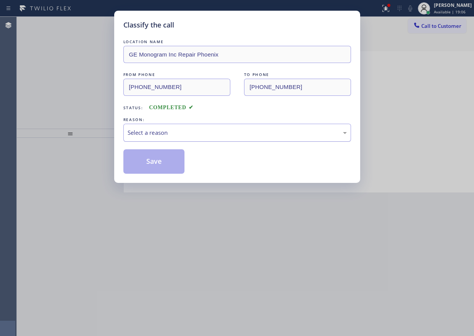
click at [197, 131] on div "Select a reason" at bounding box center [236, 132] width 219 height 9
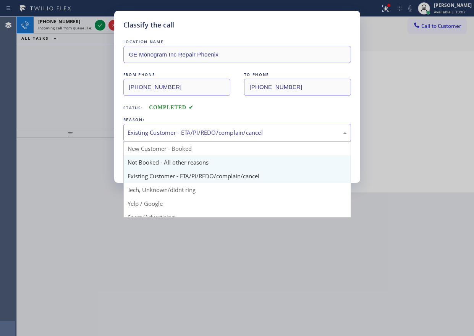
drag, startPoint x: 169, startPoint y: 134, endPoint x: 169, endPoint y: 160, distance: 25.9
click at [169, 136] on div "Existing Customer - ETA/PI/REDO/complain/cancel" at bounding box center [236, 132] width 219 height 9
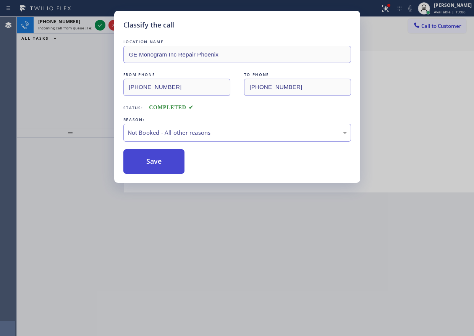
click at [167, 161] on button "Save" at bounding box center [153, 161] width 61 height 24
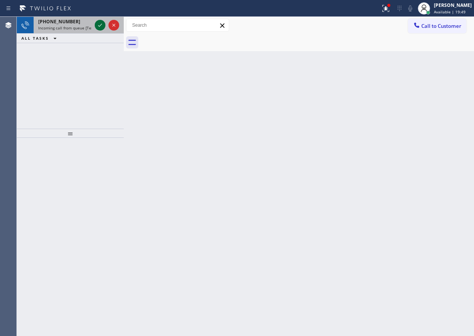
click at [98, 26] on icon at bounding box center [99, 25] width 9 height 9
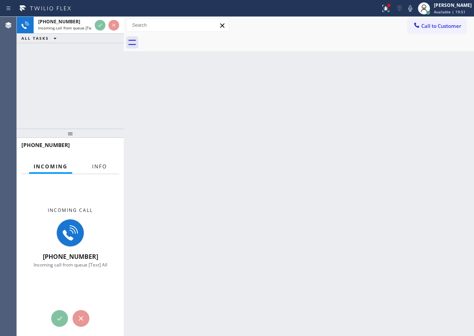
click at [104, 168] on span "Info" at bounding box center [99, 166] width 15 height 7
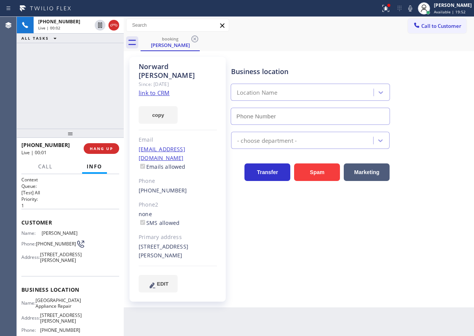
type input "[PHONE_NUMBER]"
click at [165, 89] on link "link to CRM" at bounding box center [154, 93] width 31 height 8
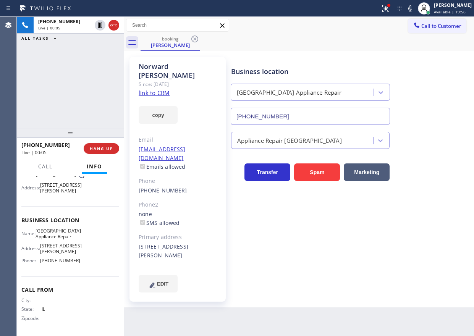
scroll to position [76, 0]
click at [71, 235] on span "[GEOGRAPHIC_DATA] Appliance Repair" at bounding box center [57, 234] width 45 height 12
click at [285, 122] on input "[PHONE_NUMBER]" at bounding box center [309, 116] width 159 height 17
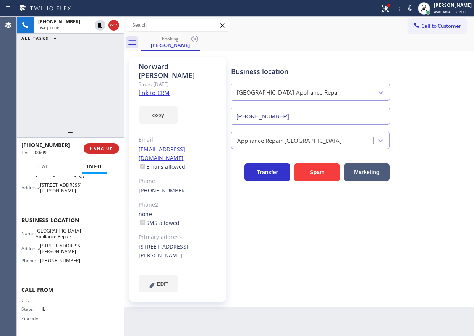
click at [285, 122] on input "[PHONE_NUMBER]" at bounding box center [309, 116] width 159 height 17
click at [390, 13] on icon at bounding box center [385, 8] width 9 height 9
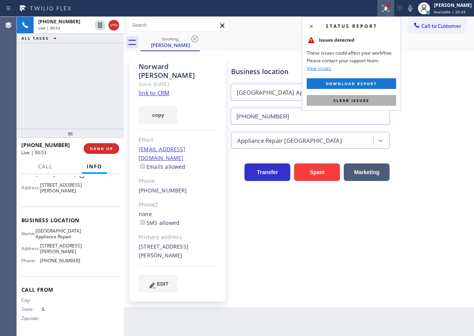
click at [364, 100] on span "Clear issues" at bounding box center [351, 100] width 36 height 5
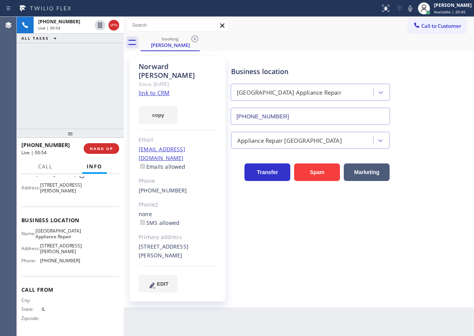
click at [414, 13] on icon at bounding box center [409, 8] width 9 height 9
click at [98, 26] on icon at bounding box center [100, 25] width 4 height 5
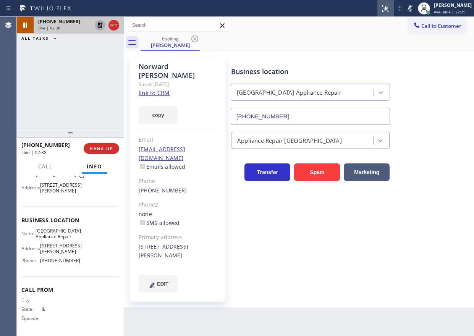
click at [415, 3] on button at bounding box center [409, 8] width 11 height 11
click at [96, 24] on icon at bounding box center [99, 25] width 9 height 9
click at [413, 249] on div "Business location [GEOGRAPHIC_DATA] Appliance Repair [PHONE_NUMBER] Appliance R…" at bounding box center [350, 174] width 242 height 231
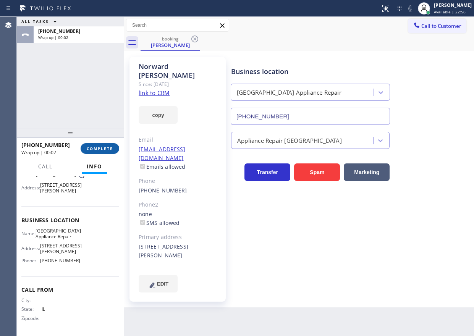
click at [112, 151] on span "COMPLETE" at bounding box center [100, 148] width 26 height 5
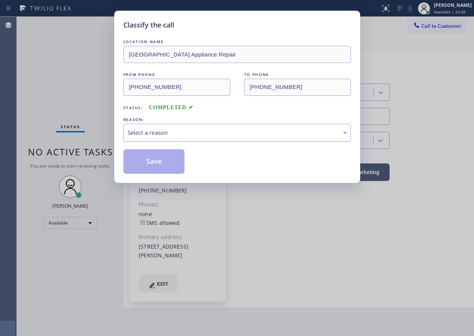
click at [198, 139] on div "Select a reason" at bounding box center [236, 133] width 227 height 18
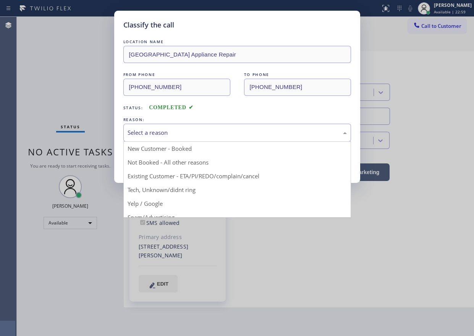
drag, startPoint x: 190, startPoint y: 178, endPoint x: 156, endPoint y: 174, distance: 33.8
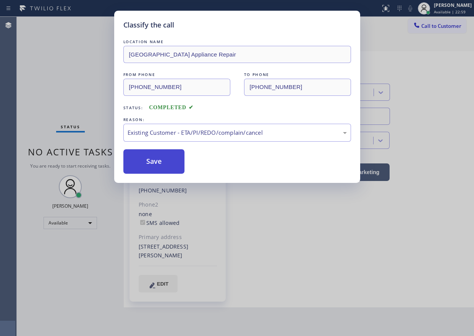
click at [156, 173] on button "Save" at bounding box center [153, 161] width 61 height 24
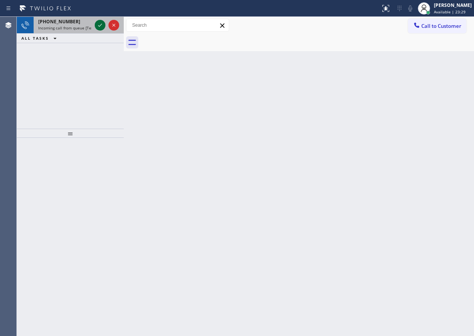
click at [101, 24] on icon at bounding box center [99, 25] width 9 height 9
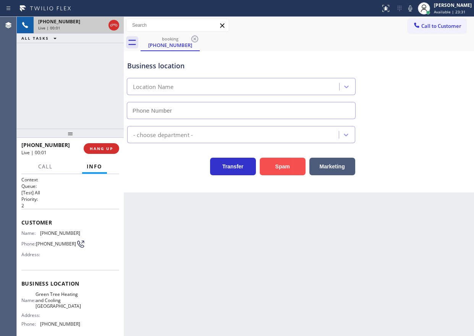
type input "[PHONE_NUMBER]"
click at [284, 168] on button "Spam" at bounding box center [282, 167] width 46 height 18
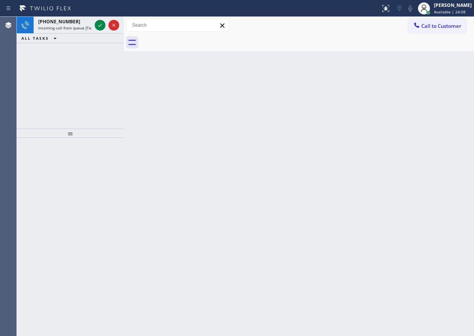
click at [417, 63] on div "Back to Dashboard Change Sender ID Customers Technicians Select a contact Outbo…" at bounding box center [299, 176] width 350 height 319
click at [100, 24] on icon at bounding box center [99, 25] width 9 height 9
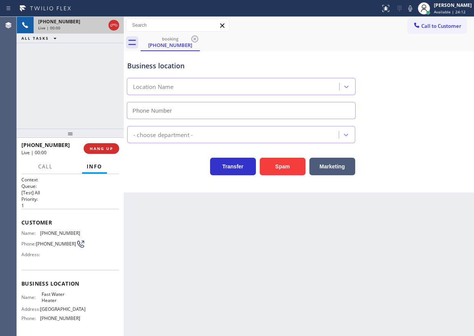
type input "[PHONE_NUMBER]"
click at [95, 146] on span "HANG UP" at bounding box center [101, 148] width 23 height 5
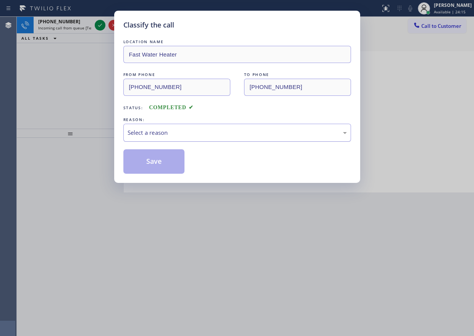
click at [155, 132] on div "Select a reason" at bounding box center [236, 132] width 219 height 9
click at [156, 168] on button "Save" at bounding box center [153, 161] width 61 height 24
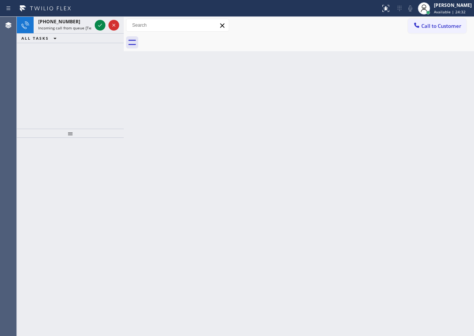
click at [385, 105] on div "Back to Dashboard Change Sender ID Customers Technicians Select a contact Outbo…" at bounding box center [299, 176] width 350 height 319
click at [100, 28] on icon at bounding box center [99, 25] width 9 height 9
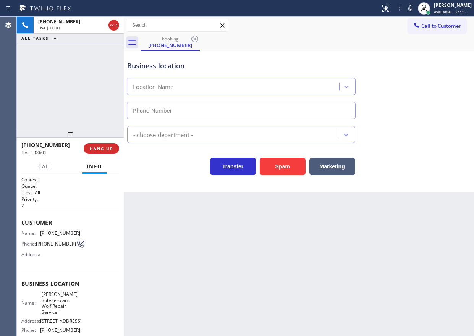
type input "[PHONE_NUMBER]"
click at [72, 302] on span "[PERSON_NAME] Sub-Zero and Wolf Repair Service" at bounding box center [61, 303] width 38 height 24
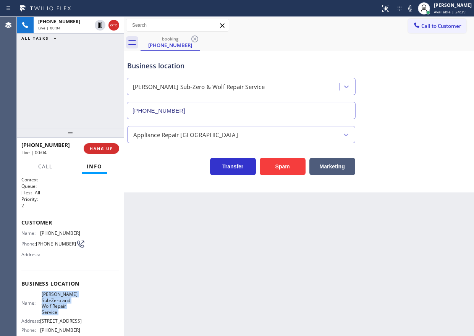
click at [72, 302] on span "[PERSON_NAME] Sub-Zero and Wolf Repair Service" at bounding box center [61, 303] width 38 height 24
click at [216, 110] on input "[PHONE_NUMBER]" at bounding box center [241, 110] width 229 height 17
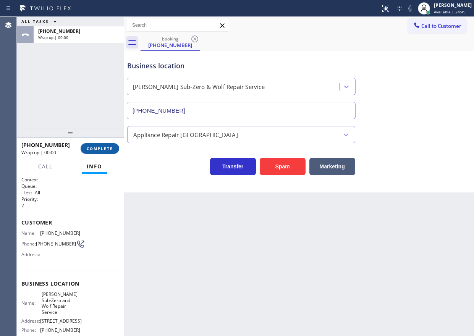
click at [102, 149] on span "COMPLETE" at bounding box center [100, 148] width 26 height 5
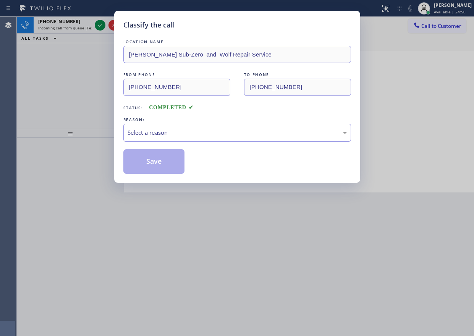
click at [186, 132] on div "Select a reason" at bounding box center [236, 132] width 219 height 9
drag, startPoint x: 180, startPoint y: 188, endPoint x: 164, endPoint y: 163, distance: 29.6
click at [163, 162] on button "Save" at bounding box center [153, 161] width 61 height 24
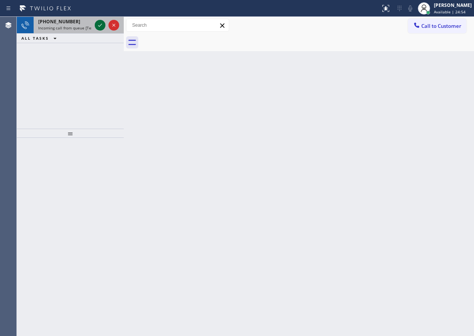
click at [96, 27] on icon at bounding box center [99, 25] width 9 height 9
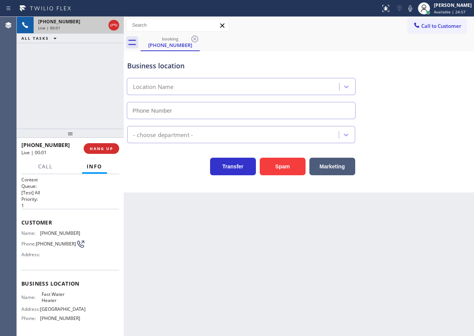
type input "[PHONE_NUMBER]"
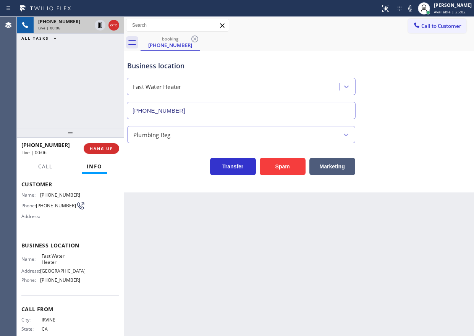
click at [189, 112] on input "[PHONE_NUMBER]" at bounding box center [241, 110] width 229 height 17
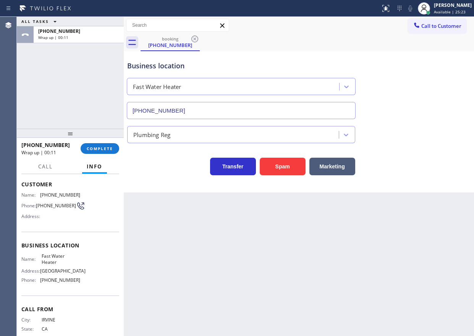
click at [93, 149] on span "COMPLETE" at bounding box center [100, 148] width 26 height 5
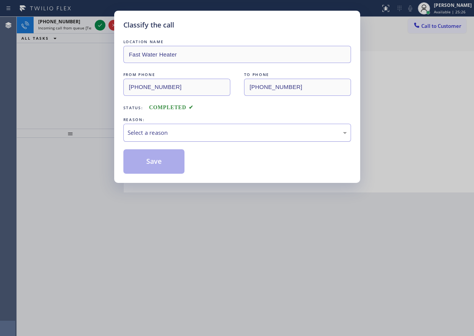
click at [243, 139] on div "Select a reason" at bounding box center [236, 133] width 227 height 18
click at [161, 163] on button "Save" at bounding box center [153, 161] width 61 height 24
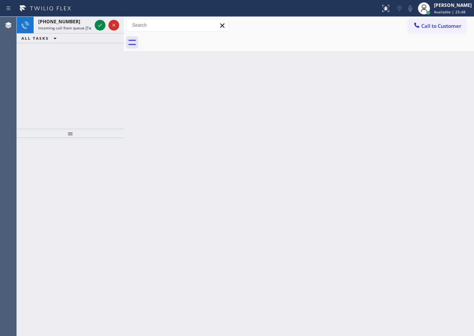
drag, startPoint x: 408, startPoint y: 109, endPoint x: 404, endPoint y: 109, distance: 4.2
click at [408, 109] on div "Back to Dashboard Change Sender ID Customers Technicians Select a contact Outbo…" at bounding box center [299, 176] width 350 height 319
click at [100, 26] on icon at bounding box center [100, 25] width 4 height 3
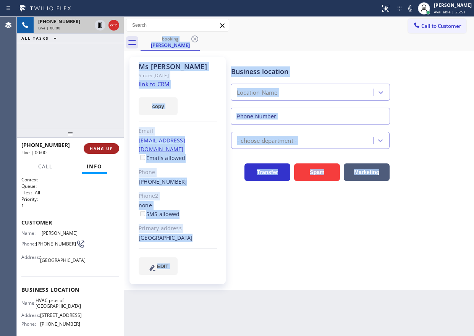
click at [100, 147] on span "HANG UP" at bounding box center [101, 148] width 23 height 5
type input "[PHONE_NUMBER]"
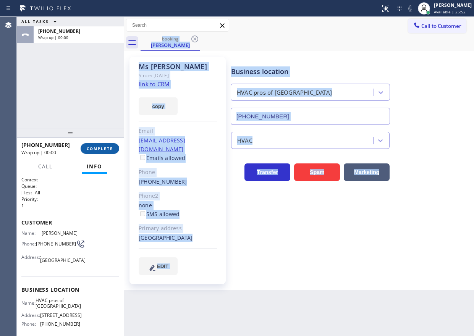
click at [100, 147] on span "COMPLETE" at bounding box center [100, 148] width 26 height 5
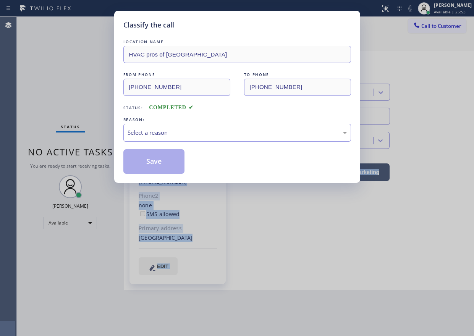
click at [169, 127] on div "Select a reason" at bounding box center [236, 133] width 227 height 18
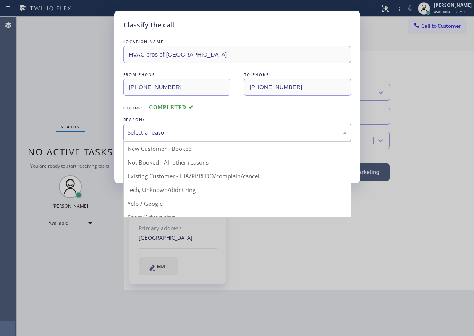
drag, startPoint x: 162, startPoint y: 188, endPoint x: 160, endPoint y: 173, distance: 15.4
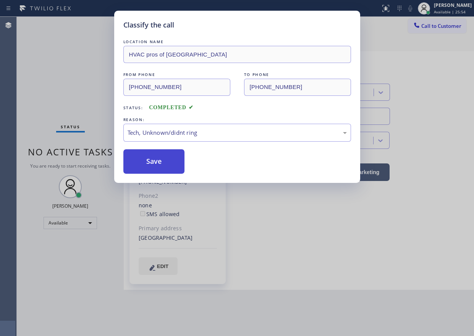
click at [160, 168] on button "Save" at bounding box center [153, 161] width 61 height 24
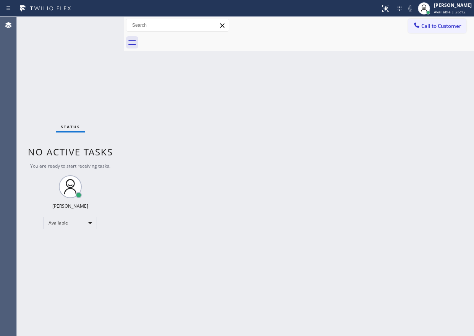
click at [395, 147] on div "Back to Dashboard Change Sender ID Customers Technicians Select a contact Outbo…" at bounding box center [299, 176] width 350 height 319
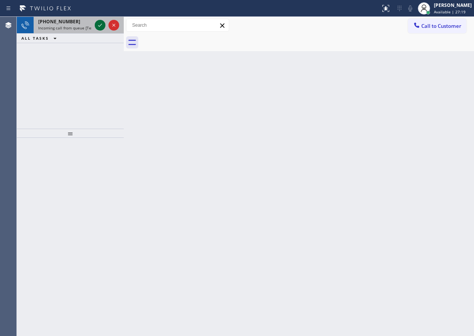
click at [98, 23] on icon at bounding box center [99, 25] width 9 height 9
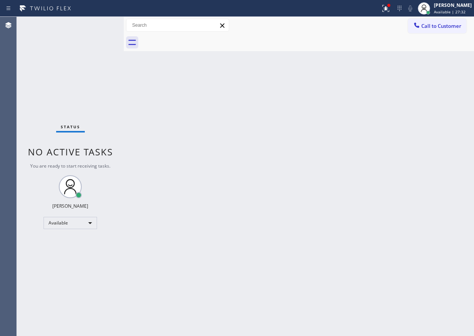
click at [95, 24] on div "Status No active tasks You are ready to start receiving tasks. [PERSON_NAME] Av…" at bounding box center [70, 176] width 107 height 319
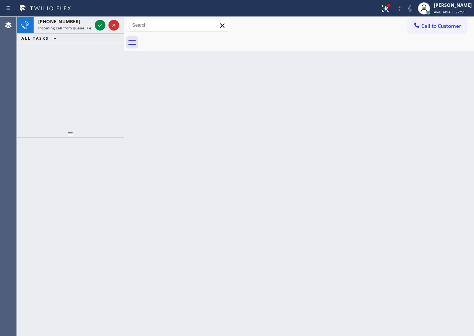
click at [405, 104] on div "Back to Dashboard Change Sender ID Customers Technicians Select a contact Outbo…" at bounding box center [299, 176] width 350 height 319
click at [97, 25] on icon at bounding box center [99, 25] width 9 height 9
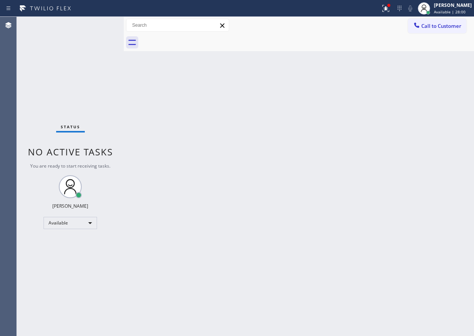
click at [97, 25] on div "Status No active tasks You are ready to start receiving tasks. [PERSON_NAME] Av…" at bounding box center [70, 176] width 107 height 319
click at [390, 6] on icon at bounding box center [385, 8] width 9 height 9
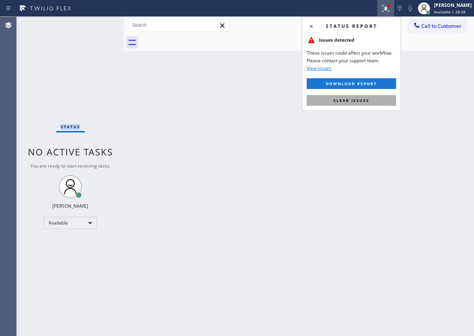
click at [365, 98] on span "Clear issues" at bounding box center [351, 100] width 36 height 5
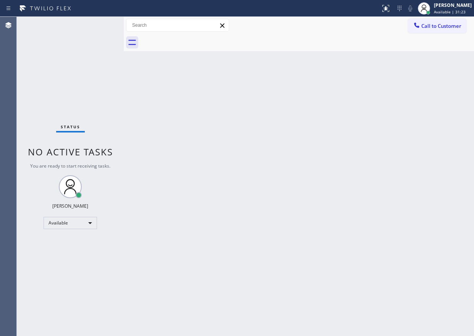
click at [330, 221] on div "Back to Dashboard Change Sender ID Customers Technicians Select a contact Outbo…" at bounding box center [299, 176] width 350 height 319
click at [392, 80] on div "Back to Dashboard Change Sender ID Customers Technicians Select a contact Outbo…" at bounding box center [299, 176] width 350 height 319
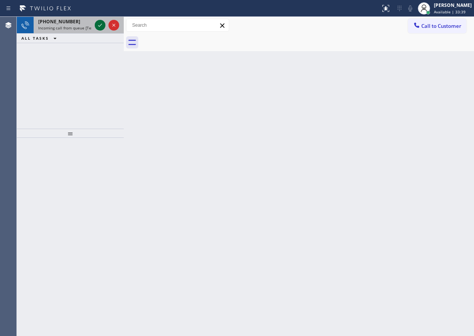
click at [99, 27] on icon at bounding box center [99, 25] width 9 height 9
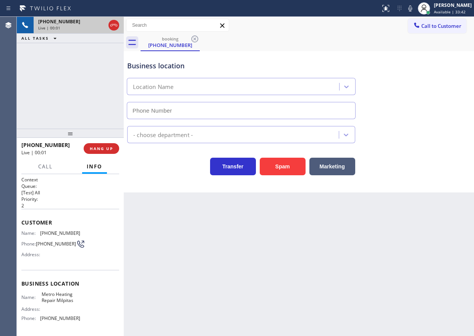
type input "(408) 762-1976"
click at [298, 169] on button "Spam" at bounding box center [282, 167] width 46 height 18
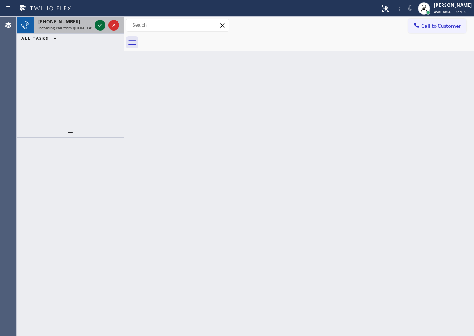
click at [97, 28] on icon at bounding box center [99, 25] width 9 height 9
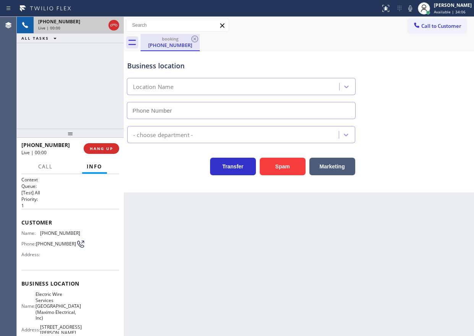
type input "(973) 834-6131"
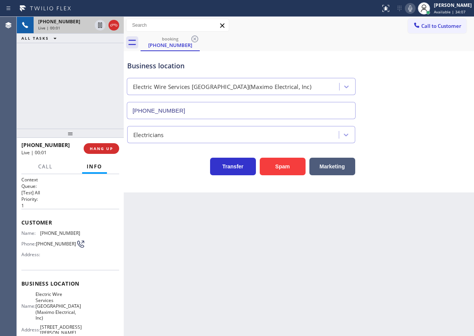
click at [414, 8] on icon at bounding box center [409, 8] width 9 height 9
click at [297, 163] on button "Spam" at bounding box center [282, 167] width 46 height 18
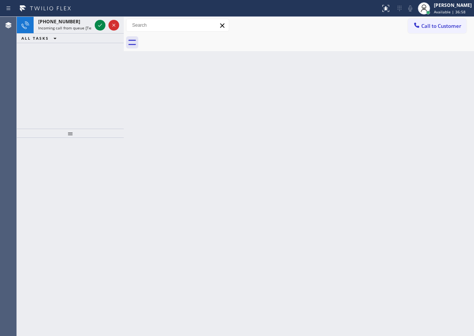
click at [361, 162] on div "Back to Dashboard Change Sender ID Customers Technicians Select a contact Outbo…" at bounding box center [299, 176] width 350 height 319
click at [98, 25] on icon at bounding box center [99, 25] width 9 height 9
drag, startPoint x: 405, startPoint y: 103, endPoint x: 265, endPoint y: 85, distance: 140.8
click at [405, 103] on div "Back to Dashboard Change Sender ID Customers Technicians Select a contact Outbo…" at bounding box center [299, 176] width 350 height 319
click at [94, 28] on div at bounding box center [106, 25] width 27 height 17
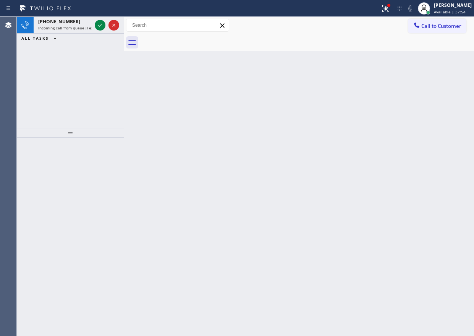
click at [97, 27] on icon at bounding box center [99, 25] width 9 height 9
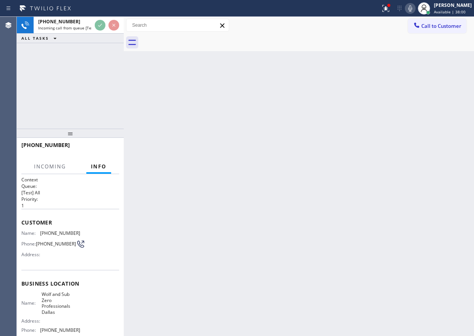
click at [225, 133] on div "Back to Dashboard Change Sender ID Customers Technicians Select a contact Outbo…" at bounding box center [299, 176] width 350 height 319
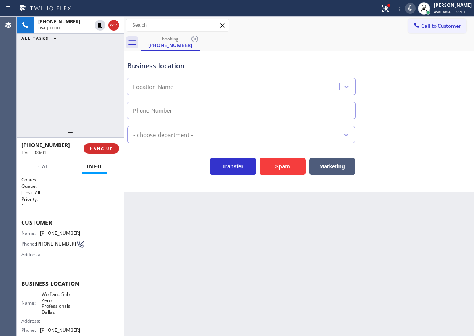
type input "(214) 817-2065"
click at [55, 304] on span "Wolf and Sub Zero Professionals Dallas" at bounding box center [61, 303] width 38 height 24
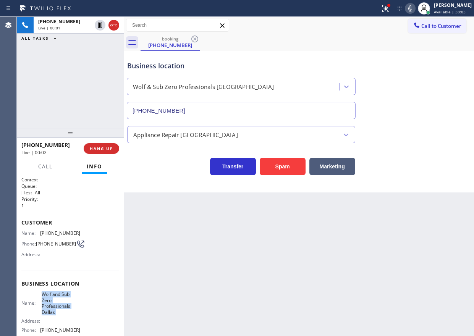
click at [55, 304] on span "Wolf and Sub Zero Professionals Dallas" at bounding box center [61, 303] width 38 height 24
copy span "Wolf and Sub Zero Professionals Dallas"
click at [201, 111] on input "(214) 817-2065" at bounding box center [241, 110] width 229 height 17
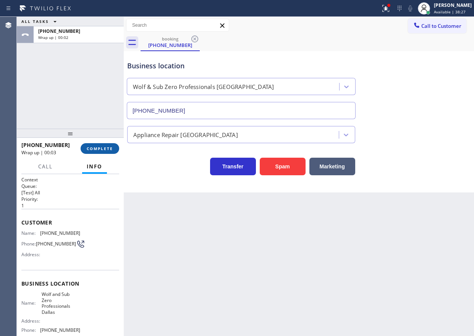
click at [99, 151] on span "COMPLETE" at bounding box center [100, 148] width 26 height 5
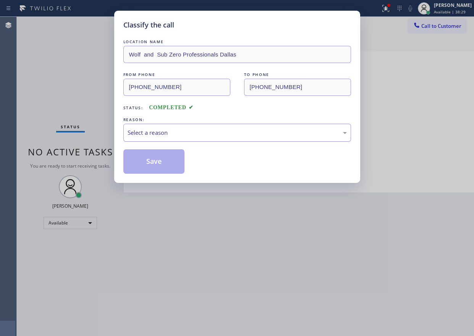
click at [173, 134] on div "Select a reason" at bounding box center [236, 132] width 219 height 9
click at [161, 162] on button "Save" at bounding box center [153, 161] width 61 height 24
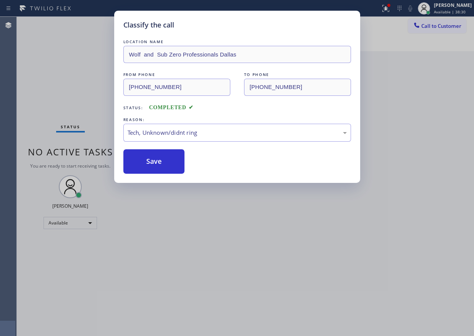
click at [473, 258] on div "Classify the call LOCATION NAME Wolf and Sub Zero Professionals Dallas FROM PHO…" at bounding box center [237, 168] width 474 height 336
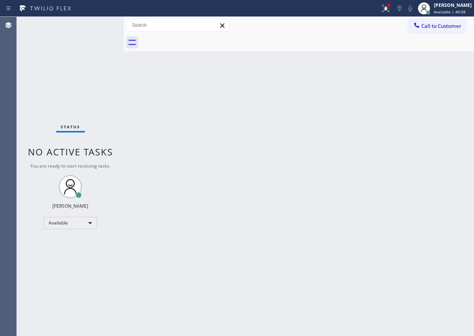
click at [427, 153] on div "Back to Dashboard Change Sender ID Customers Technicians Select a contact Outbo…" at bounding box center [299, 176] width 350 height 319
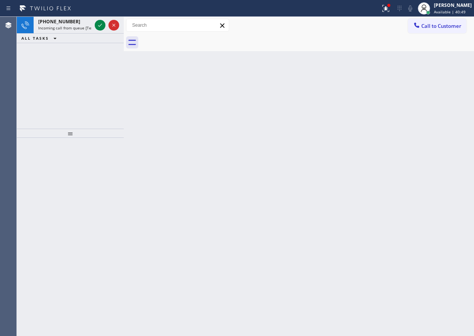
drag, startPoint x: 430, startPoint y: 113, endPoint x: 205, endPoint y: 40, distance: 236.9
click at [430, 113] on div "Back to Dashboard Change Sender ID Customers Technicians Select a contact Outbo…" at bounding box center [299, 176] width 350 height 319
click at [99, 26] on icon at bounding box center [99, 25] width 9 height 9
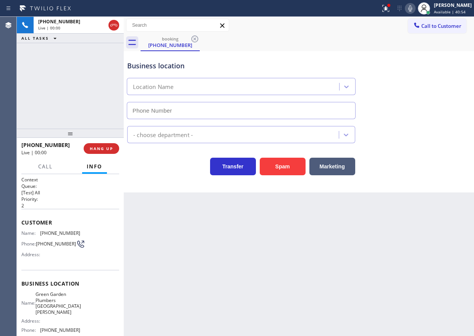
type input "(408) 684-7401"
click at [207, 110] on input "(408) 684-7401" at bounding box center [241, 110] width 229 height 17
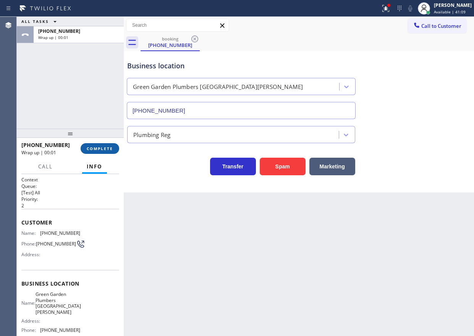
click at [107, 146] on span "COMPLETE" at bounding box center [100, 148] width 26 height 5
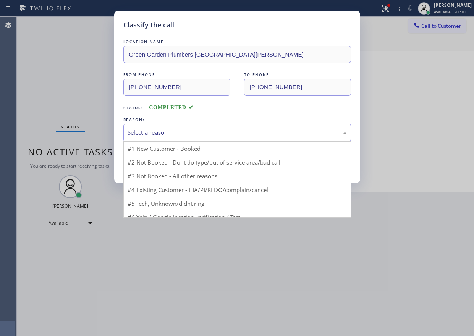
click at [187, 134] on div "Select a reason" at bounding box center [236, 132] width 219 height 9
drag, startPoint x: 176, startPoint y: 190, endPoint x: 173, endPoint y: 175, distance: 15.1
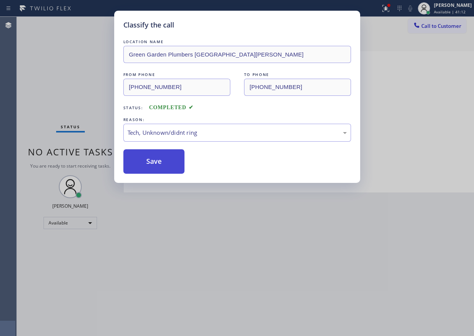
click at [147, 164] on button "Save" at bounding box center [153, 161] width 61 height 24
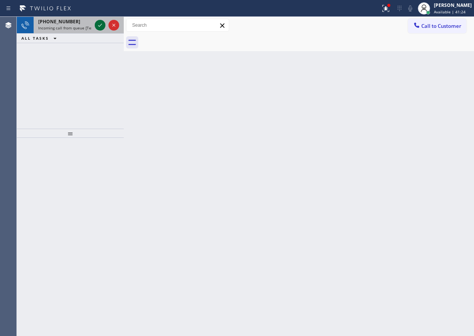
click at [99, 24] on icon at bounding box center [99, 25] width 9 height 9
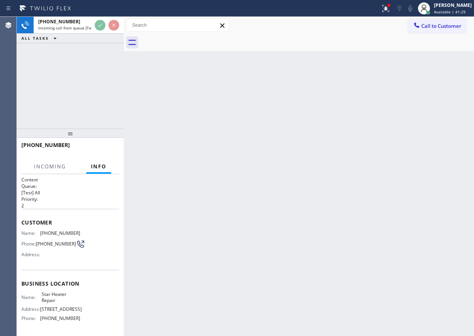
click at [222, 171] on div "Back to Dashboard Change Sender ID Customers Technicians Select a contact Outbo…" at bounding box center [299, 176] width 350 height 319
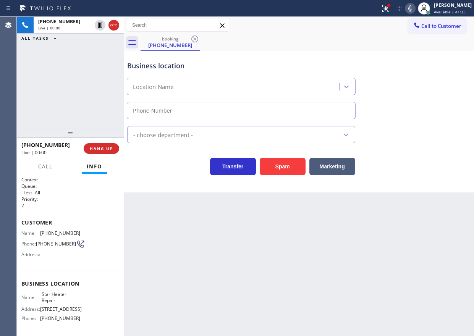
type input "(714) 933-9082"
click at [106, 148] on span "HANG UP" at bounding box center [101, 148] width 23 height 5
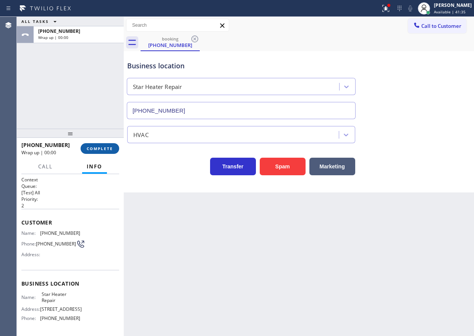
click at [106, 148] on span "COMPLETE" at bounding box center [100, 148] width 26 height 5
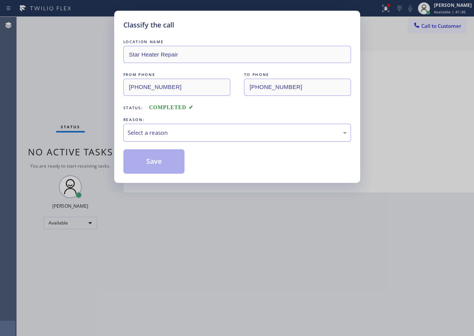
click at [181, 127] on div "Select a reason" at bounding box center [236, 133] width 227 height 18
click at [171, 171] on button "Save" at bounding box center [153, 161] width 61 height 24
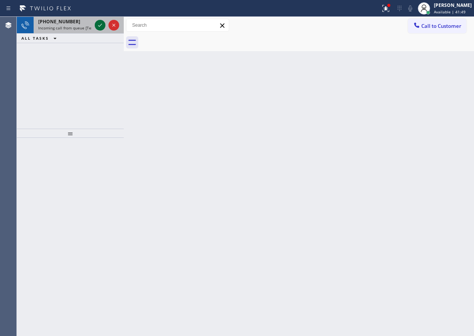
click at [98, 24] on icon at bounding box center [99, 25] width 9 height 9
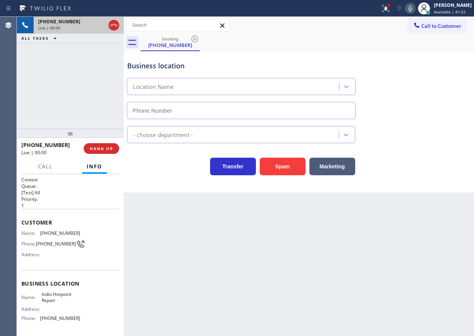
type input "[PHONE_NUMBER]"
click at [64, 299] on span "Indio Hotpoint Repair" at bounding box center [61, 297] width 38 height 12
copy span "Indio Hotpoint Repair"
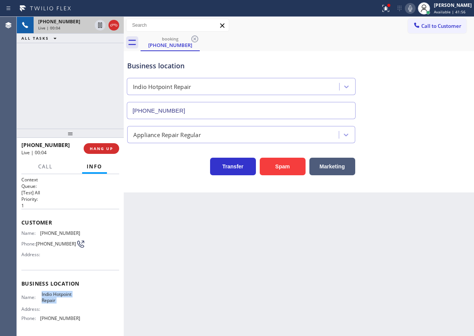
click at [174, 103] on input "[PHONE_NUMBER]" at bounding box center [241, 110] width 229 height 17
click at [176, 107] on input "[PHONE_NUMBER]" at bounding box center [241, 110] width 229 height 17
click at [109, 150] on span "HANG UP" at bounding box center [101, 148] width 23 height 5
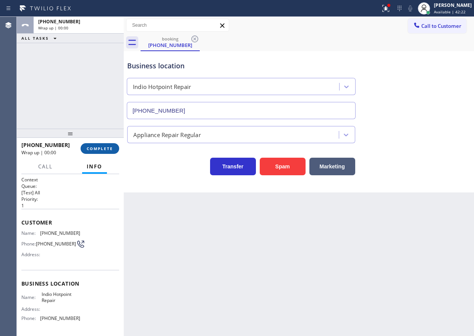
click at [109, 149] on span "COMPLETE" at bounding box center [100, 148] width 26 height 5
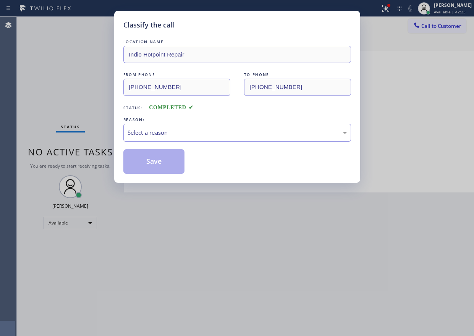
click at [186, 130] on div "Select a reason" at bounding box center [236, 132] width 219 height 9
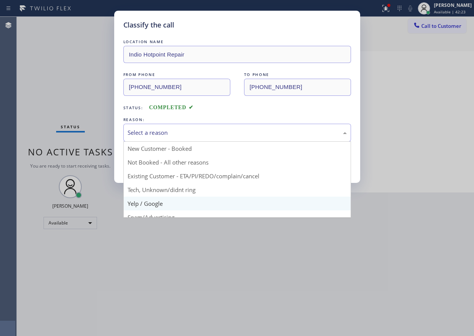
scroll to position [38, 0]
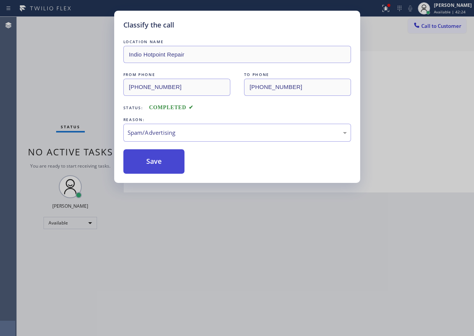
click at [151, 159] on button "Save" at bounding box center [153, 161] width 61 height 24
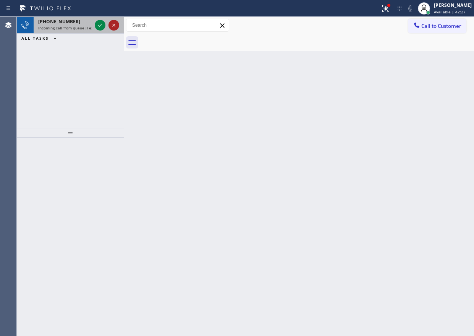
drag, startPoint x: 97, startPoint y: 24, endPoint x: 114, endPoint y: 26, distance: 17.3
click at [97, 24] on icon at bounding box center [99, 25] width 9 height 9
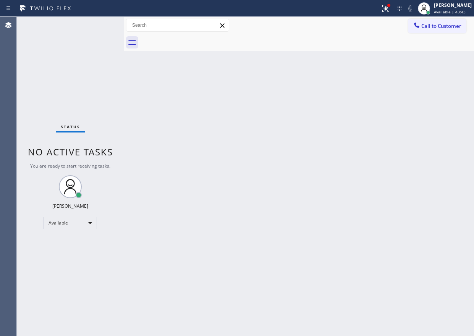
click at [385, 127] on div "Back to Dashboard Change Sender ID Customers Technicians Select a contact Outbo…" at bounding box center [299, 176] width 350 height 319
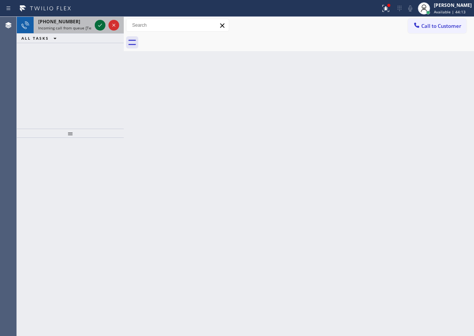
click at [100, 23] on icon at bounding box center [99, 25] width 9 height 9
drag, startPoint x: 409, startPoint y: 114, endPoint x: 198, endPoint y: 72, distance: 215.1
click at [409, 114] on div "Back to Dashboard Change Sender ID Customers Technicians Select a contact Outbo…" at bounding box center [299, 176] width 350 height 319
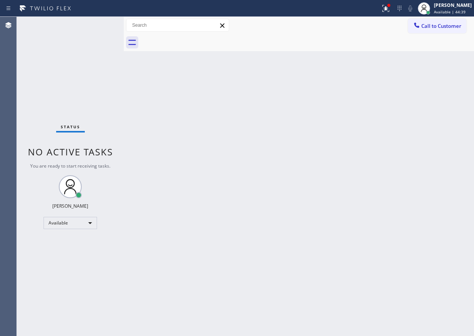
click at [99, 24] on div "Status No active tasks You are ready to start receiving tasks. [PERSON_NAME] Av…" at bounding box center [70, 176] width 107 height 319
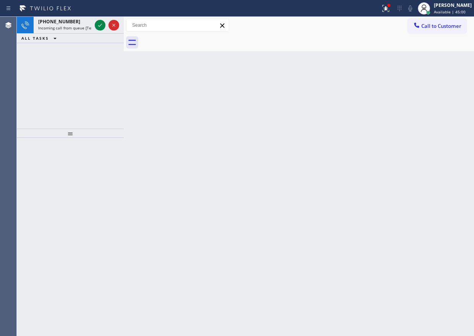
click at [390, 143] on div "Back to Dashboard Change Sender ID Customers Technicians Select a contact Outbo…" at bounding box center [299, 176] width 350 height 319
click at [103, 26] on icon at bounding box center [99, 25] width 9 height 9
click at [98, 24] on icon at bounding box center [99, 25] width 9 height 9
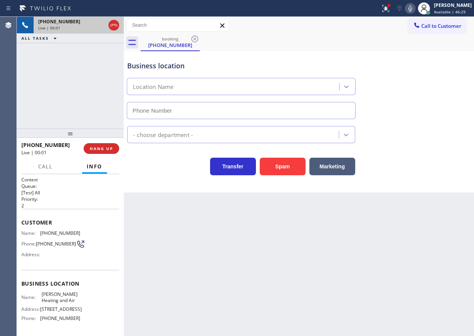
type input "(323) 746-8070"
click at [101, 150] on span "HANG UP" at bounding box center [101, 148] width 23 height 5
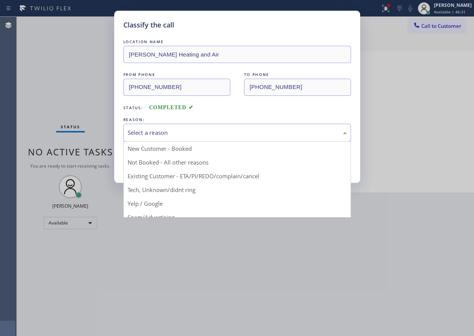
click at [165, 129] on div "Select a reason" at bounding box center [236, 132] width 219 height 9
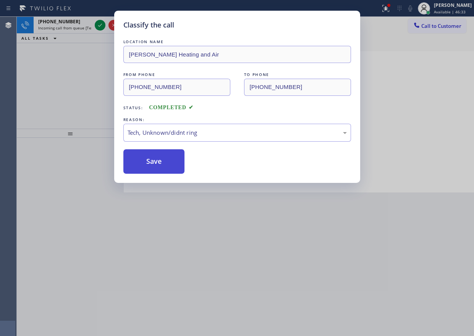
click at [153, 163] on button "Save" at bounding box center [153, 161] width 61 height 24
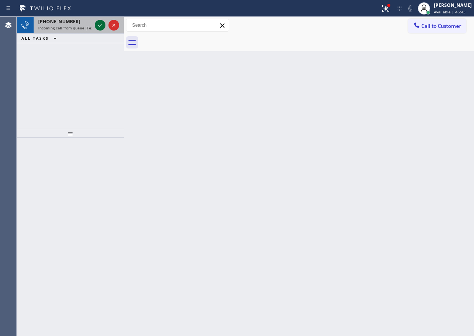
click at [100, 28] on icon at bounding box center [99, 25] width 9 height 9
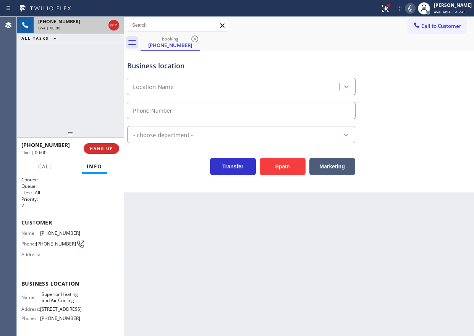
type input "(682) 357-4773"
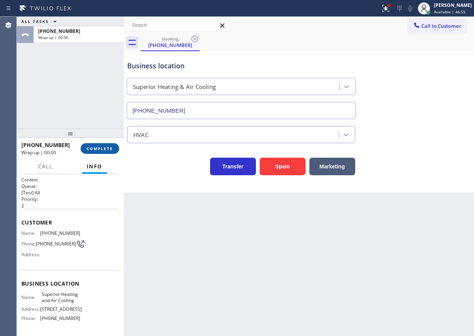
click at [104, 147] on span "COMPLETE" at bounding box center [100, 148] width 26 height 5
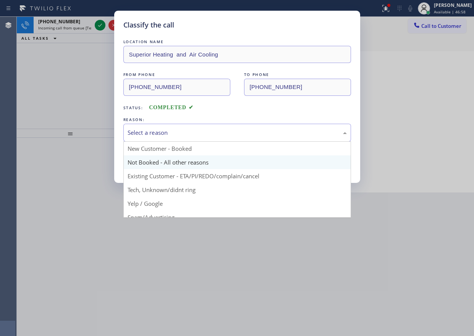
drag, startPoint x: 211, startPoint y: 127, endPoint x: 173, endPoint y: 156, distance: 47.9
click at [211, 128] on div "Select a reason" at bounding box center [236, 133] width 227 height 18
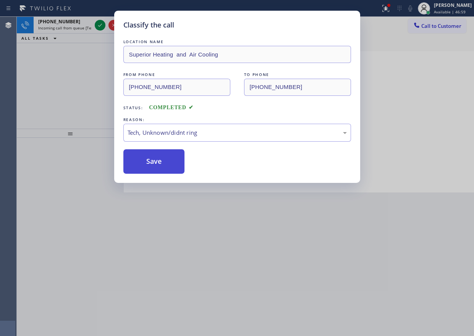
click at [168, 160] on button "Save" at bounding box center [153, 161] width 61 height 24
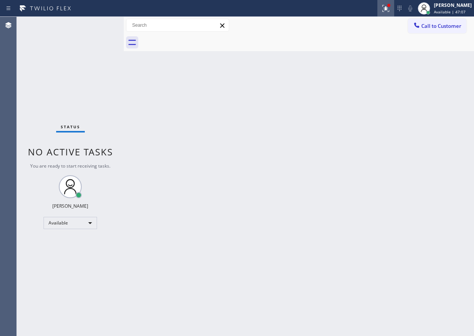
click at [390, 11] on icon at bounding box center [385, 8] width 9 height 9
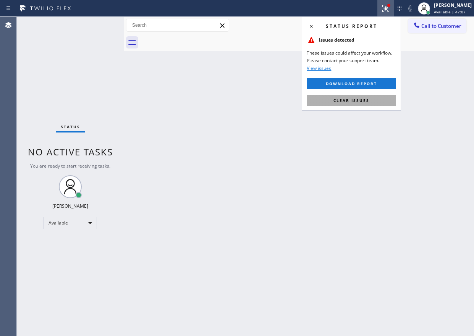
click at [365, 95] on button "Clear issues" at bounding box center [350, 100] width 89 height 11
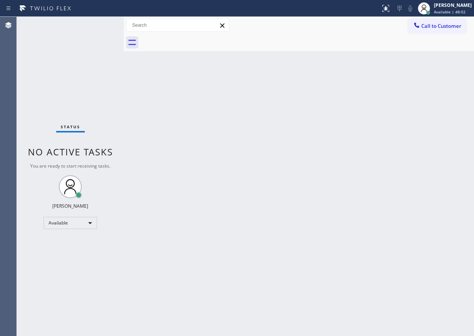
click at [379, 114] on div "Back to Dashboard Change Sender ID Customers Technicians Select a contact Outbo…" at bounding box center [299, 176] width 350 height 319
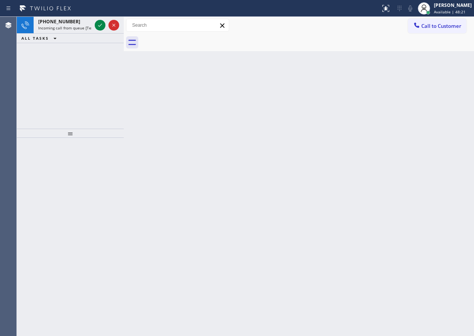
click at [421, 150] on div "Back to Dashboard Change Sender ID Customers Technicians Select a contact Outbo…" at bounding box center [299, 176] width 350 height 319
click at [100, 23] on icon at bounding box center [99, 25] width 9 height 9
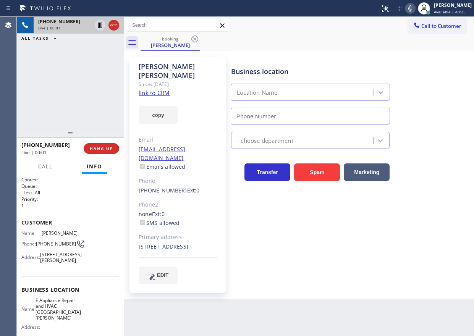
type input "(310) 361-3966"
click at [150, 89] on link "link to CRM" at bounding box center [154, 93] width 31 height 8
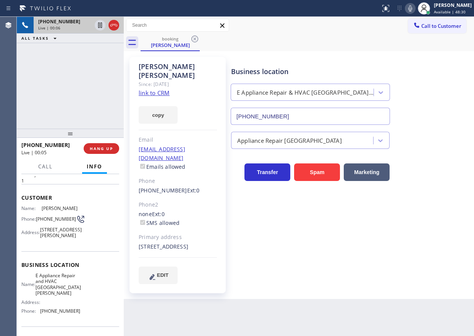
scroll to position [38, 0]
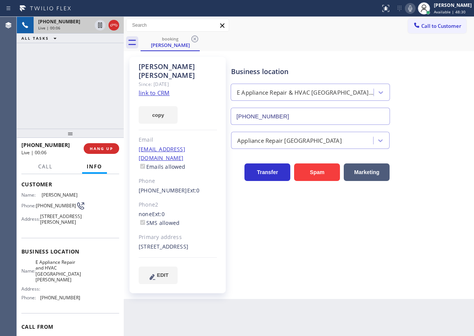
click at [72, 274] on span "E Appliance Repair and HVAC San Pedro" at bounding box center [57, 271] width 45 height 24
copy span "E Appliance Repair and HVAC San Pedro"
click at [298, 117] on input "(310) 361-3966" at bounding box center [309, 116] width 159 height 17
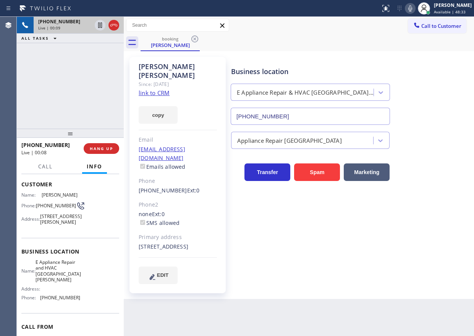
click at [298, 117] on input "(310) 361-3966" at bounding box center [309, 116] width 159 height 17
click at [162, 89] on link "link to CRM" at bounding box center [154, 93] width 31 height 8
click at [102, 147] on span "HANG UP" at bounding box center [101, 148] width 23 height 5
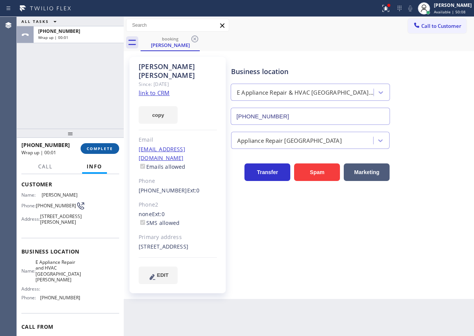
click at [102, 147] on span "COMPLETE" at bounding box center [100, 148] width 26 height 5
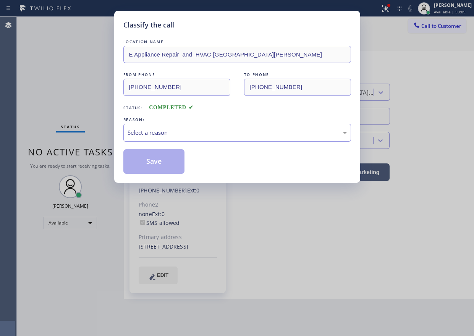
click at [238, 127] on div "Select a reason" at bounding box center [236, 133] width 227 height 18
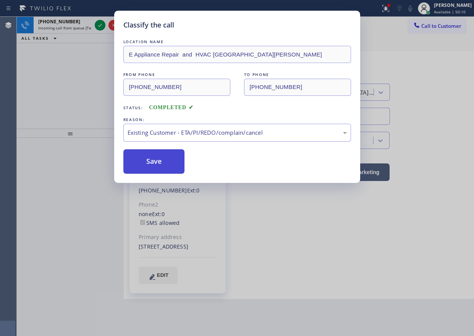
click at [163, 163] on button "Save" at bounding box center [153, 161] width 61 height 24
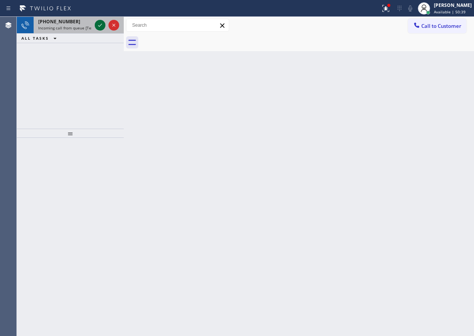
click at [101, 27] on icon at bounding box center [99, 25] width 9 height 9
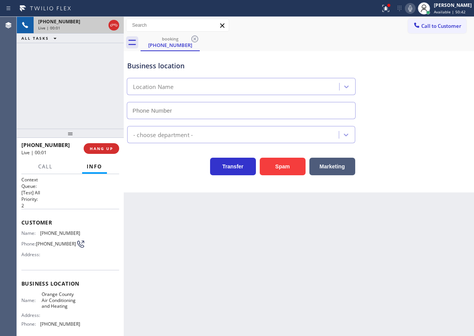
type input "(657) 888-9757"
click at [276, 167] on button "Spam" at bounding box center [282, 167] width 46 height 18
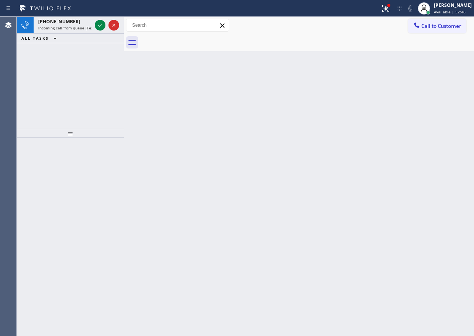
click at [404, 164] on div "Back to Dashboard Change Sender ID Customers Technicians Select a contact Outbo…" at bounding box center [299, 176] width 350 height 319
click at [102, 23] on icon at bounding box center [99, 25] width 9 height 9
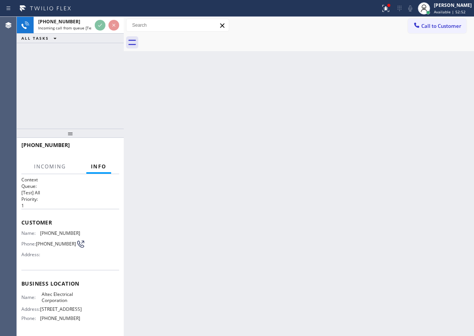
click at [414, 183] on div "Back to Dashboard Change Sender ID Customers Technicians Select a contact Outbo…" at bounding box center [299, 176] width 350 height 319
drag, startPoint x: 293, startPoint y: 123, endPoint x: 168, endPoint y: 54, distance: 143.4
click at [293, 123] on div "Back to Dashboard Change Sender ID Customers Technicians Select a contact Outbo…" at bounding box center [299, 176] width 350 height 319
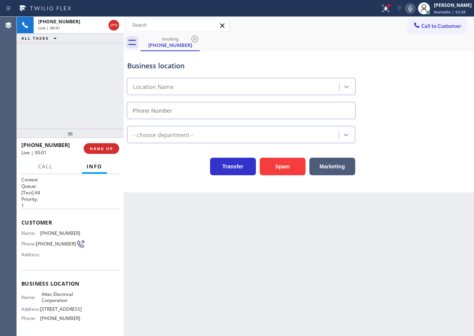
type input "[PHONE_NUMBER]"
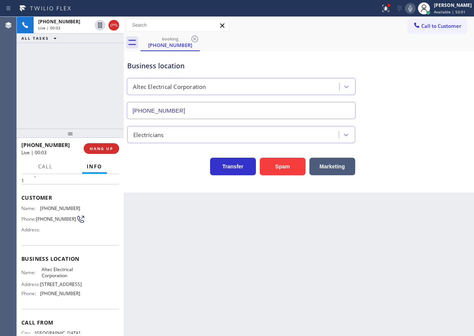
scroll to position [76, 0]
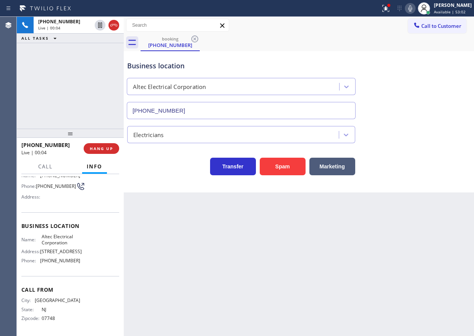
click at [73, 234] on span "Altec Electrical Corporation" at bounding box center [61, 240] width 38 height 12
copy span "Altec Electrical Corporation"
click at [176, 113] on input "[PHONE_NUMBER]" at bounding box center [241, 110] width 229 height 17
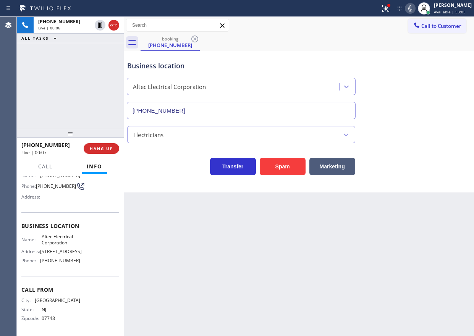
click at [176, 113] on input "[PHONE_NUMBER]" at bounding box center [241, 110] width 229 height 17
click at [108, 146] on span "HANG UP" at bounding box center [101, 148] width 23 height 5
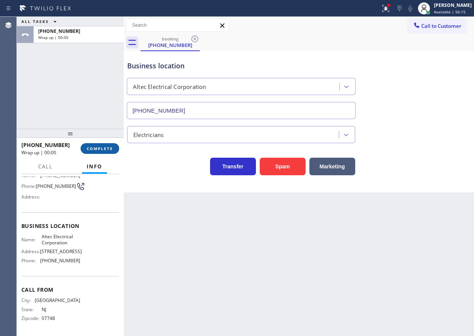
click at [108, 147] on span "COMPLETE" at bounding box center [100, 148] width 26 height 5
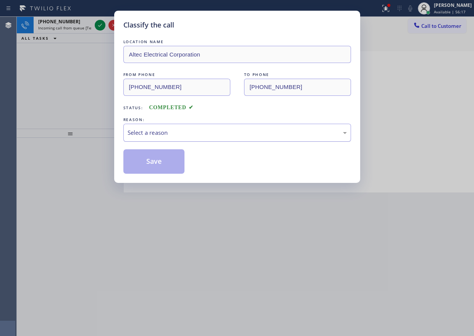
click at [193, 133] on div "Select a reason" at bounding box center [236, 132] width 219 height 9
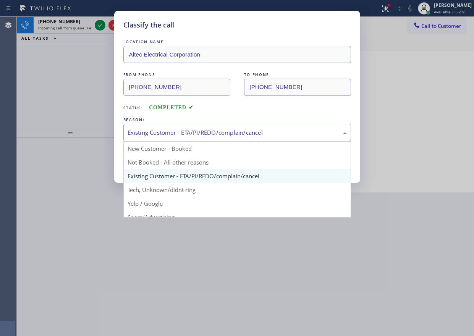
click at [154, 131] on div "Existing Customer - ETA/PI/REDO/complain/cancel" at bounding box center [236, 132] width 219 height 9
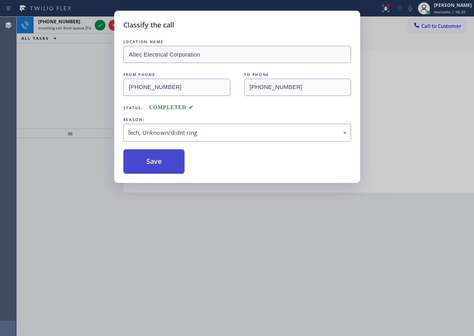
click at [149, 167] on button "Save" at bounding box center [153, 161] width 61 height 24
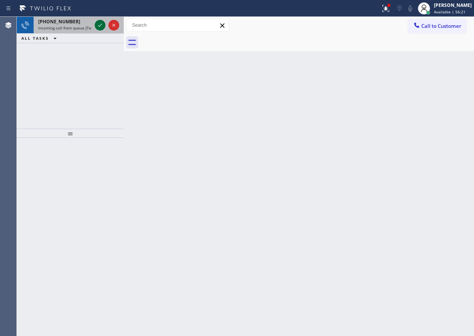
click at [100, 24] on icon at bounding box center [99, 25] width 9 height 9
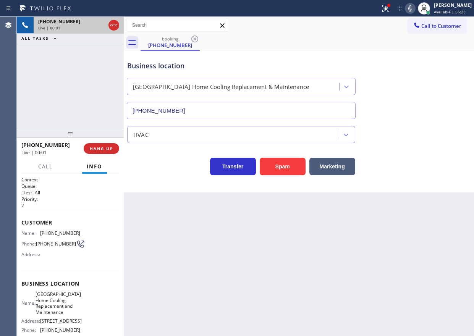
type input "(619) 473-4922"
click at [115, 146] on button "HANG UP" at bounding box center [101, 148] width 35 height 11
click at [108, 149] on span "HANG UP" at bounding box center [101, 148] width 23 height 5
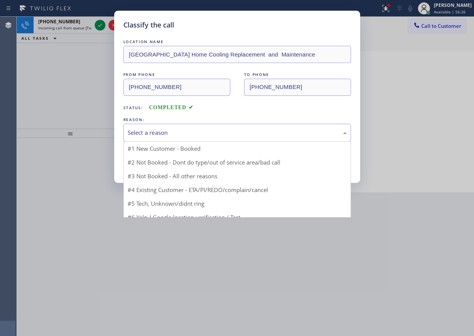
click at [183, 132] on div "Select a reason" at bounding box center [236, 132] width 219 height 9
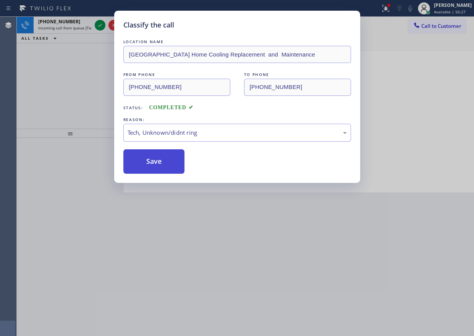
click at [155, 162] on button "Save" at bounding box center [153, 161] width 61 height 24
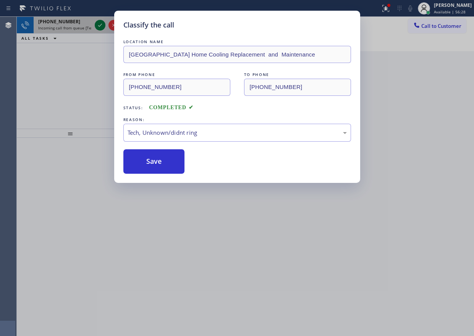
click at [99, 23] on icon at bounding box center [99, 25] width 9 height 9
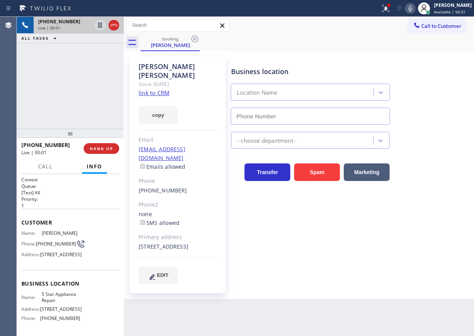
type input "[PHONE_NUMBER]"
click at [161, 89] on link "link to CRM" at bounding box center [154, 93] width 31 height 8
click at [61, 303] on span "5 Star Appliance Repair" at bounding box center [61, 297] width 38 height 12
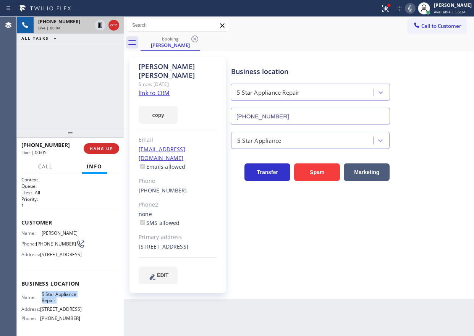
copy span "5 Star Appliance Repair"
click at [301, 113] on input "[PHONE_NUMBER]" at bounding box center [309, 116] width 159 height 17
click at [164, 89] on link "link to CRM" at bounding box center [154, 93] width 31 height 8
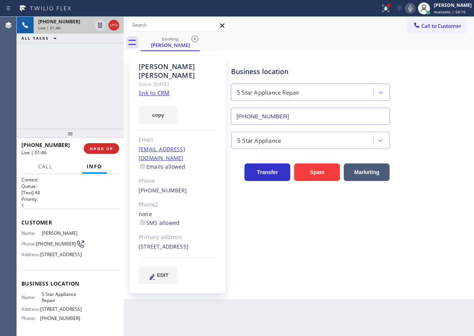
click at [414, 10] on icon at bounding box center [409, 8] width 9 height 9
click at [98, 22] on icon at bounding box center [99, 25] width 9 height 9
click at [433, 216] on div "Business location 5 Star Appliance Repair [PHONE_NUMBER] 5 Star Appliance Trans…" at bounding box center [350, 170] width 242 height 223
click at [414, 12] on icon at bounding box center [409, 8] width 9 height 9
click at [100, 23] on icon at bounding box center [99, 25] width 9 height 9
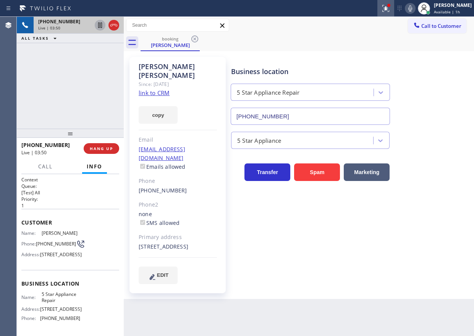
click at [390, 10] on icon at bounding box center [385, 8] width 9 height 9
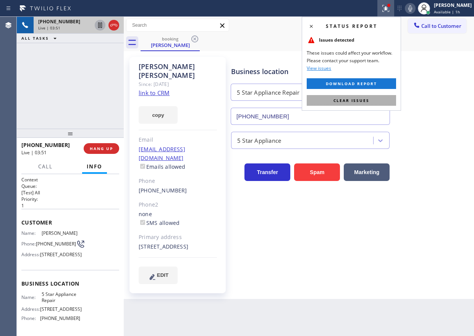
click at [379, 98] on button "Clear issues" at bounding box center [350, 100] width 89 height 11
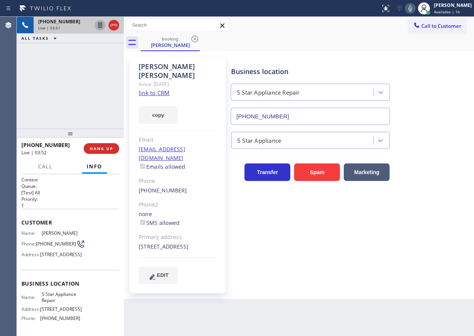
click at [443, 95] on div "Business location 5 Star Appliance Repair [PHONE_NUMBER]" at bounding box center [350, 90] width 242 height 69
click at [414, 10] on icon at bounding box center [409, 8] width 9 height 9
click at [99, 27] on icon at bounding box center [100, 25] width 4 height 5
drag, startPoint x: 437, startPoint y: 197, endPoint x: 391, endPoint y: 64, distance: 139.9
click at [437, 197] on div "Business location 5 Star Appliance Repair [PHONE_NUMBER] 5 Star Appliance Trans…" at bounding box center [350, 170] width 242 height 223
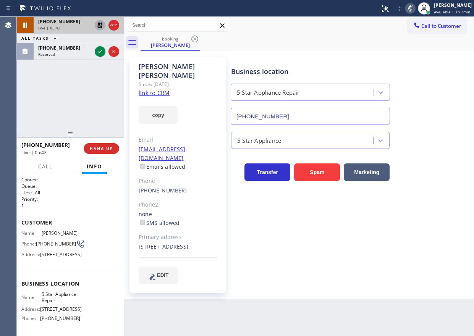
click at [414, 7] on icon at bounding box center [409, 8] width 9 height 9
click at [97, 21] on icon at bounding box center [99, 25] width 9 height 9
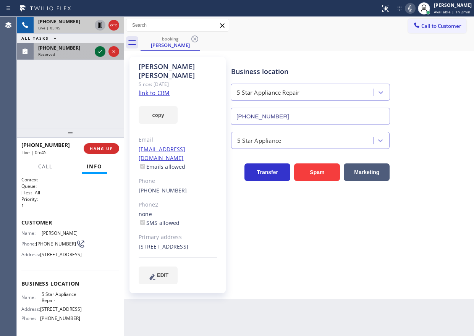
click at [98, 49] on icon at bounding box center [99, 51] width 9 height 9
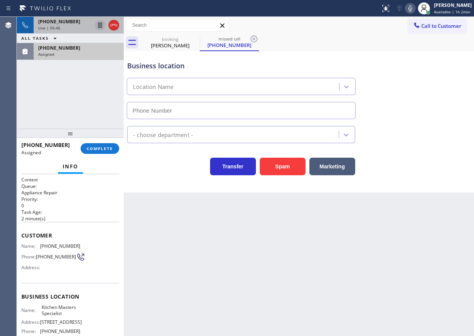
type input "(206) 866-6239"
click at [31, 250] on div "Name: (415) 887-6921 Phone: (415) 887-6921 Address:" at bounding box center [50, 258] width 59 height 30
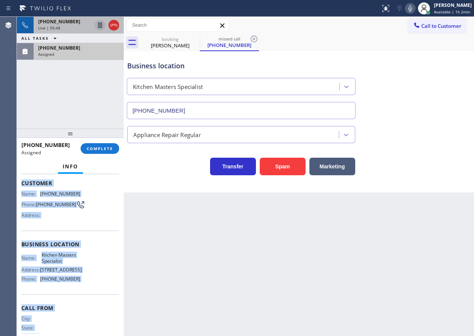
scroll to position [79, 0]
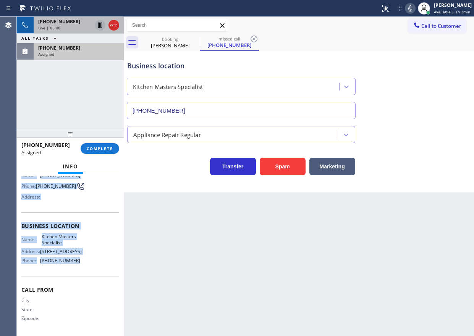
drag, startPoint x: 21, startPoint y: 234, endPoint x: 81, endPoint y: 262, distance: 66.8
click at [81, 262] on div "Context Queue: Appliance Repair Priority: 0 Task Age: 2 minute(s) Customer Name…" at bounding box center [70, 255] width 107 height 162
copy div "Customer Name: (415) 887-6921 Phone: (415) 887-6921 Address: Business location …"
click at [100, 153] on button "COMPLETE" at bounding box center [100, 148] width 39 height 11
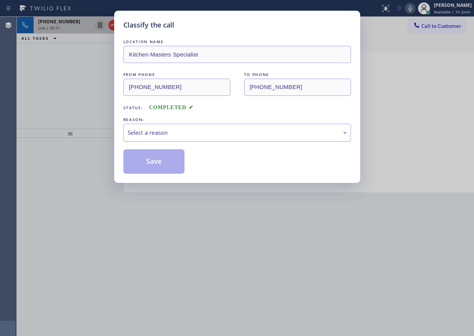
click at [206, 139] on div "Select a reason" at bounding box center [236, 133] width 227 height 18
click at [163, 163] on button "Save" at bounding box center [153, 161] width 61 height 24
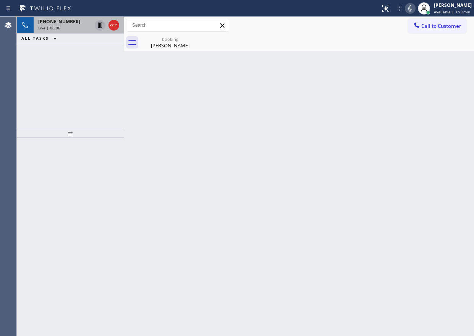
click at [403, 152] on div "Back to Dashboard Change Sender ID Customers Technicians Select a contact Outbo…" at bounding box center [299, 176] width 350 height 319
click at [57, 23] on span "+15104686402" at bounding box center [59, 21] width 42 height 6
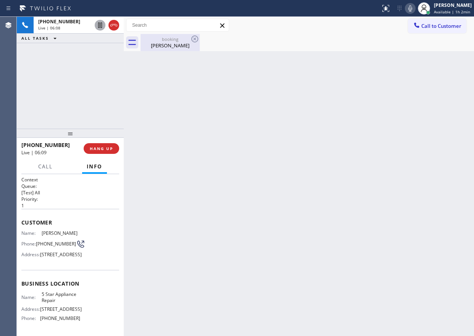
click at [176, 40] on div "booking" at bounding box center [170, 39] width 58 height 6
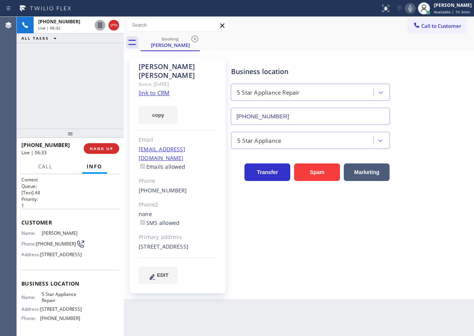
click at [466, 208] on div "Business location 5 Star Appliance Repair [PHONE_NUMBER] 5 Star Appliance Trans…" at bounding box center [350, 170] width 242 height 223
click at [410, 7] on icon at bounding box center [409, 8] width 9 height 9
click at [412, 8] on icon at bounding box center [410, 8] width 4 height 6
click at [414, 7] on icon at bounding box center [409, 8] width 9 height 9
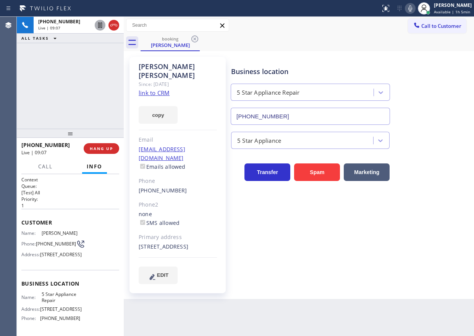
click at [389, 234] on div "Business location 5 Star Appliance Repair [PHONE_NUMBER] 5 Star Appliance Trans…" at bounding box center [350, 170] width 242 height 223
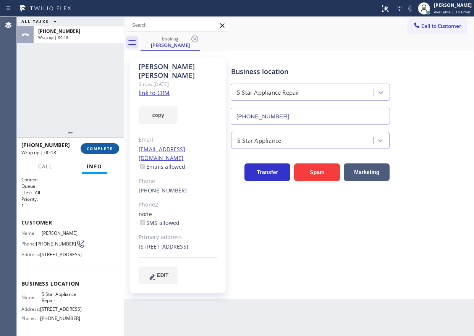
click at [101, 150] on span "COMPLETE" at bounding box center [100, 148] width 26 height 5
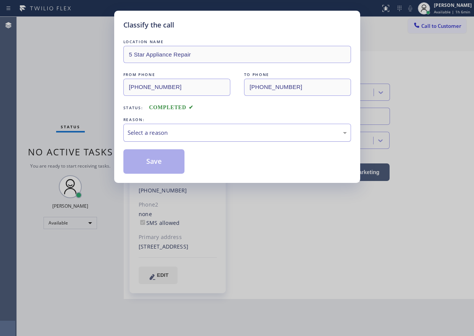
click at [150, 132] on div "Select a reason" at bounding box center [236, 132] width 219 height 9
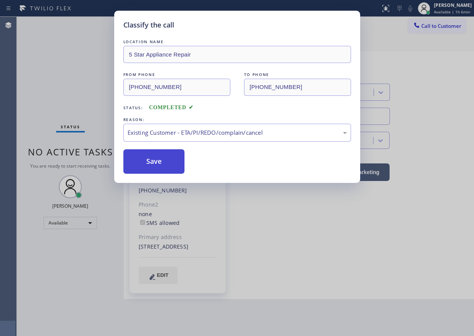
click at [153, 159] on button "Save" at bounding box center [153, 161] width 61 height 24
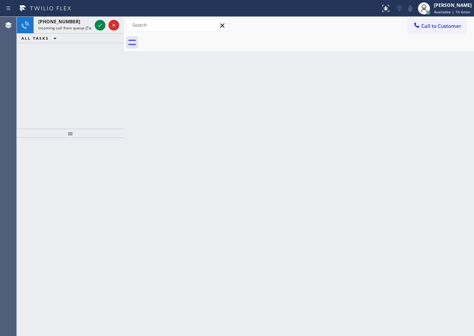
drag, startPoint x: 385, startPoint y: 145, endPoint x: 156, endPoint y: 43, distance: 250.9
click at [385, 145] on div "Back to Dashboard Change Sender ID Customers Technicians Select a contact Outbo…" at bounding box center [299, 176] width 350 height 319
click at [98, 25] on icon at bounding box center [99, 25] width 9 height 9
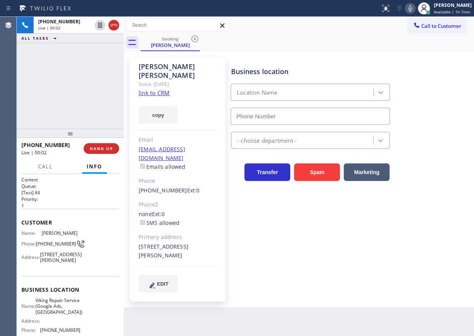
type input "(971) 626-1642"
click at [158, 89] on link "link to CRM" at bounding box center [154, 93] width 31 height 8
click at [63, 315] on span "Viking Repair Service (Google Ads, Portland)" at bounding box center [58, 306] width 47 height 18
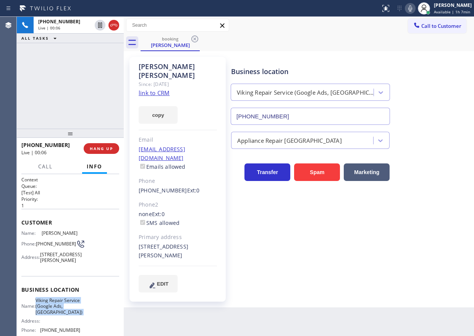
click at [63, 315] on span "Viking Repair Service (Google Ads, Portland)" at bounding box center [58, 306] width 47 height 18
copy span "Viking Repair Service (Google Ads, Portland)"
click at [324, 114] on input "(971) 626-1642" at bounding box center [309, 116] width 159 height 17
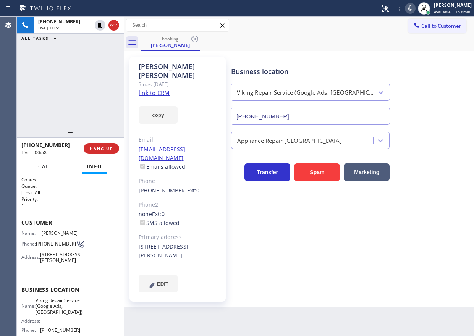
click at [52, 168] on span "Call" at bounding box center [45, 166] width 14 height 7
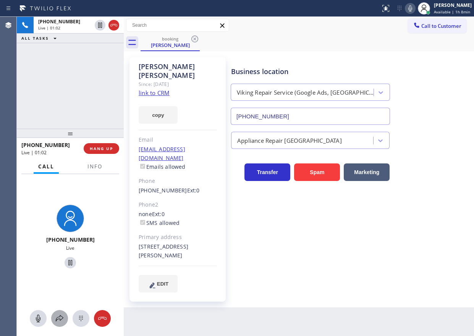
click at [56, 320] on icon at bounding box center [60, 318] width 8 height 6
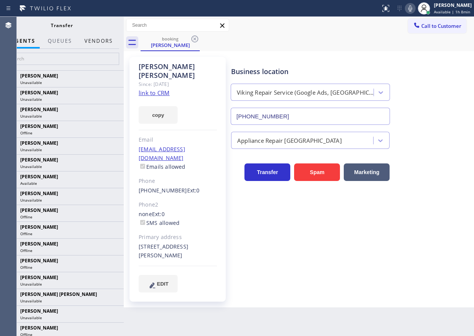
click at [92, 40] on button "Vendors" at bounding box center [98, 41] width 37 height 15
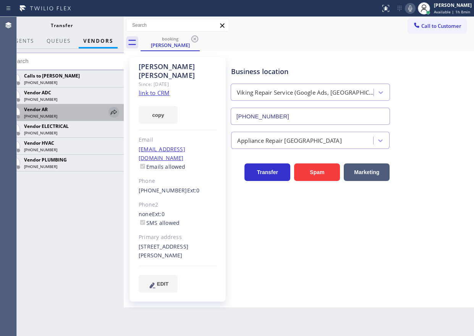
click at [112, 110] on icon at bounding box center [113, 112] width 9 height 9
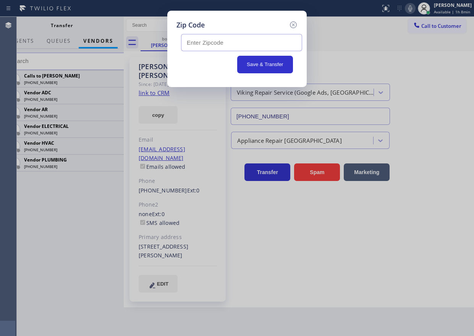
click at [246, 46] on input "text" at bounding box center [241, 42] width 121 height 17
paste input "97367"
type input "97367"
click at [254, 66] on button "Save & Transfer" at bounding box center [265, 65] width 56 height 18
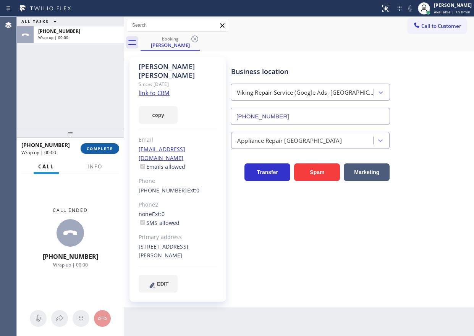
click at [98, 148] on span "COMPLETE" at bounding box center [100, 148] width 26 height 5
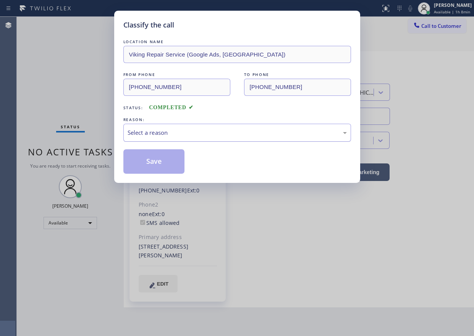
click at [181, 134] on div "Select a reason" at bounding box center [236, 132] width 219 height 9
drag, startPoint x: 163, startPoint y: 165, endPoint x: 162, endPoint y: 161, distance: 4.0
click at [163, 165] on button "Save" at bounding box center [153, 161] width 61 height 24
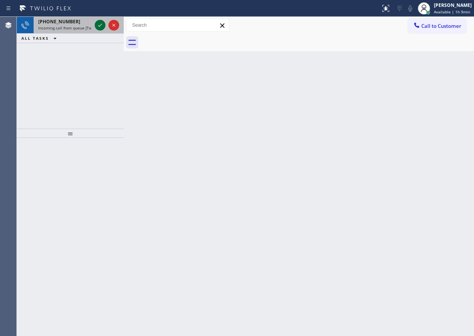
click at [96, 23] on icon at bounding box center [99, 25] width 9 height 9
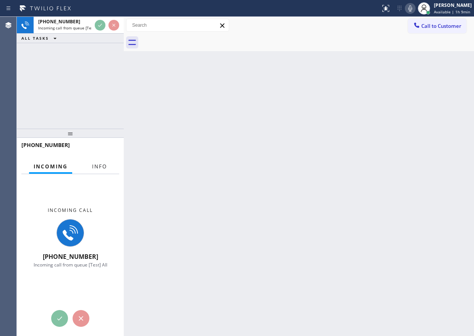
click at [104, 169] on span "Info" at bounding box center [99, 166] width 15 height 7
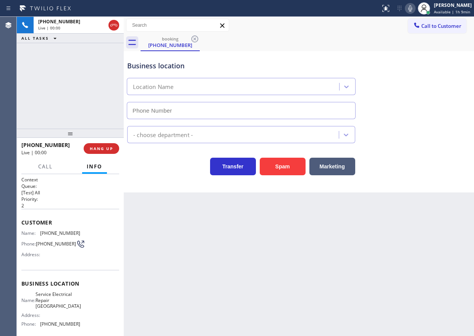
type input "(805) 723-2787"
click at [105, 147] on span "HANG UP" at bounding box center [101, 148] width 23 height 5
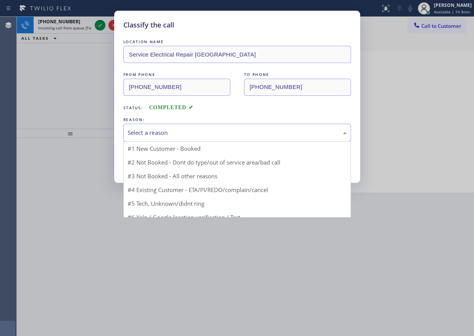
click at [159, 130] on div "Select a reason" at bounding box center [236, 132] width 219 height 9
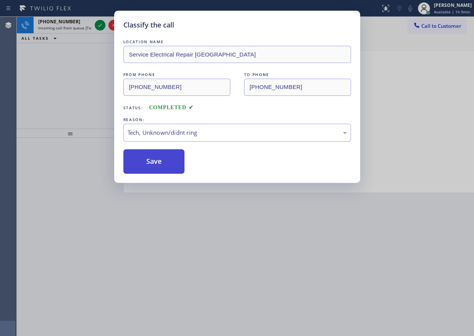
click at [147, 168] on button "Save" at bounding box center [153, 161] width 61 height 24
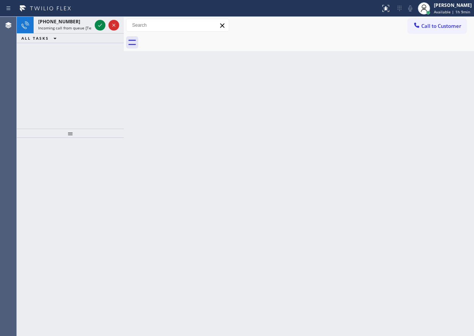
drag, startPoint x: 391, startPoint y: 137, endPoint x: 357, endPoint y: 116, distance: 39.8
click at [391, 137] on div "Back to Dashboard Change Sender ID Customers Technicians Select a contact Outbo…" at bounding box center [299, 176] width 350 height 319
click at [98, 27] on icon at bounding box center [99, 25] width 9 height 9
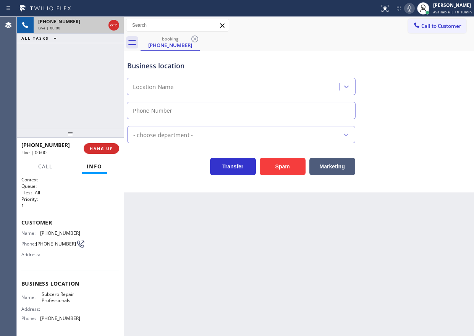
type input "(720) 740-5899"
click at [64, 301] on span "Subzero Repair Professionals" at bounding box center [61, 297] width 38 height 12
copy span "Subzero Repair Professionals"
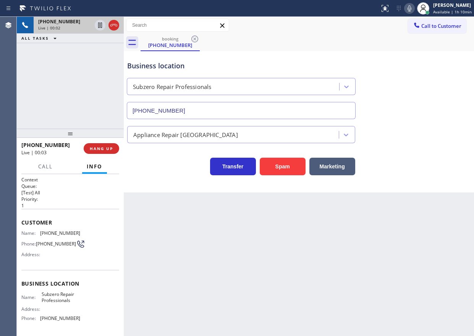
click at [206, 105] on input "(720) 740-5899" at bounding box center [241, 110] width 229 height 17
click at [399, 106] on div "Business location Subzero Repair Professionals (720) 740-5899" at bounding box center [299, 84] width 346 height 69
click at [108, 146] on span "HANG UP" at bounding box center [101, 148] width 23 height 5
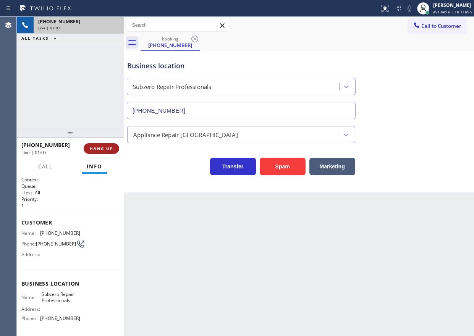
click at [108, 146] on span "HANG UP" at bounding box center [101, 148] width 23 height 5
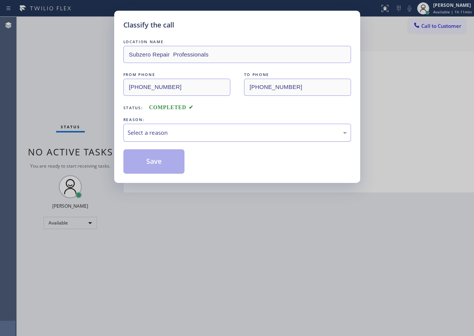
click at [158, 132] on div "Select a reason" at bounding box center [236, 132] width 219 height 9
click at [156, 162] on button "Save" at bounding box center [153, 161] width 61 height 24
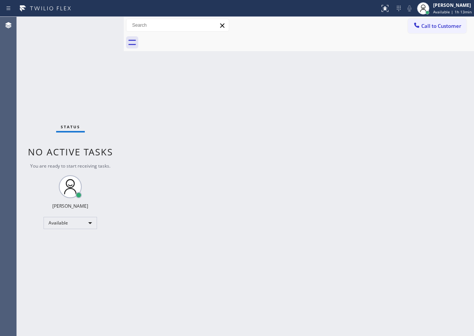
click at [216, 179] on div "Back to Dashboard Change Sender ID Customers Technicians Select a contact Outbo…" at bounding box center [299, 176] width 350 height 319
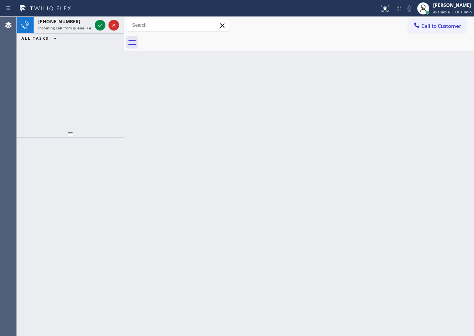
click at [393, 74] on div "Back to Dashboard Change Sender ID Customers Technicians Select a contact Outbo…" at bounding box center [299, 176] width 350 height 319
click at [412, 170] on div "Back to Dashboard Change Sender ID Customers Technicians Select a contact Outbo…" at bounding box center [299, 176] width 350 height 319
click at [99, 23] on icon at bounding box center [99, 25] width 9 height 9
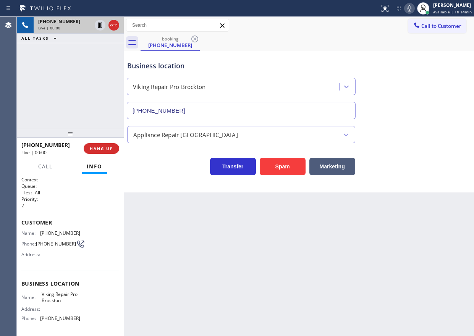
type input "(508) 466-6433"
click at [292, 170] on button "Spam" at bounding box center [282, 167] width 46 height 18
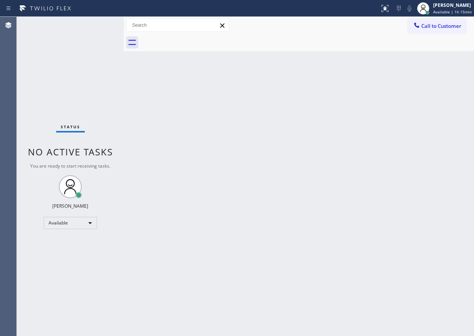
click at [436, 251] on div "Back to Dashboard Change Sender ID Customers Technicians Select a contact Outbo…" at bounding box center [299, 176] width 350 height 319
click at [224, 270] on div "Back to Dashboard Change Sender ID Customers Technicians Select a contact Outbo…" at bounding box center [299, 176] width 350 height 319
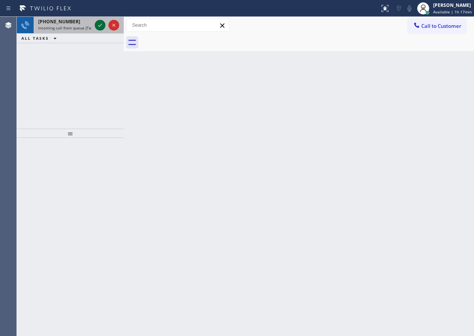
click at [101, 27] on icon at bounding box center [99, 25] width 9 height 9
drag, startPoint x: 383, startPoint y: 9, endPoint x: 379, endPoint y: 64, distance: 55.1
click at [383, 9] on icon at bounding box center [384, 8] width 9 height 9
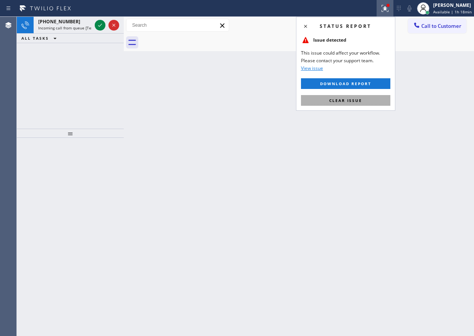
click at [346, 99] on span "Clear issue" at bounding box center [345, 100] width 33 height 5
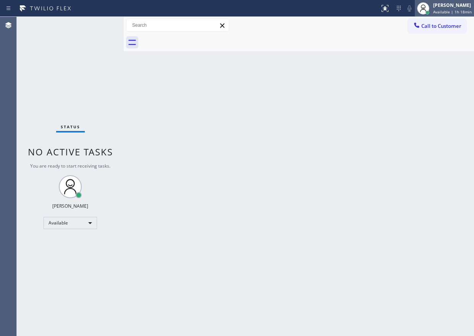
click at [452, 13] on span "Available | 1h 18min" at bounding box center [452, 11] width 39 height 5
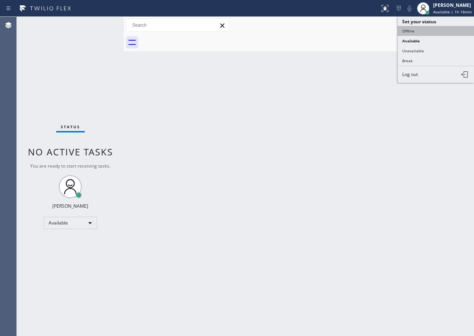
click at [409, 29] on button "Offline" at bounding box center [435, 31] width 76 height 10
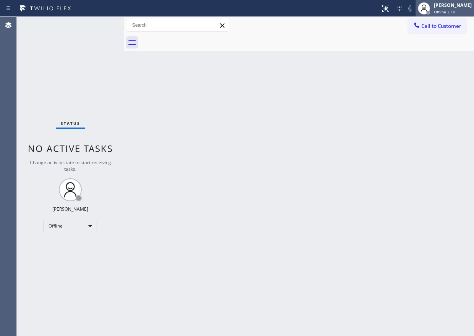
click at [445, 7] on div "[PERSON_NAME]" at bounding box center [452, 5] width 38 height 6
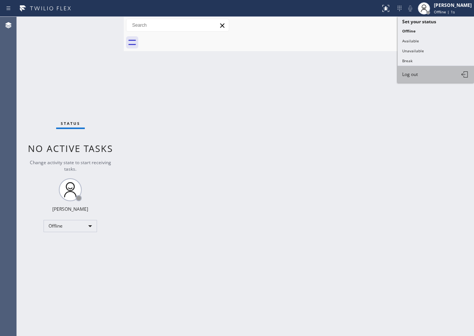
click at [427, 73] on button "Log out" at bounding box center [435, 74] width 76 height 17
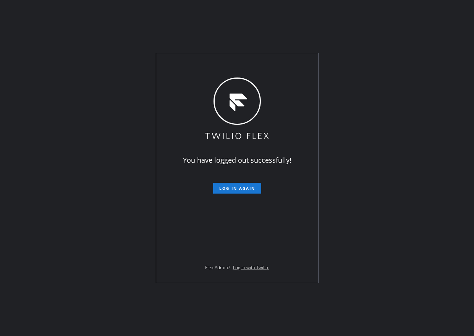
click at [402, 202] on div "You have logged out successfully! Log in again Flex Admin? Log in with Twilio." at bounding box center [237, 168] width 474 height 336
